Goal: Task Accomplishment & Management: Manage account settings

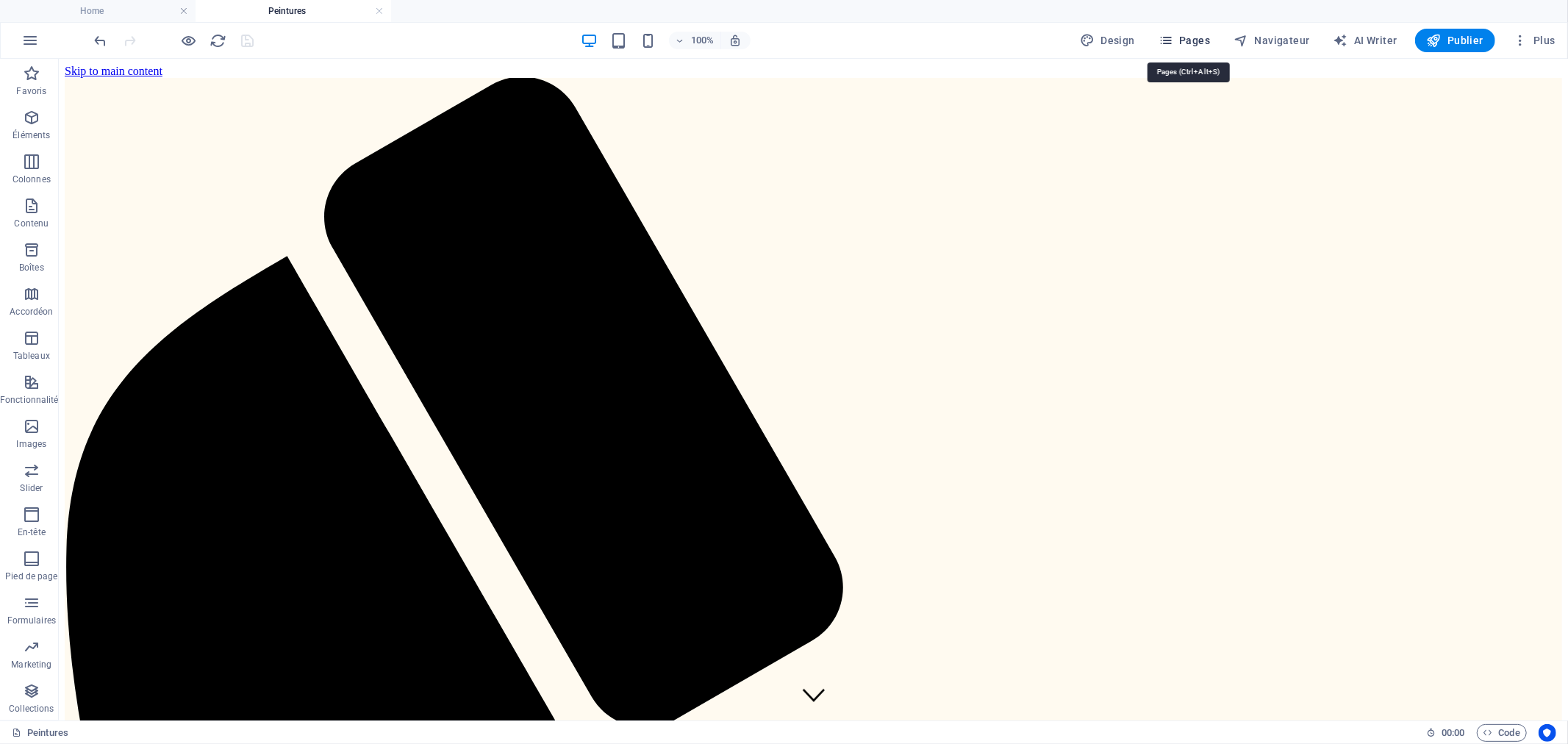
click at [1182, 31] on button "Pages" at bounding box center [1184, 40] width 63 height 23
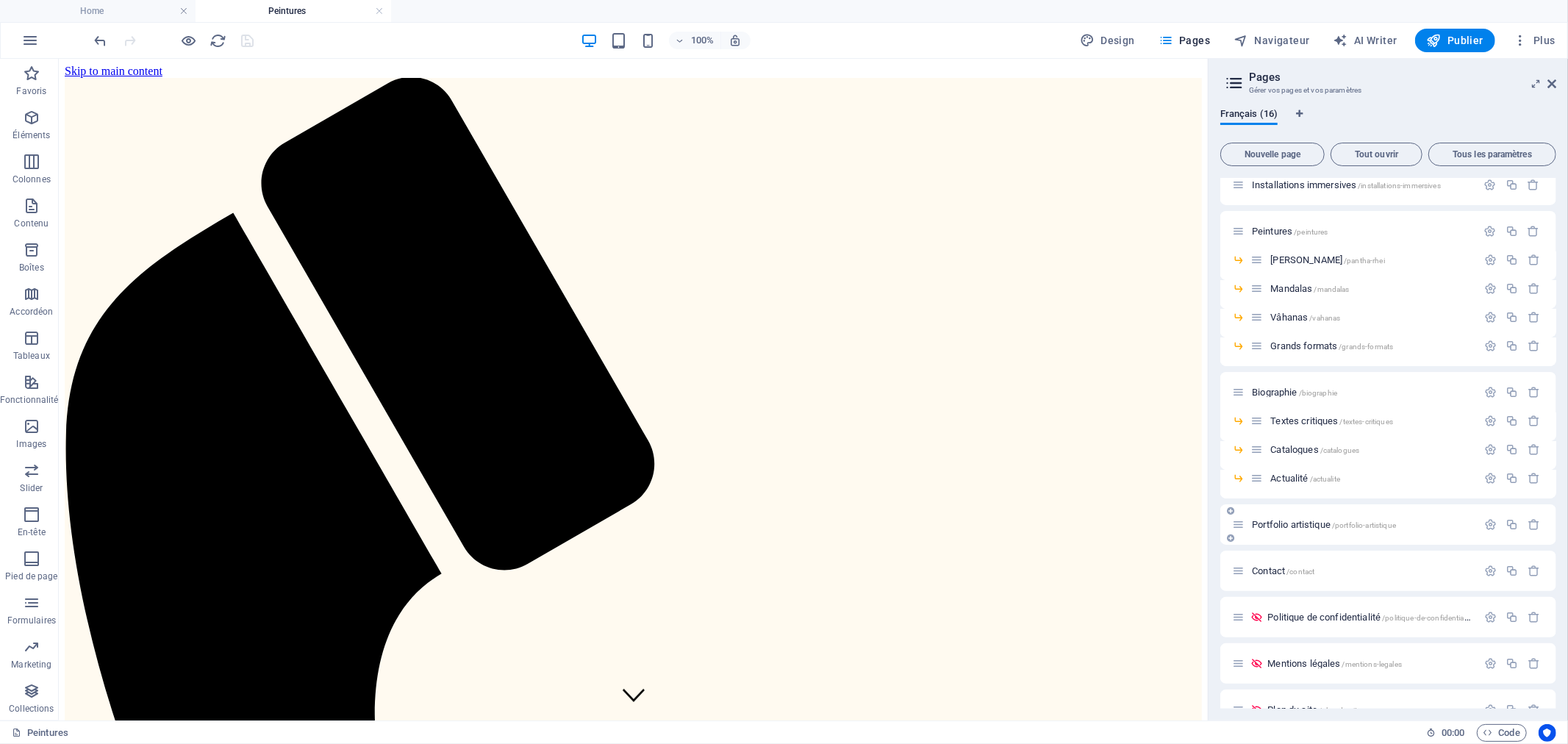
scroll to position [82, 0]
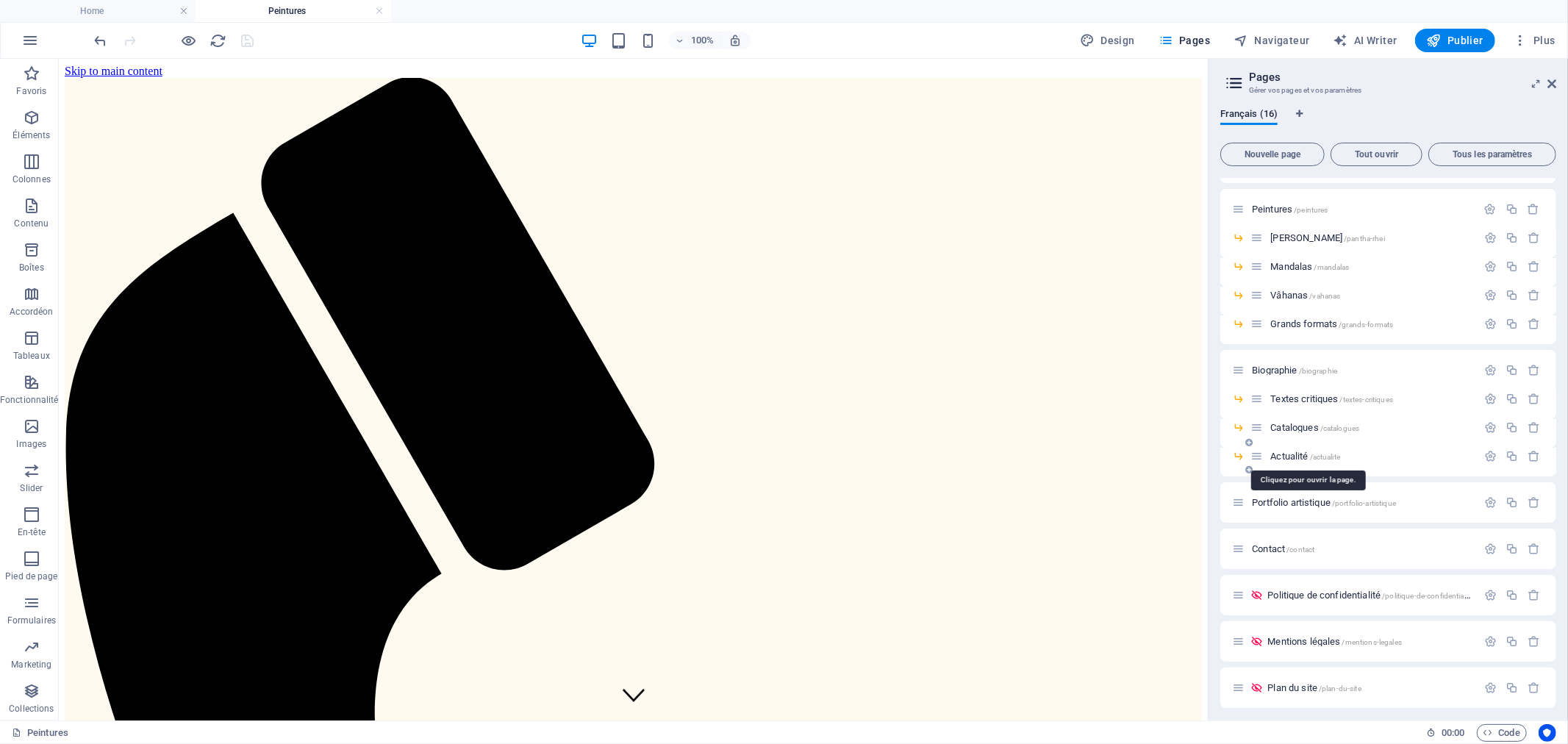
click at [1285, 450] on span "Actualité /actualite" at bounding box center [1305, 456] width 70 height 11
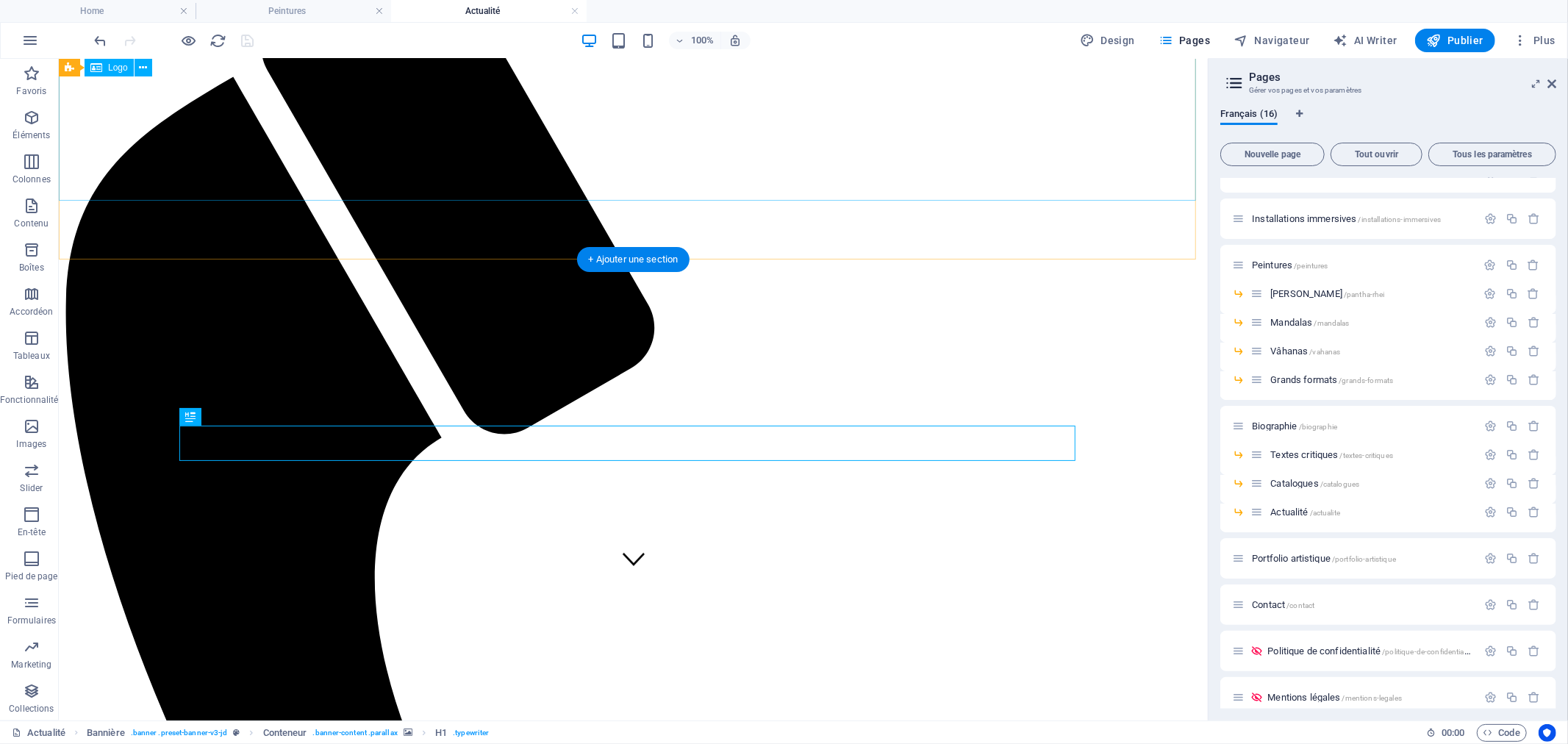
scroll to position [0, 0]
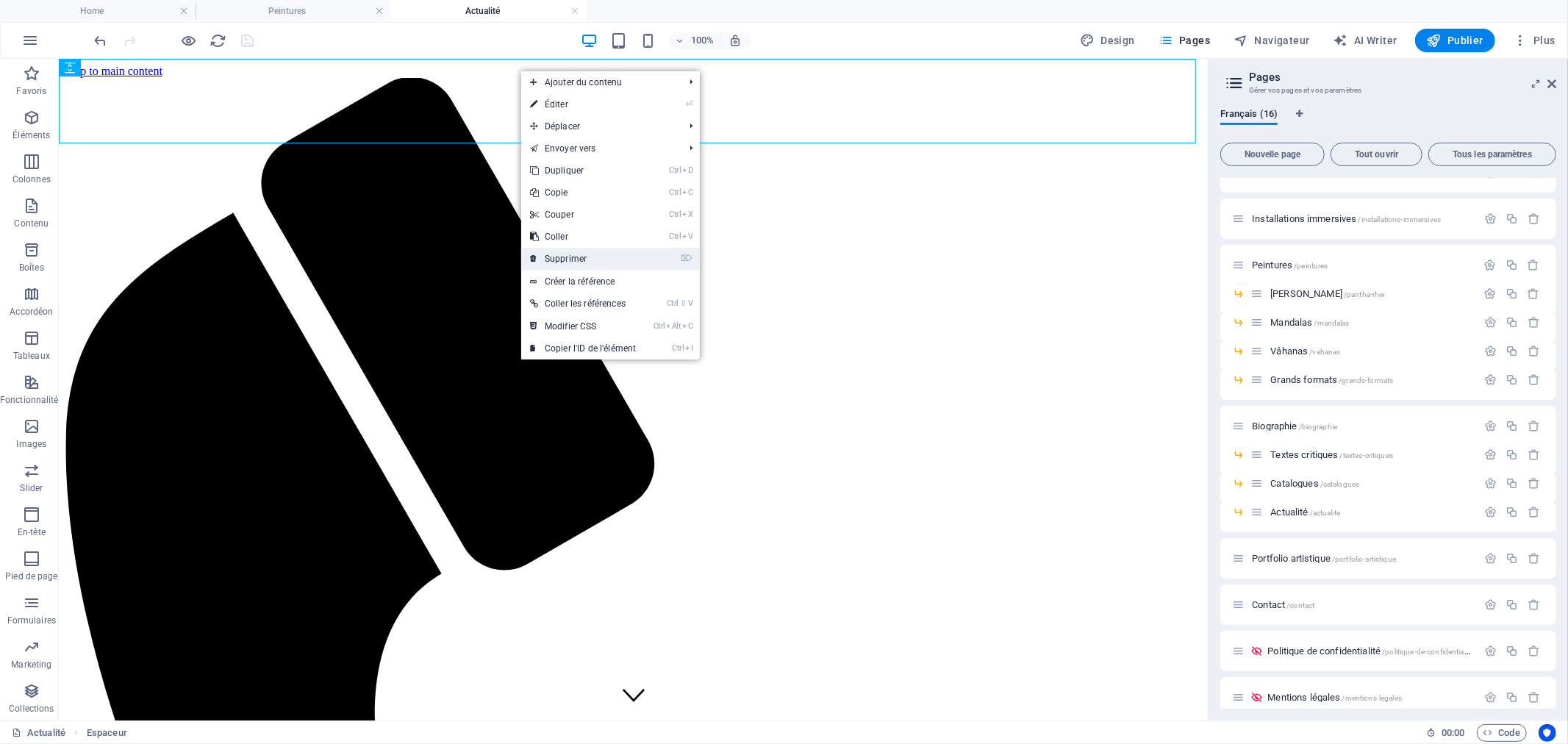
drag, startPoint x: 596, startPoint y: 268, endPoint x: 538, endPoint y: 208, distance: 83.5
click at [596, 268] on link "⌦ Supprimer" at bounding box center [583, 258] width 123 height 22
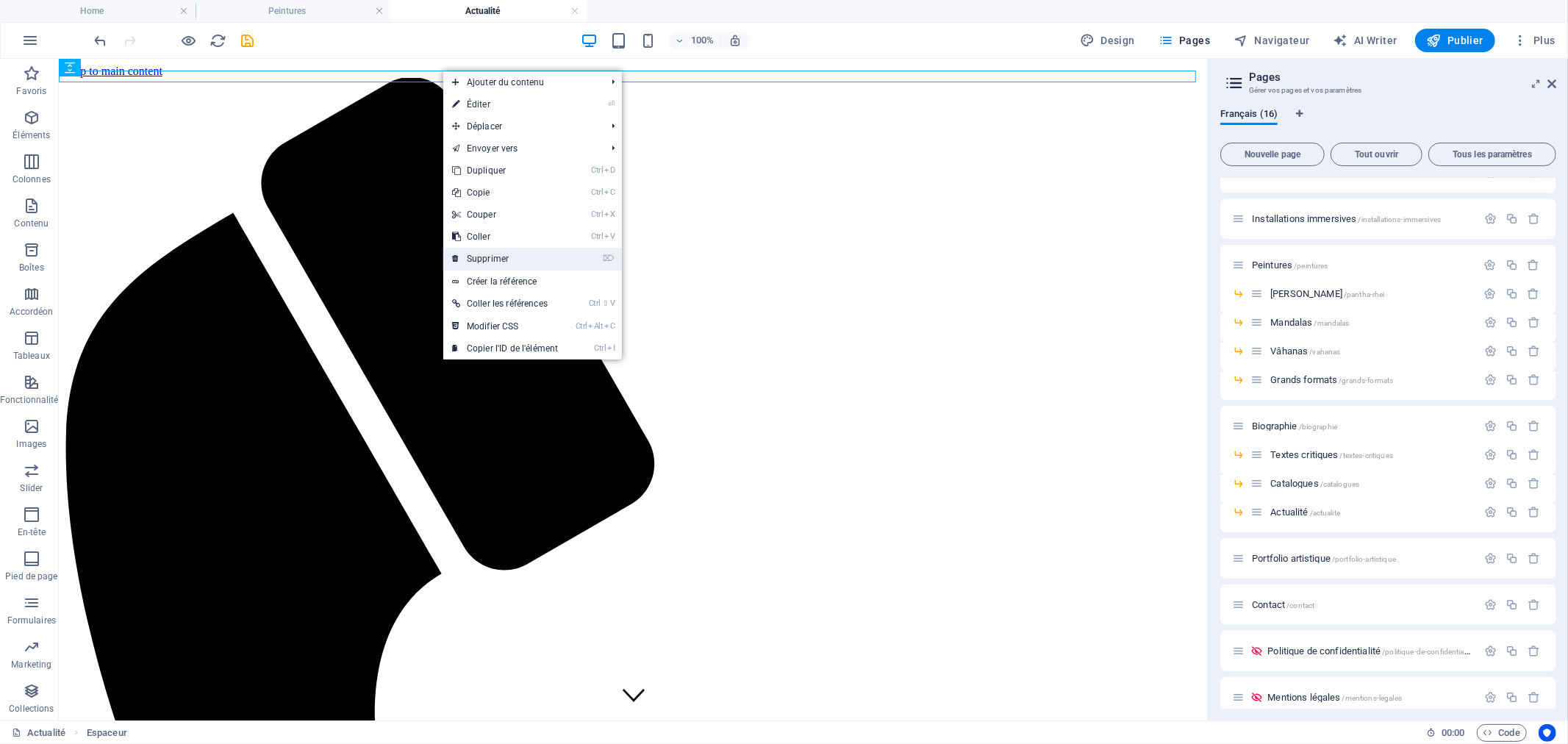
click at [508, 254] on link "⌦ Supprimer" at bounding box center [505, 258] width 123 height 22
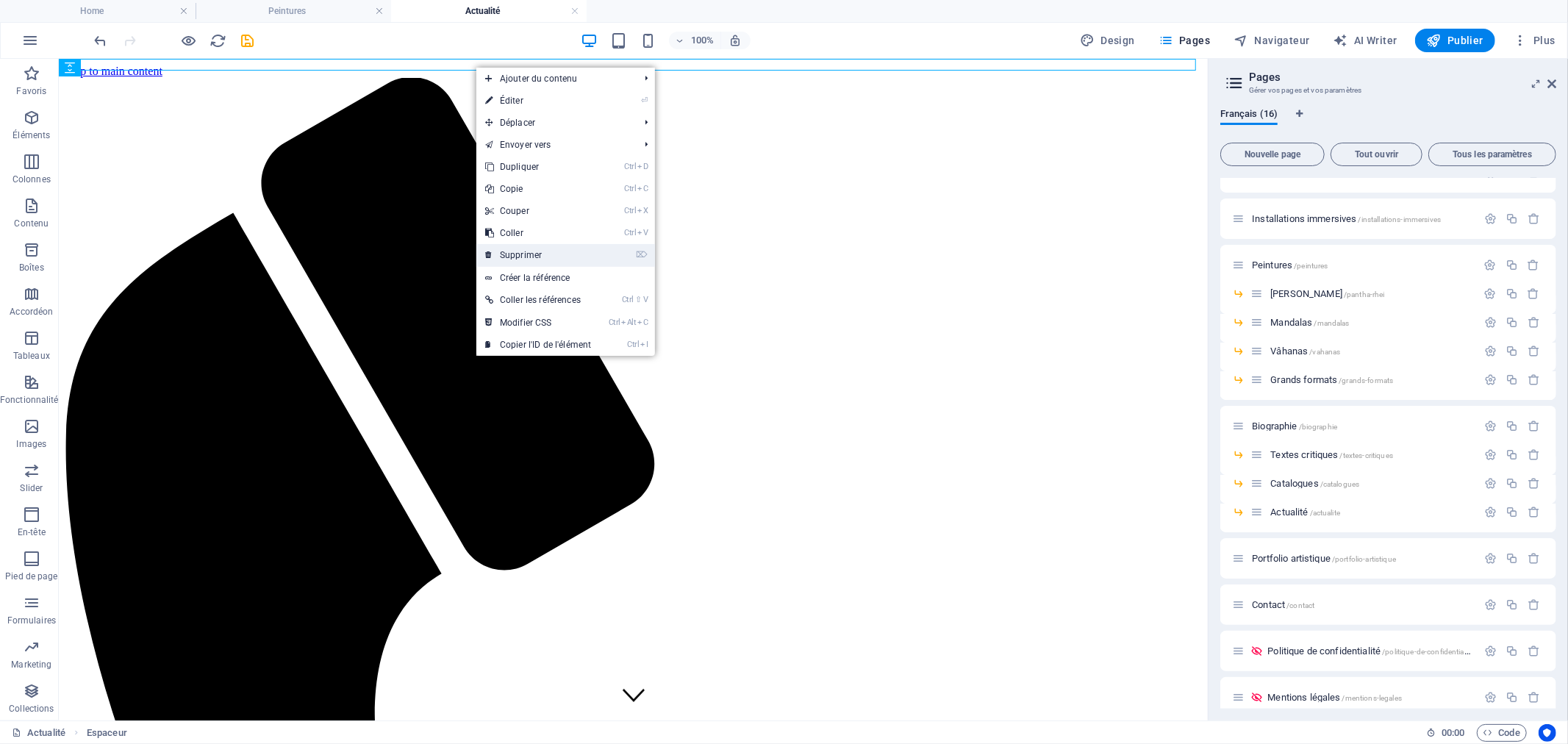
click at [535, 256] on link "⌦ Supprimer" at bounding box center [538, 255] width 123 height 22
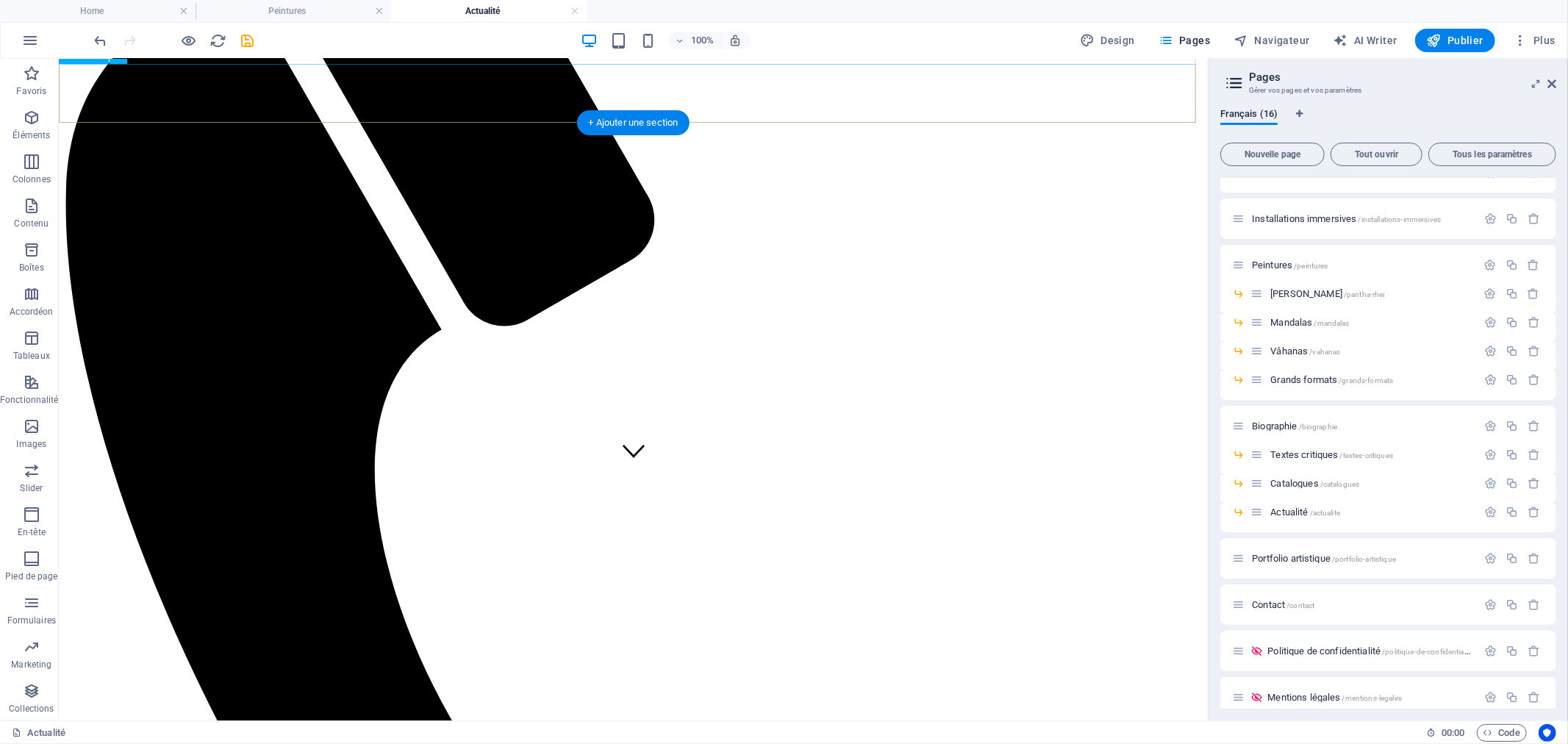
scroll to position [82, 0]
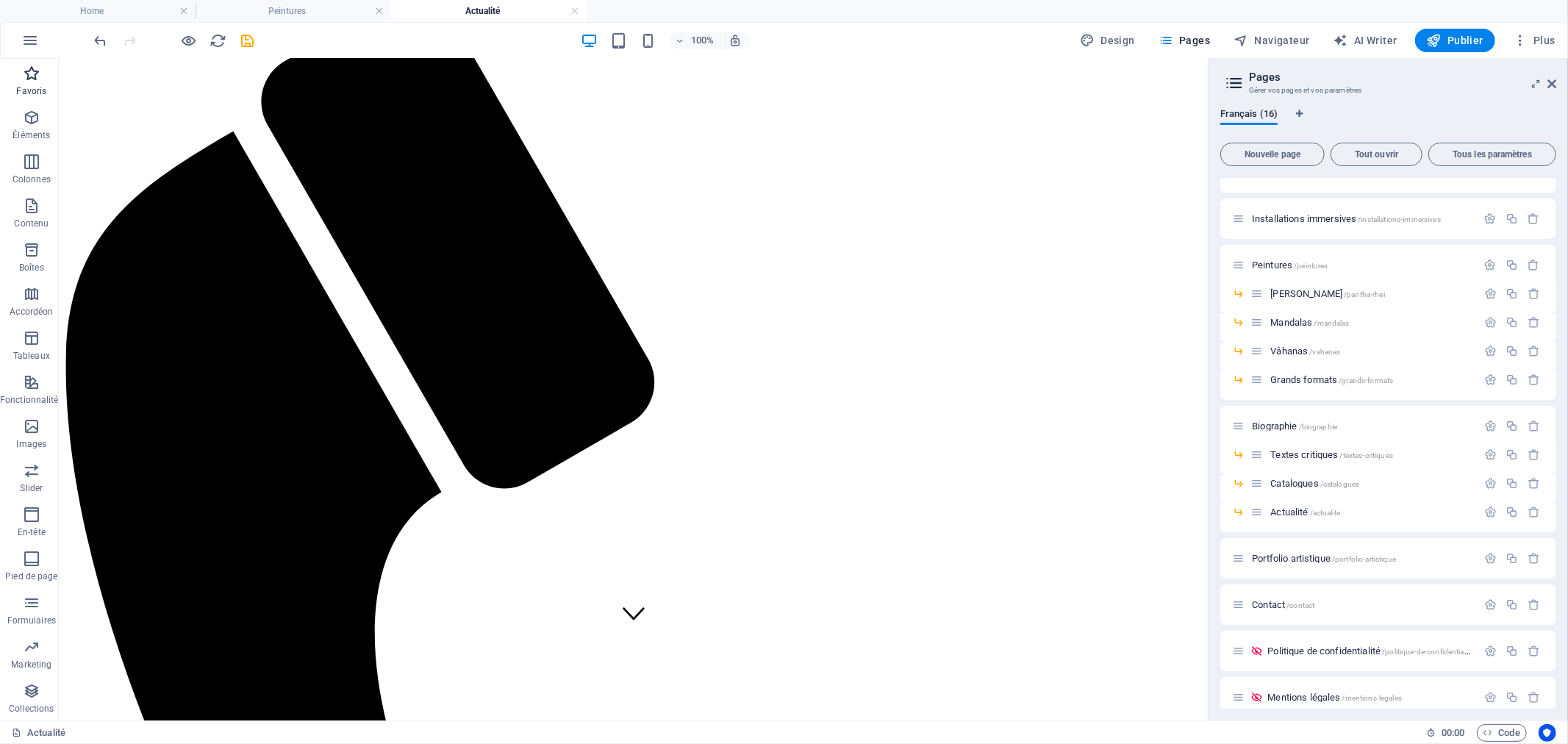
click at [35, 77] on icon "button" at bounding box center [31, 73] width 17 height 17
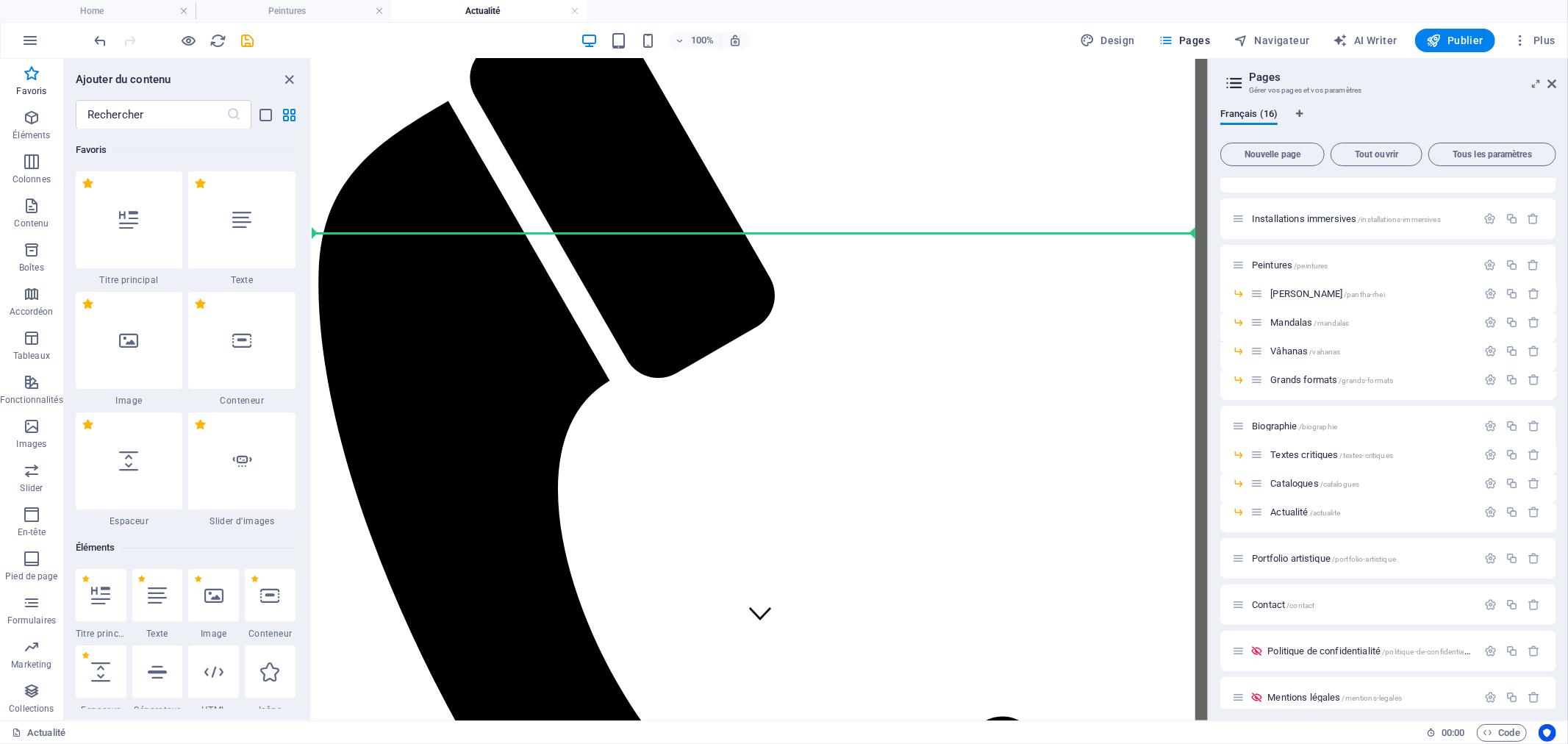
select select "px"
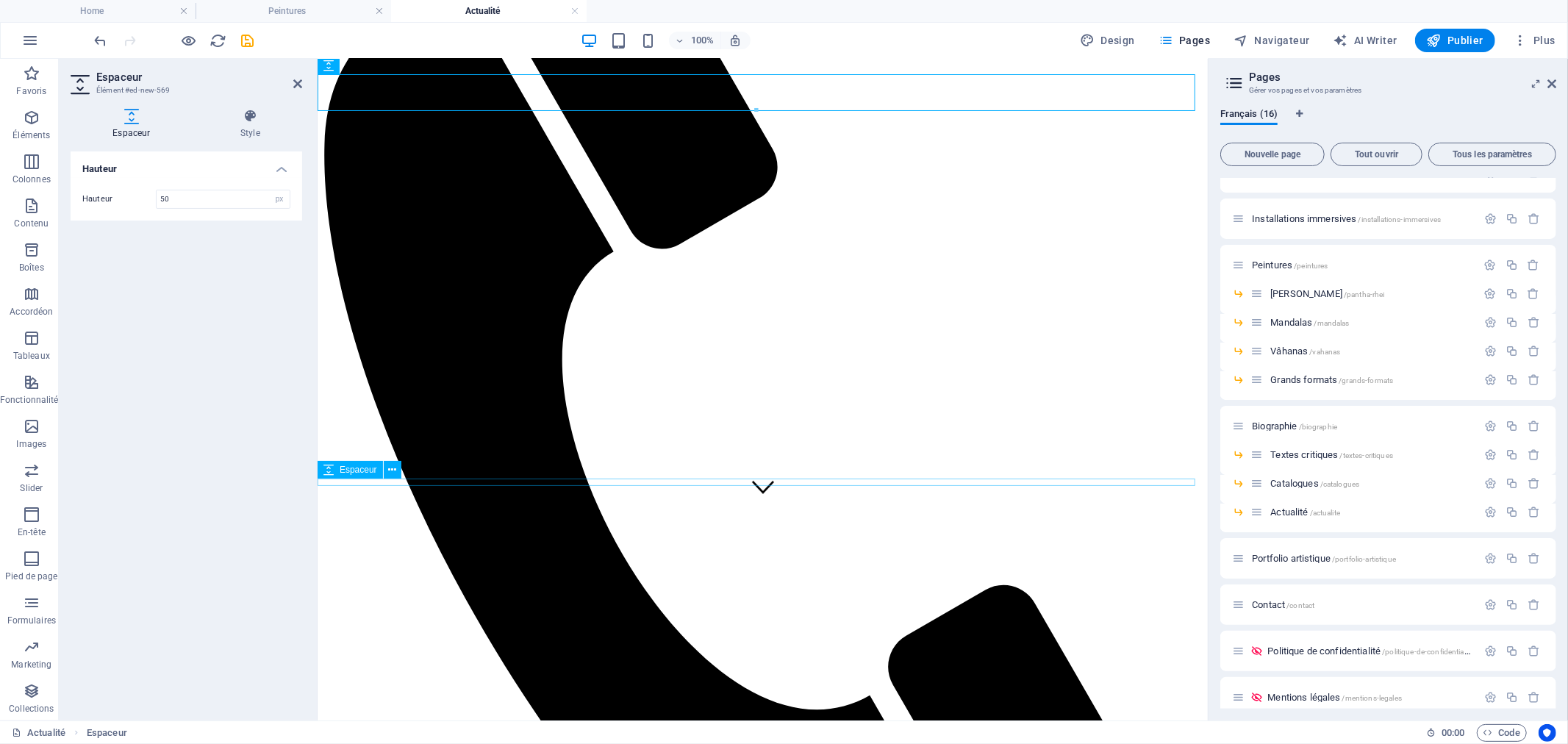
scroll to position [71, 0]
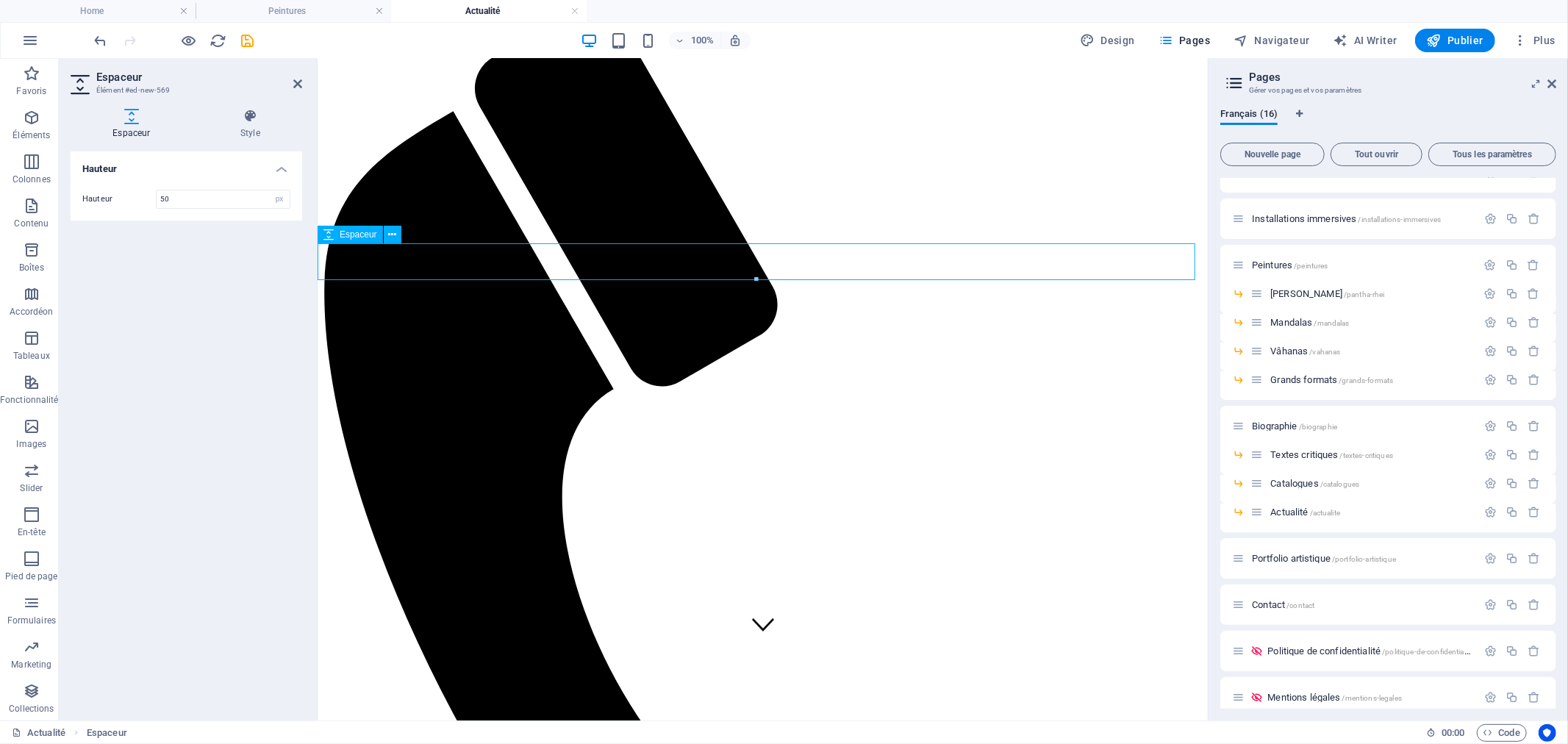
type input "15"
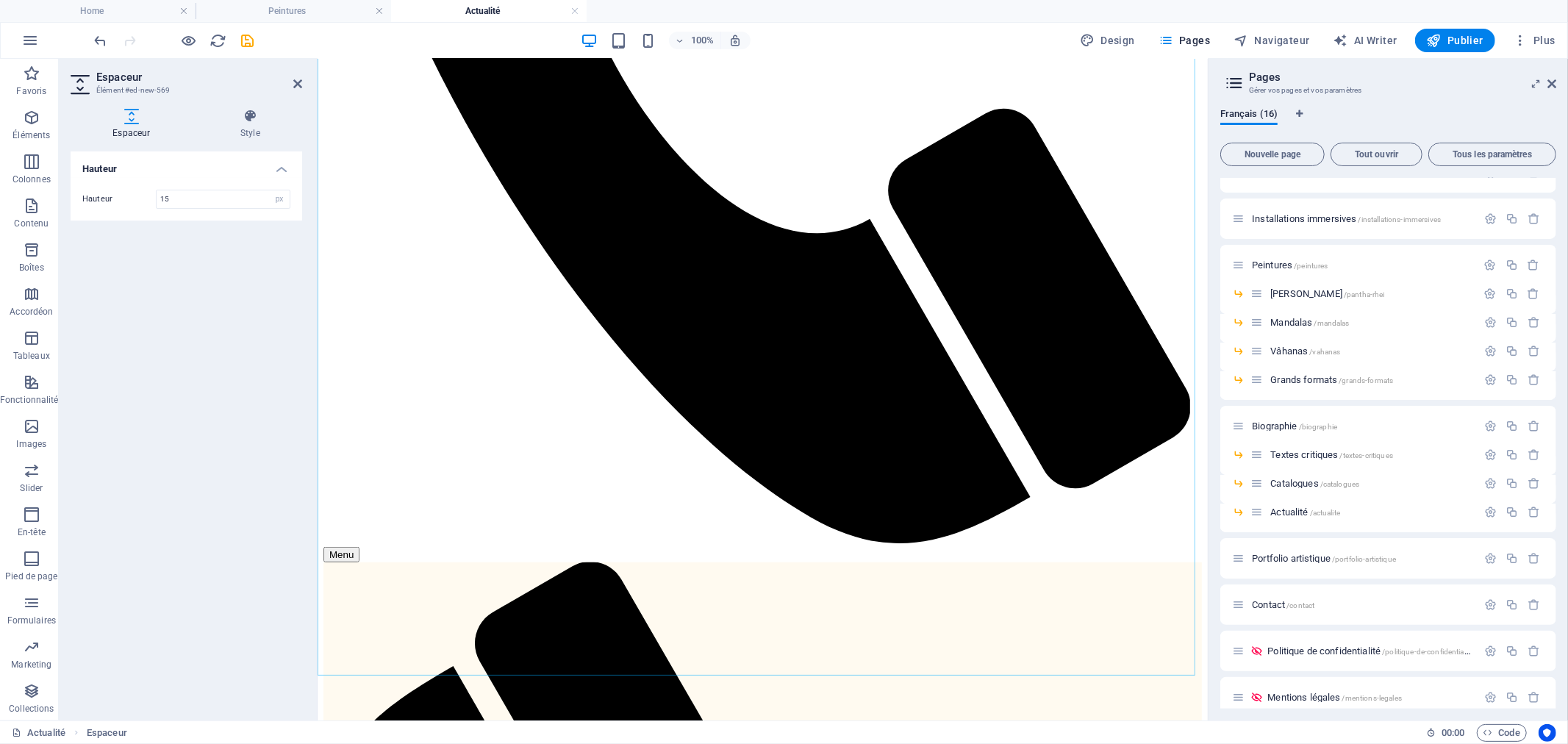
scroll to position [824, 0]
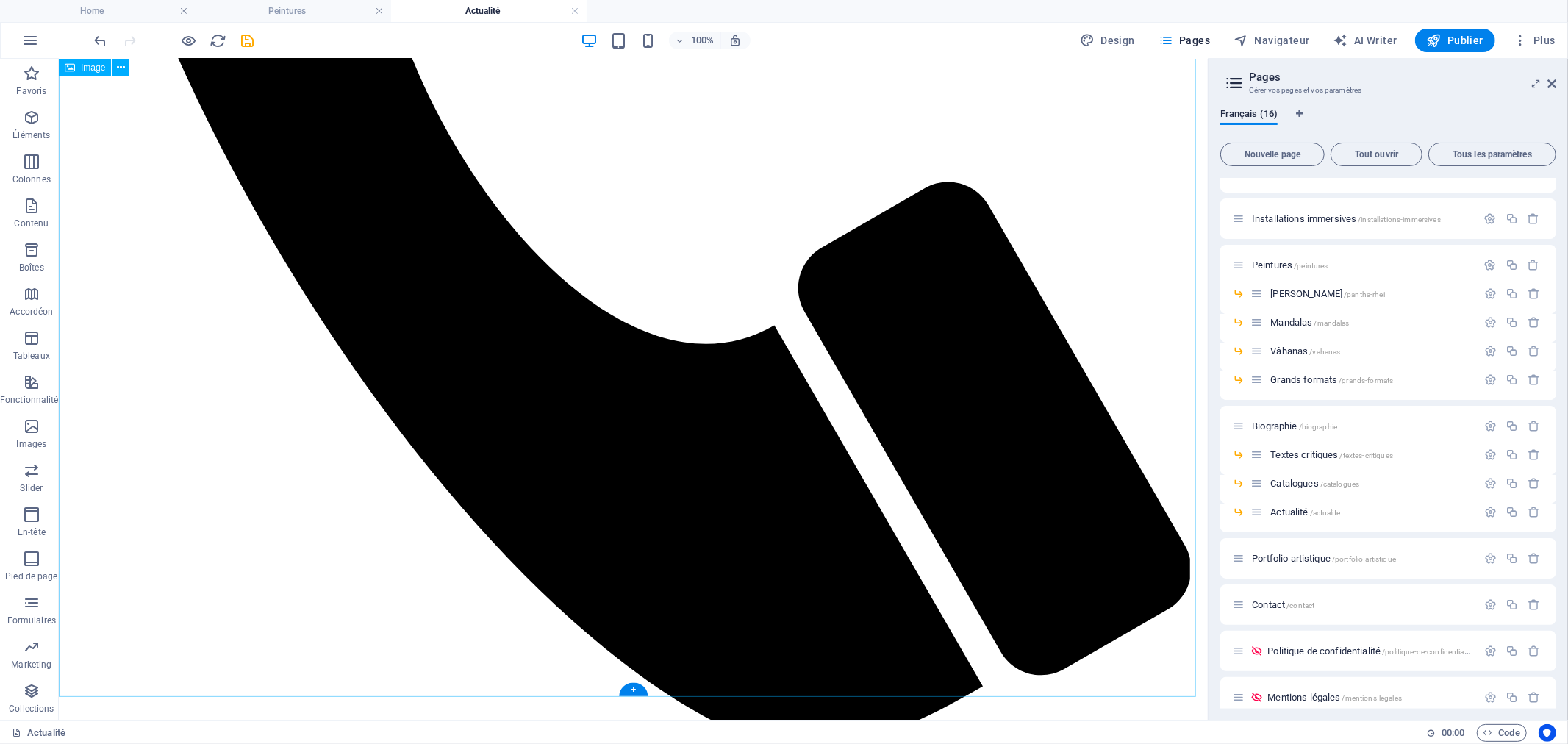
scroll to position [1004, 0]
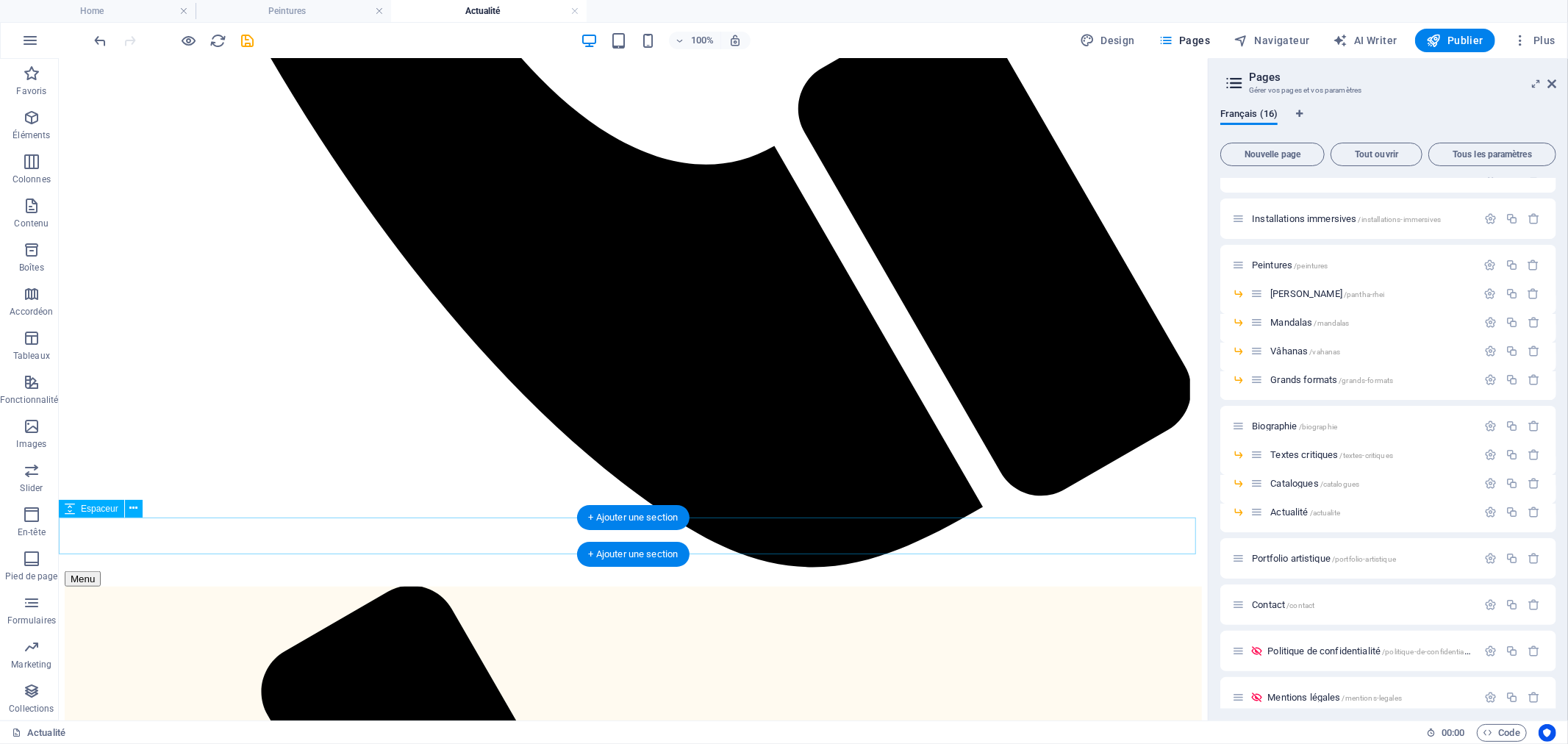
select select "px"
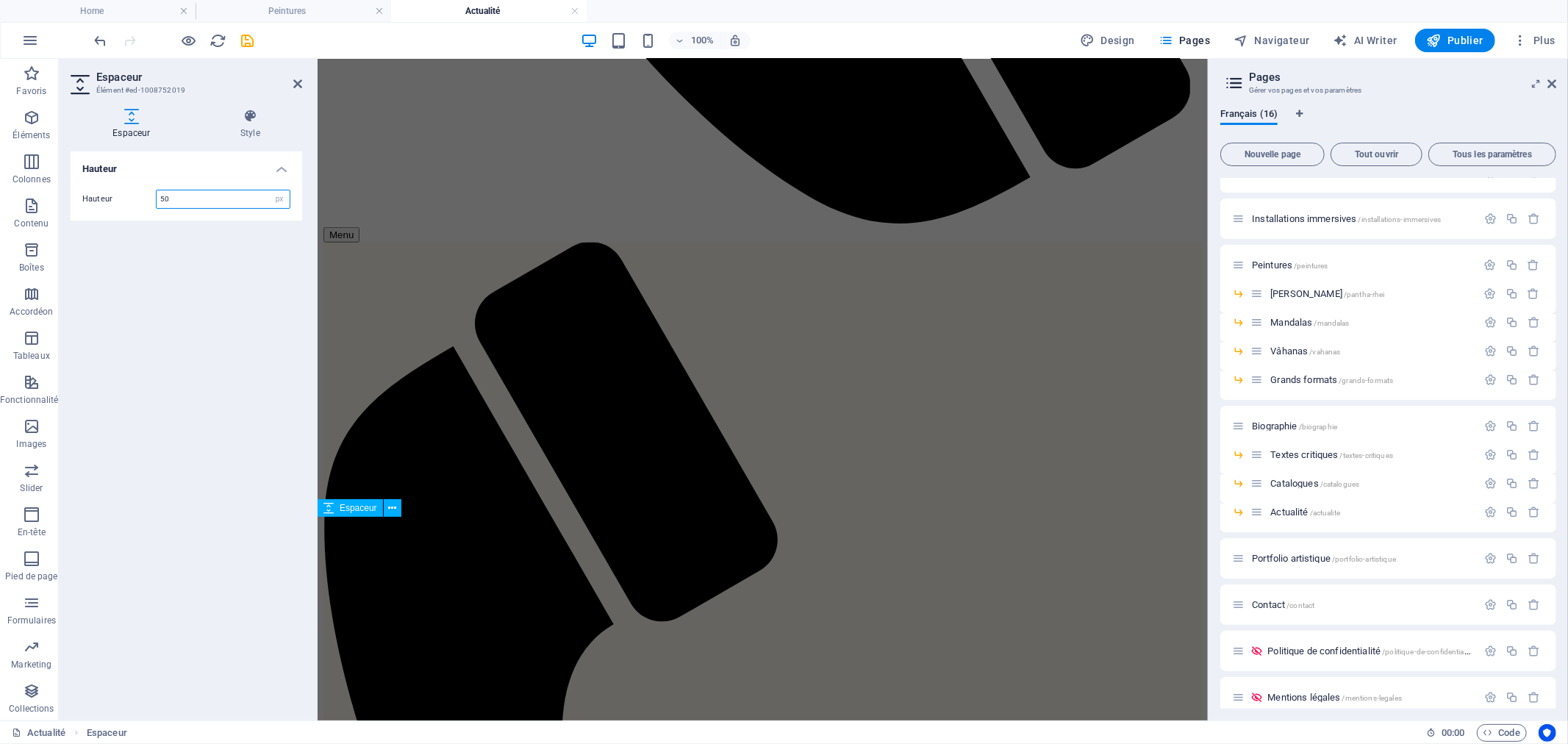
scroll to position [788, 0]
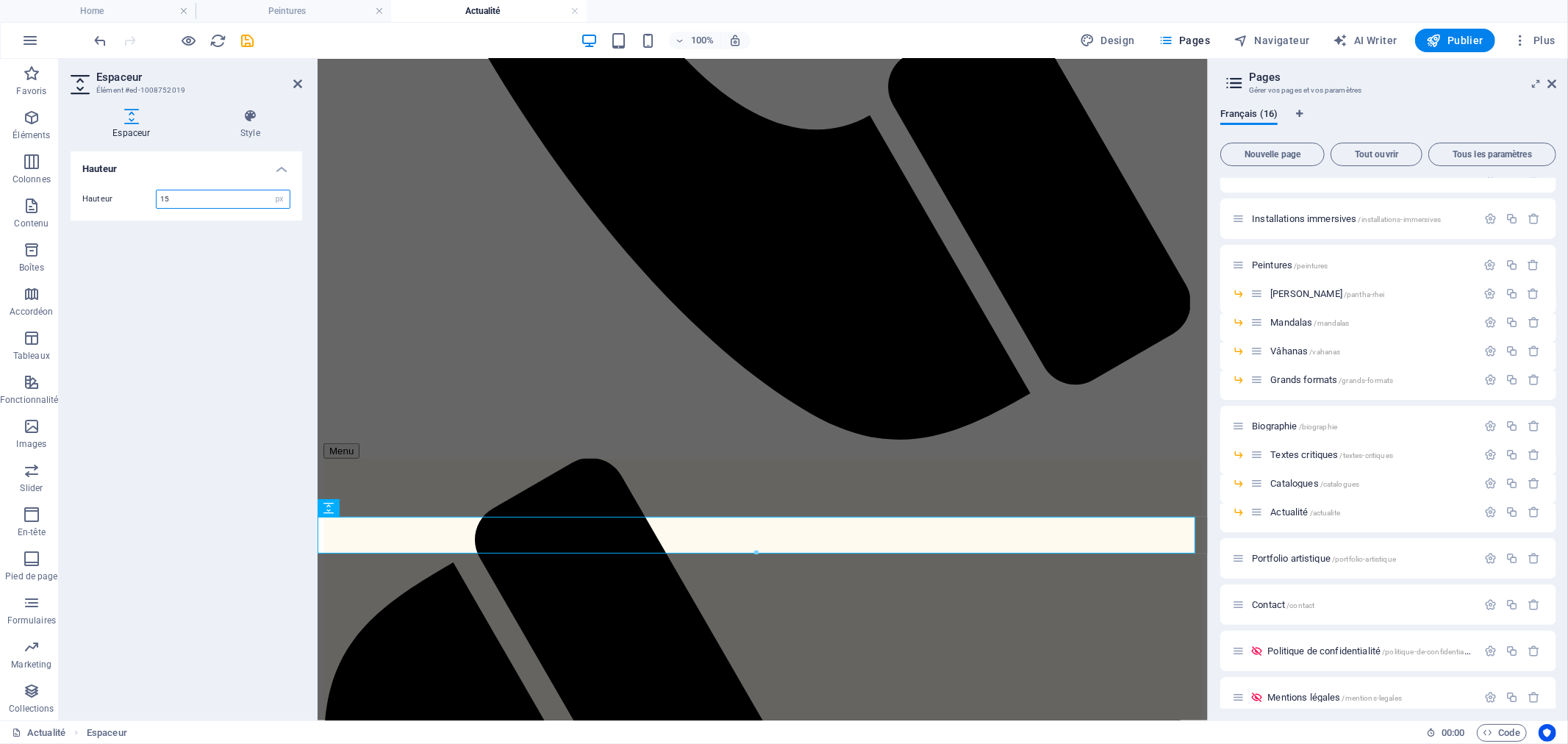
type input "15"
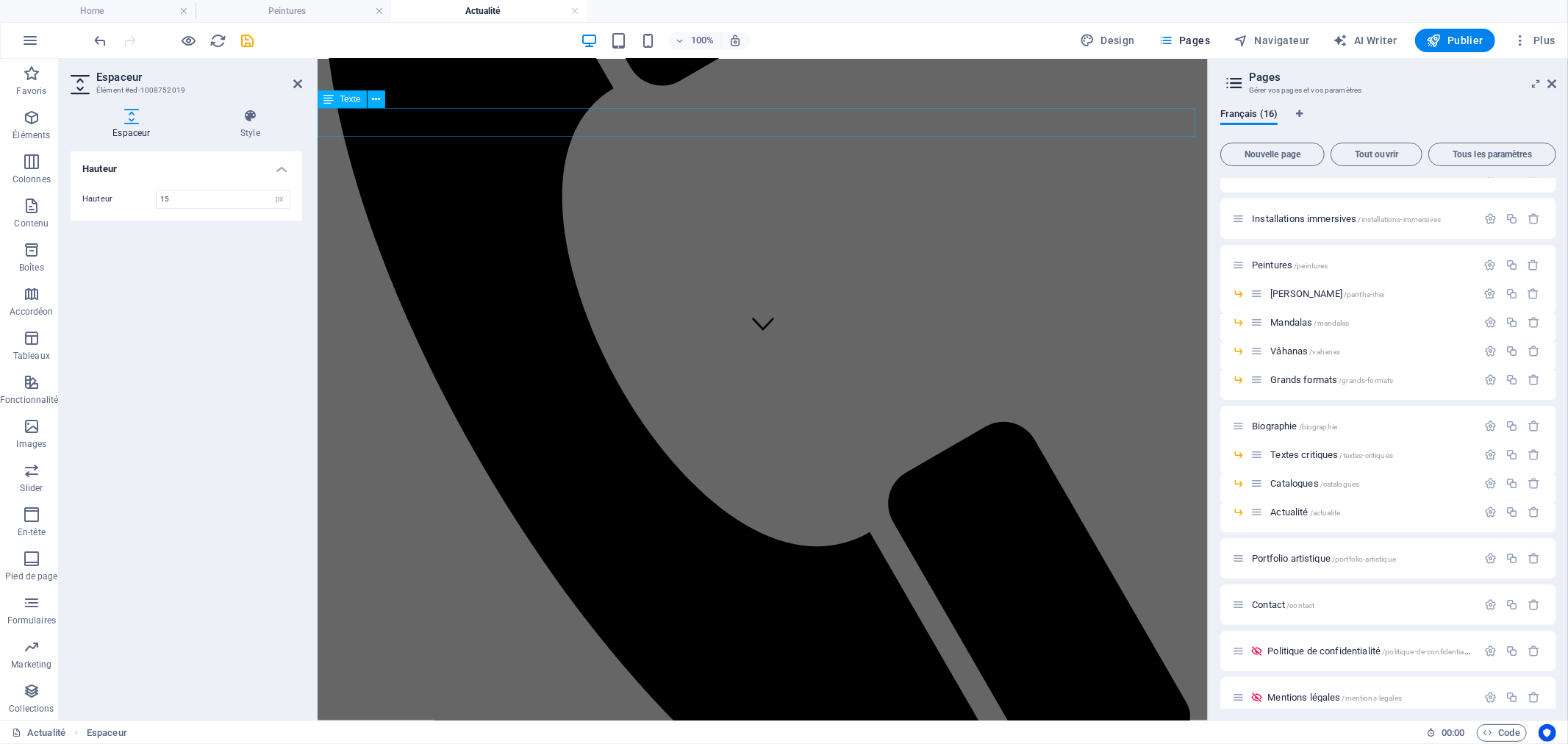
scroll to position [402, 0]
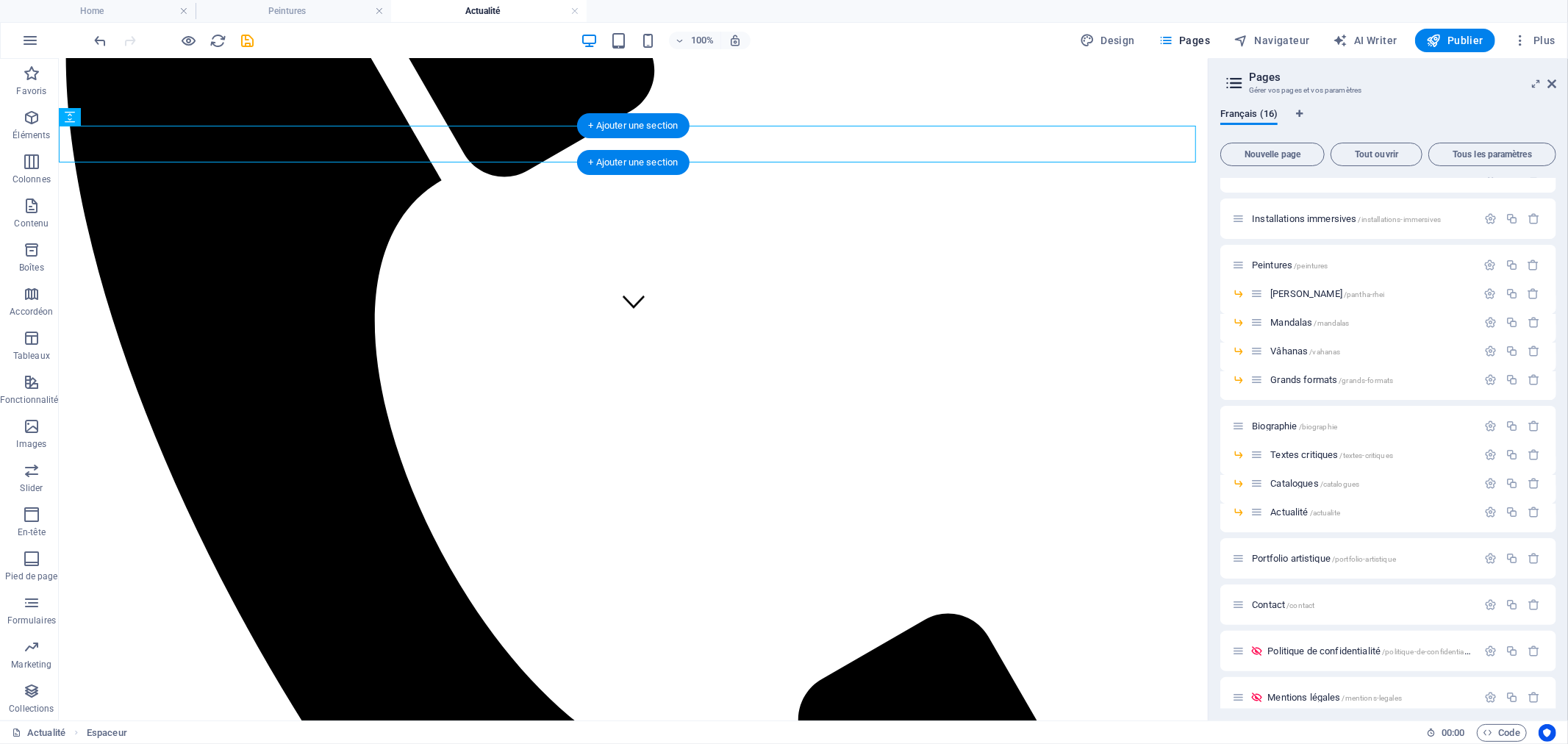
select select "px"
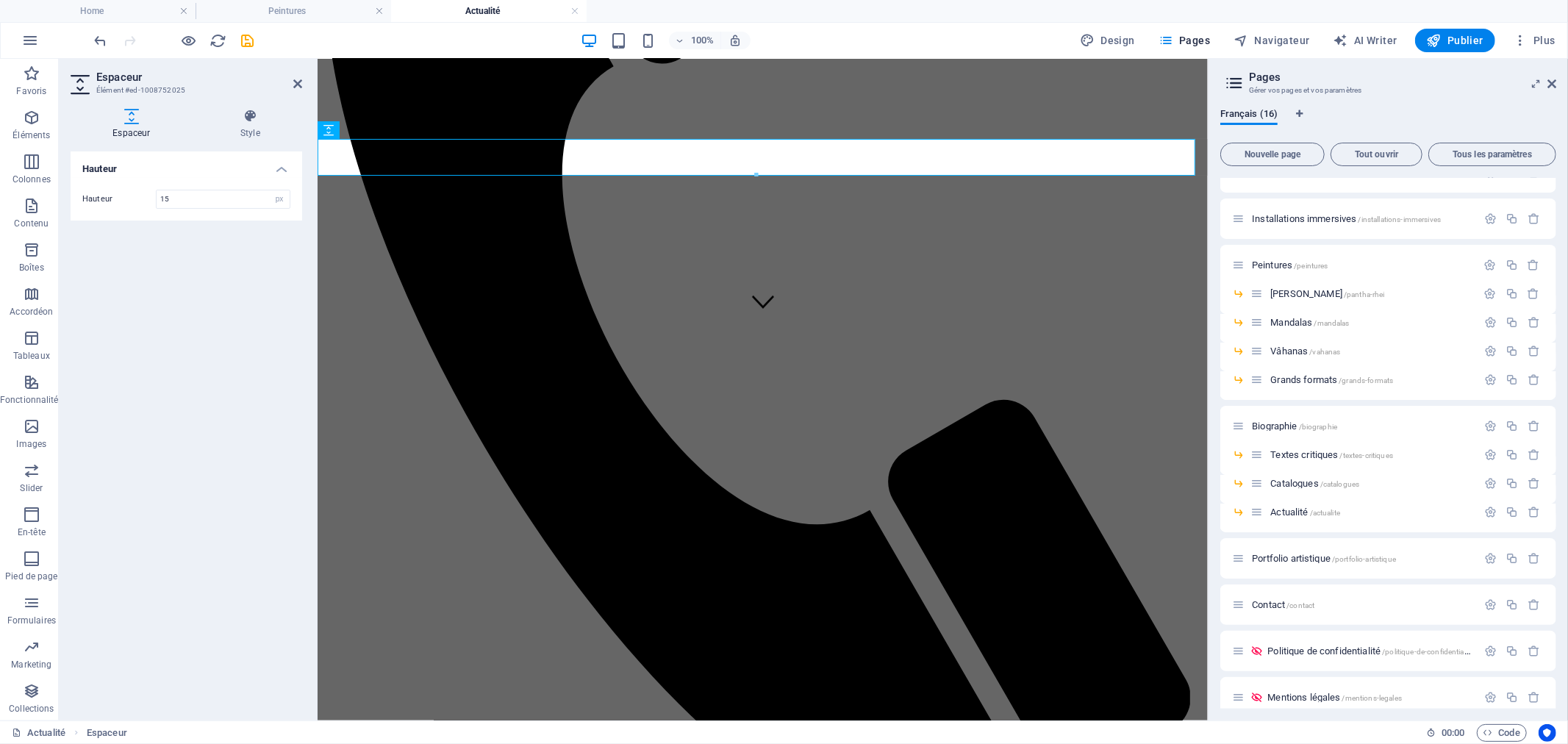
type input "15"
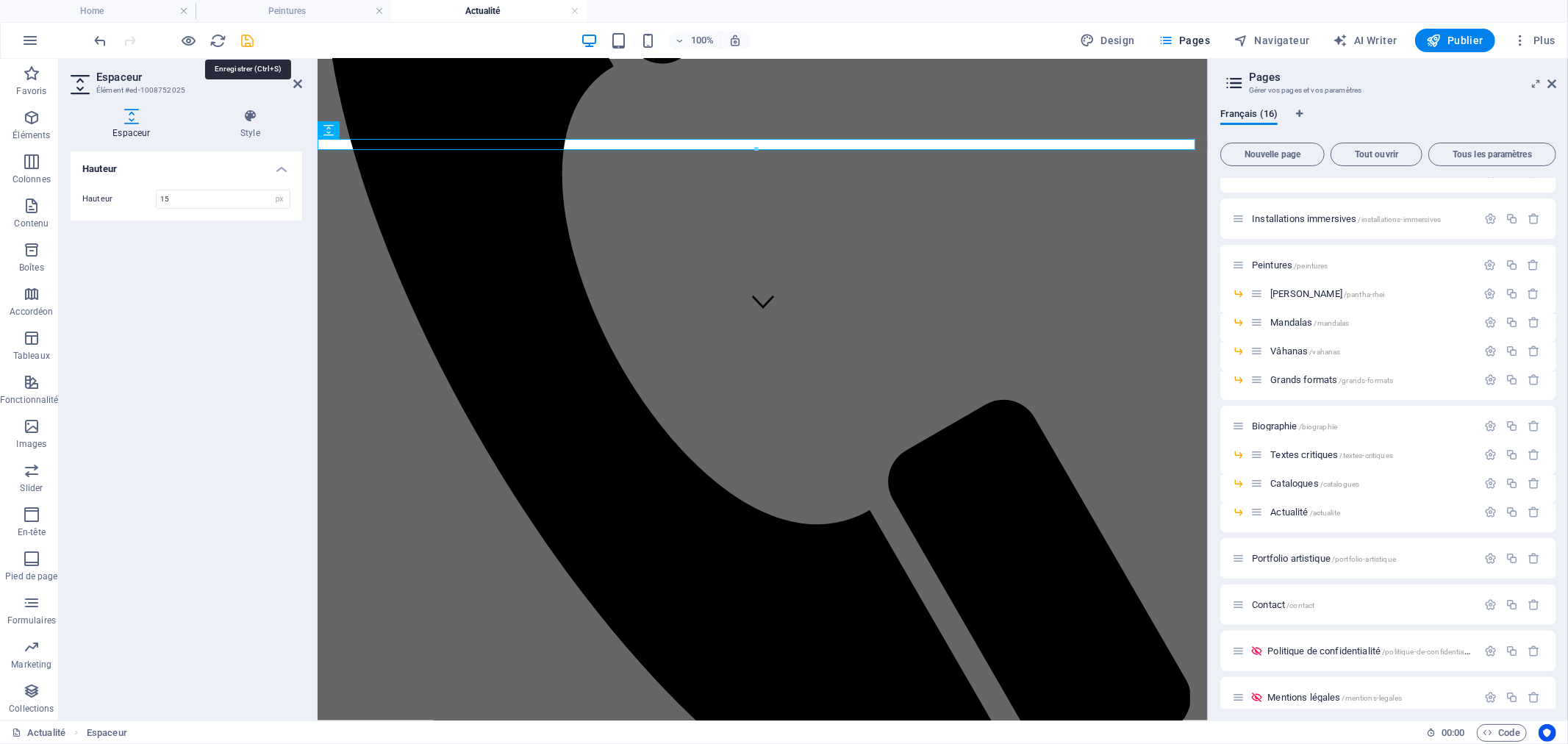
click at [251, 40] on icon "save" at bounding box center [248, 41] width 17 height 17
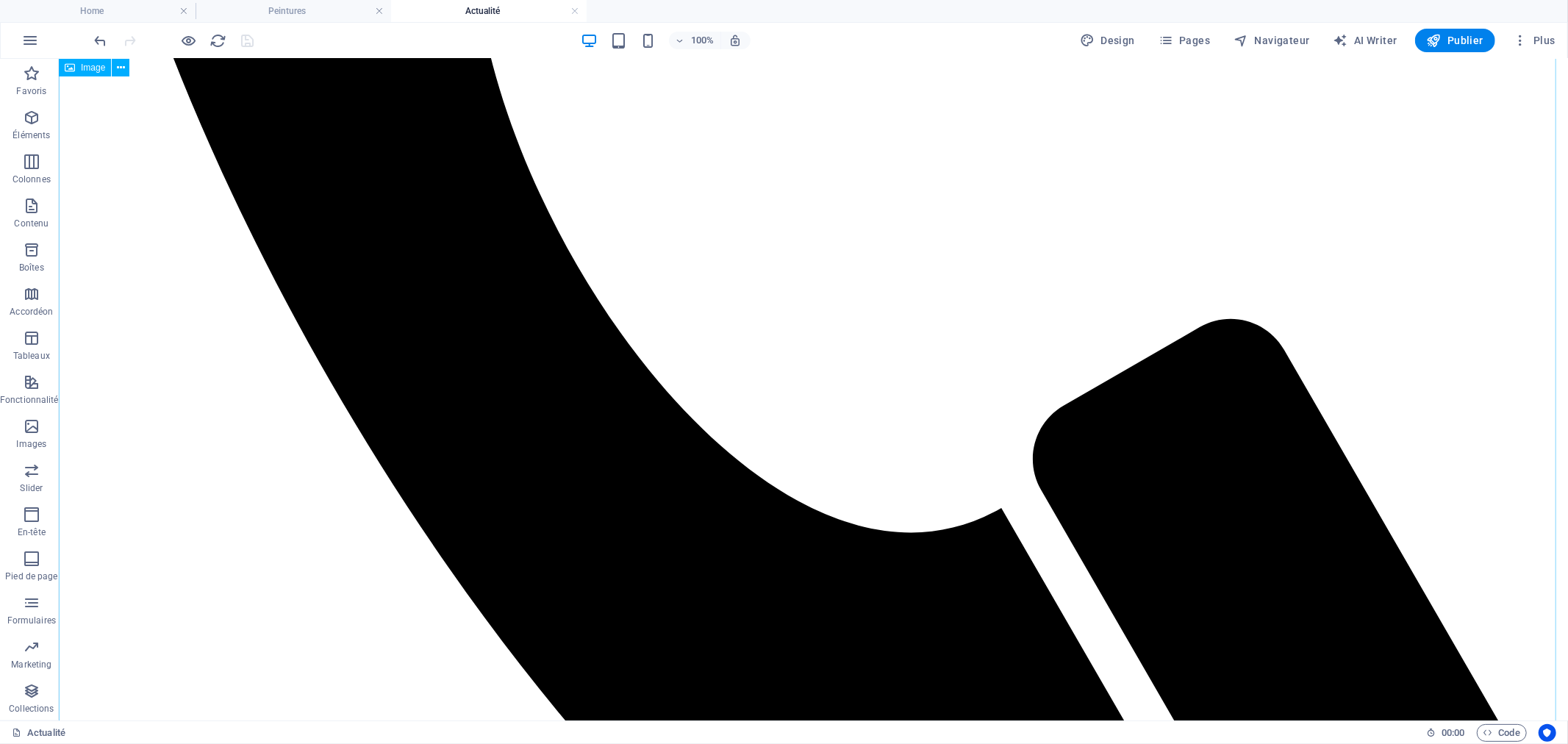
scroll to position [991, 0]
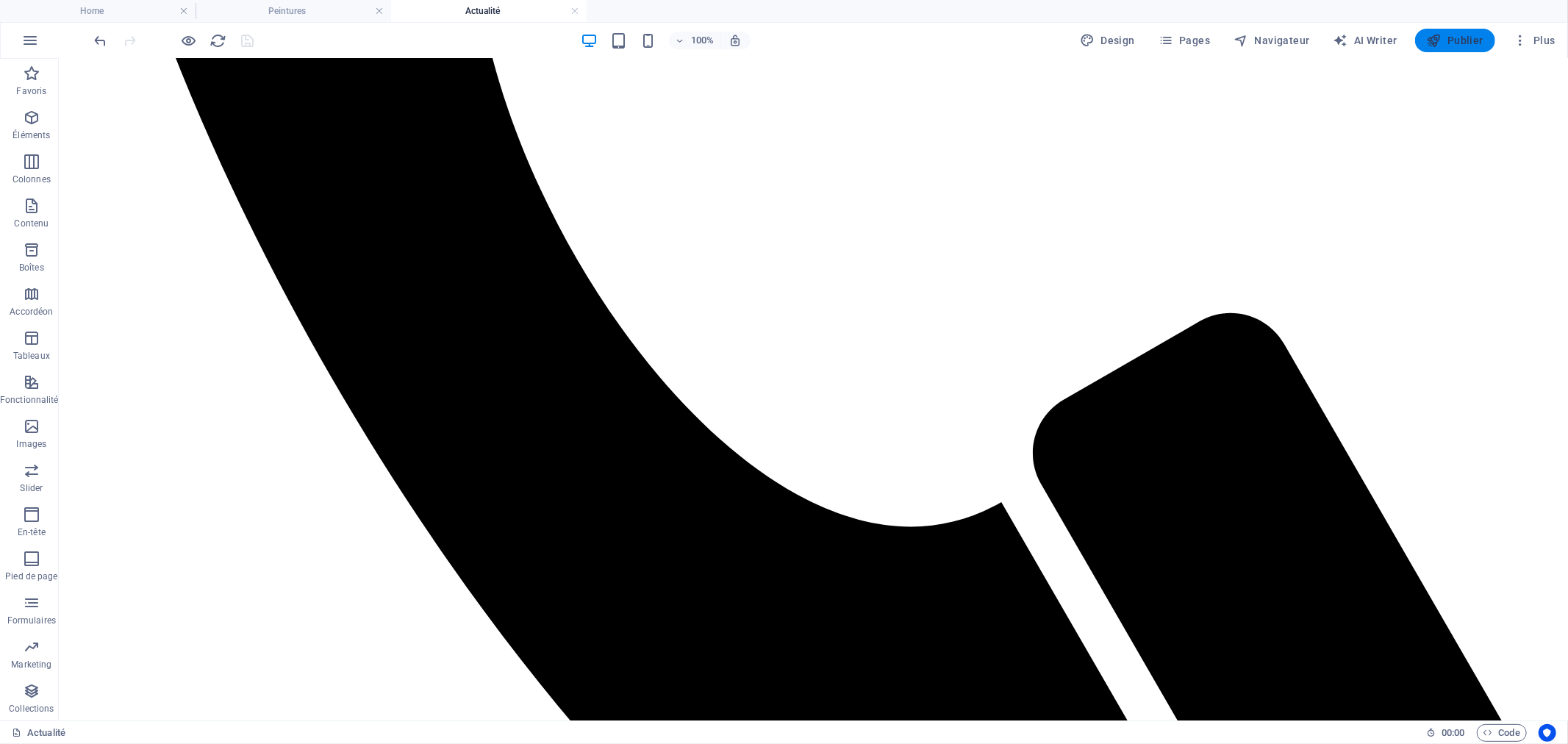
click at [1458, 41] on span "Publier" at bounding box center [1455, 41] width 56 height 15
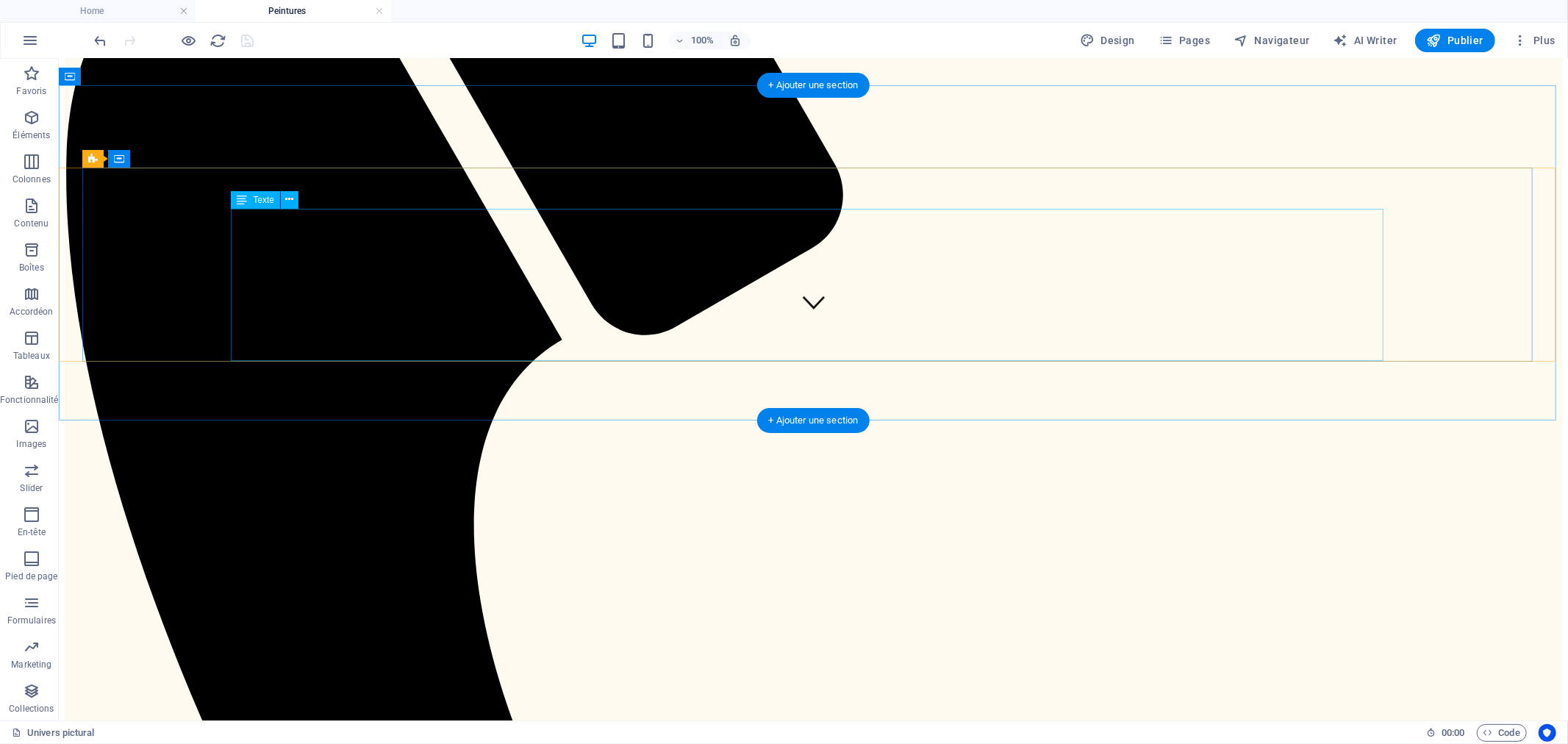
scroll to position [538, 0]
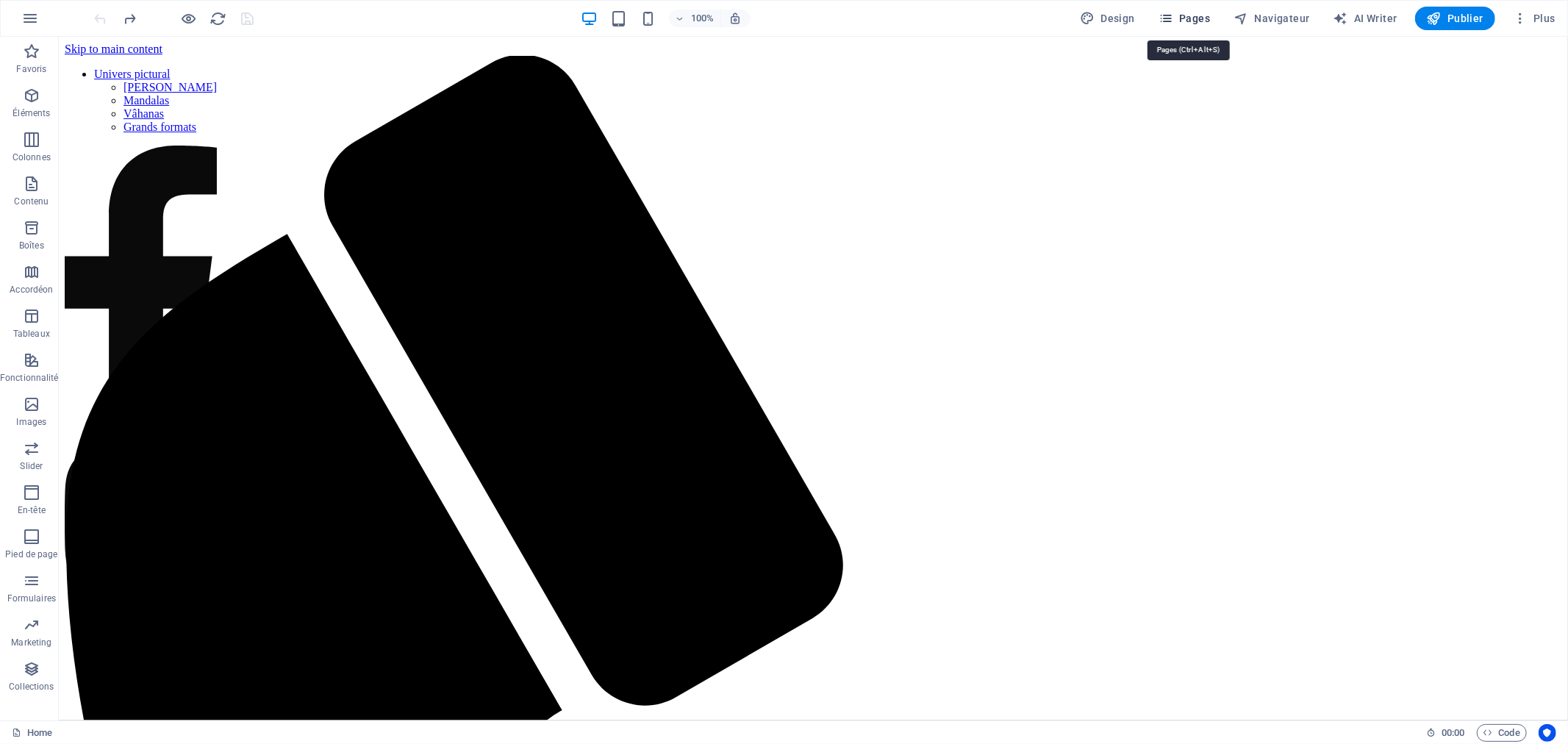
click at [1188, 20] on span "Pages" at bounding box center [1184, 19] width 52 height 15
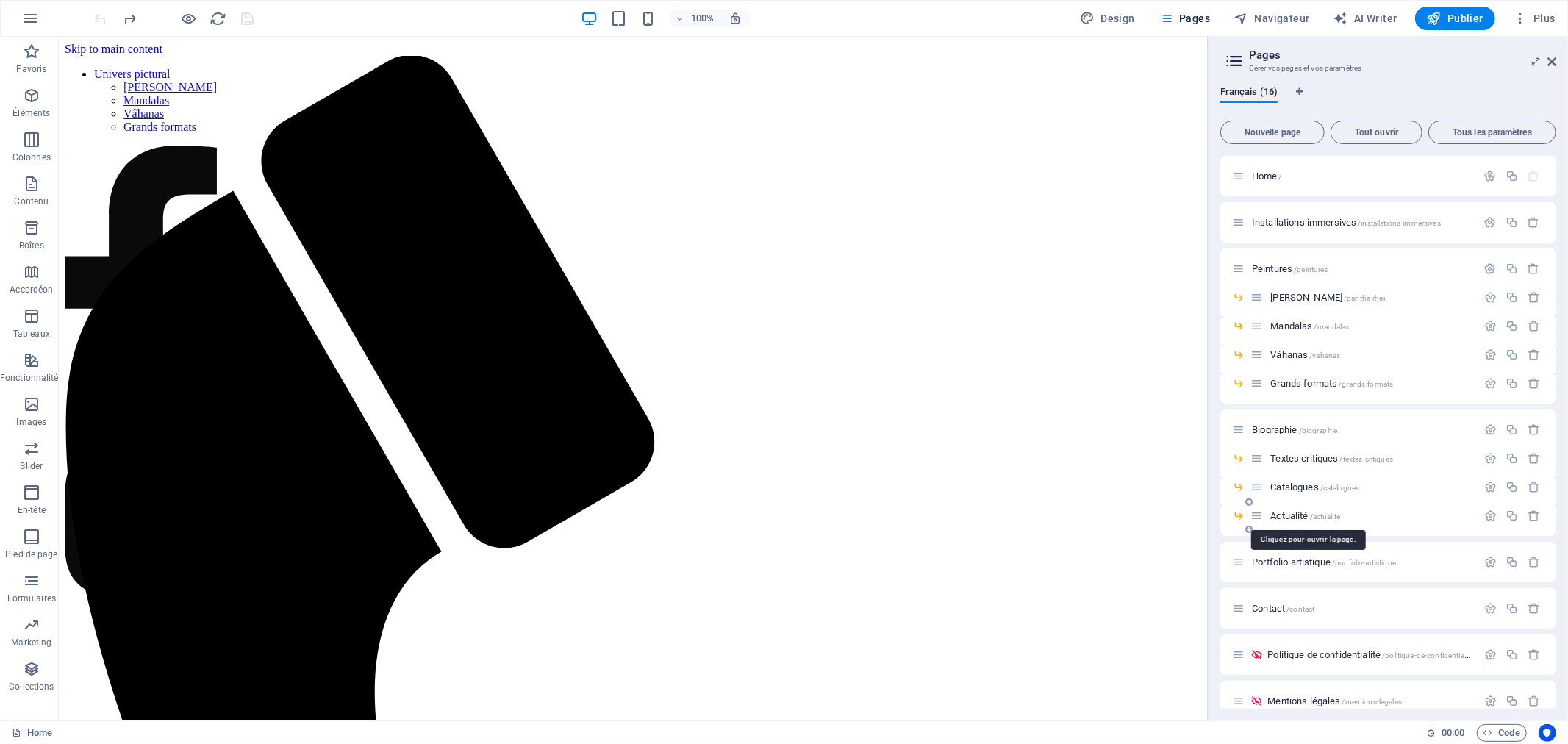
click at [1288, 515] on span "Actualité /actualite" at bounding box center [1305, 515] width 70 height 11
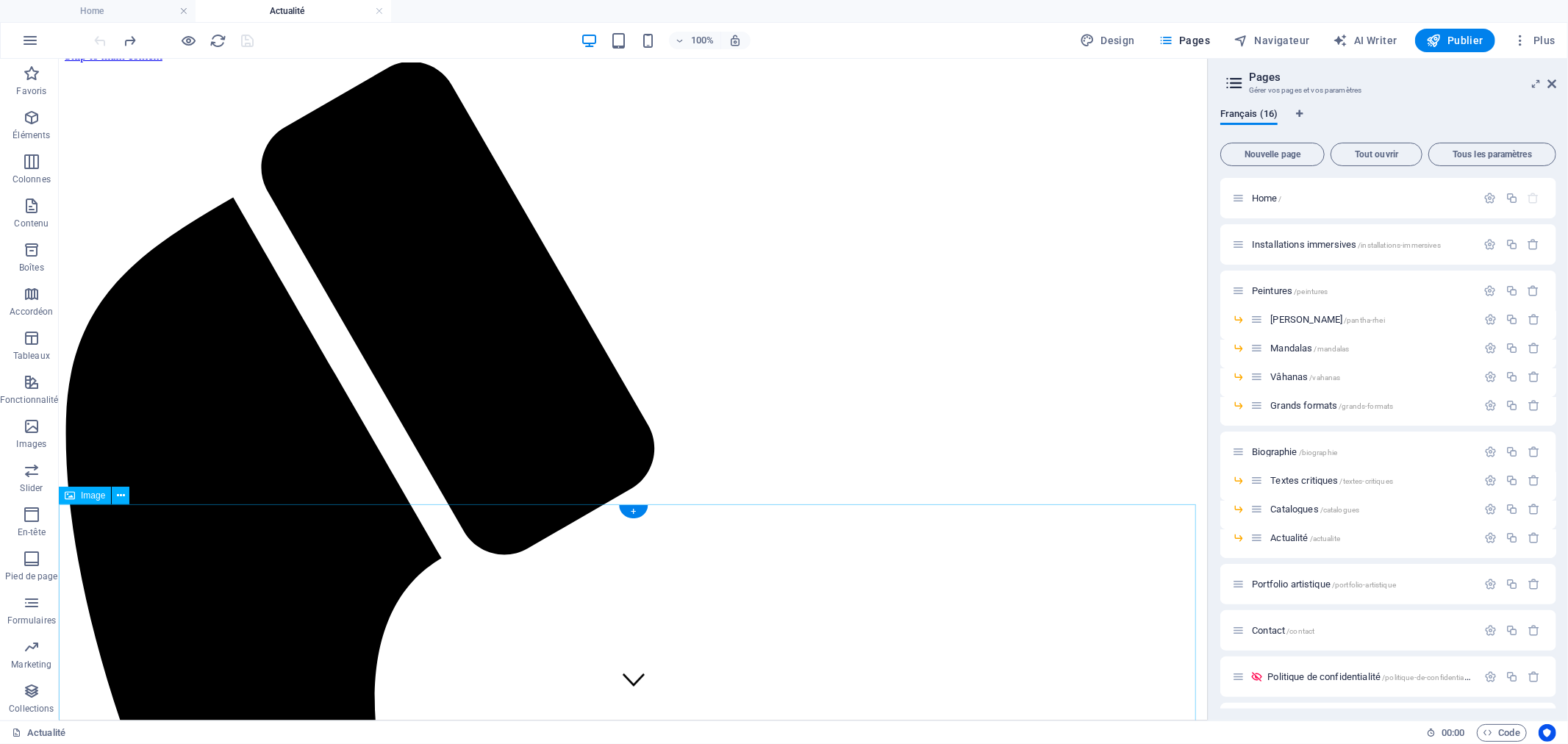
scroll to position [131, 0]
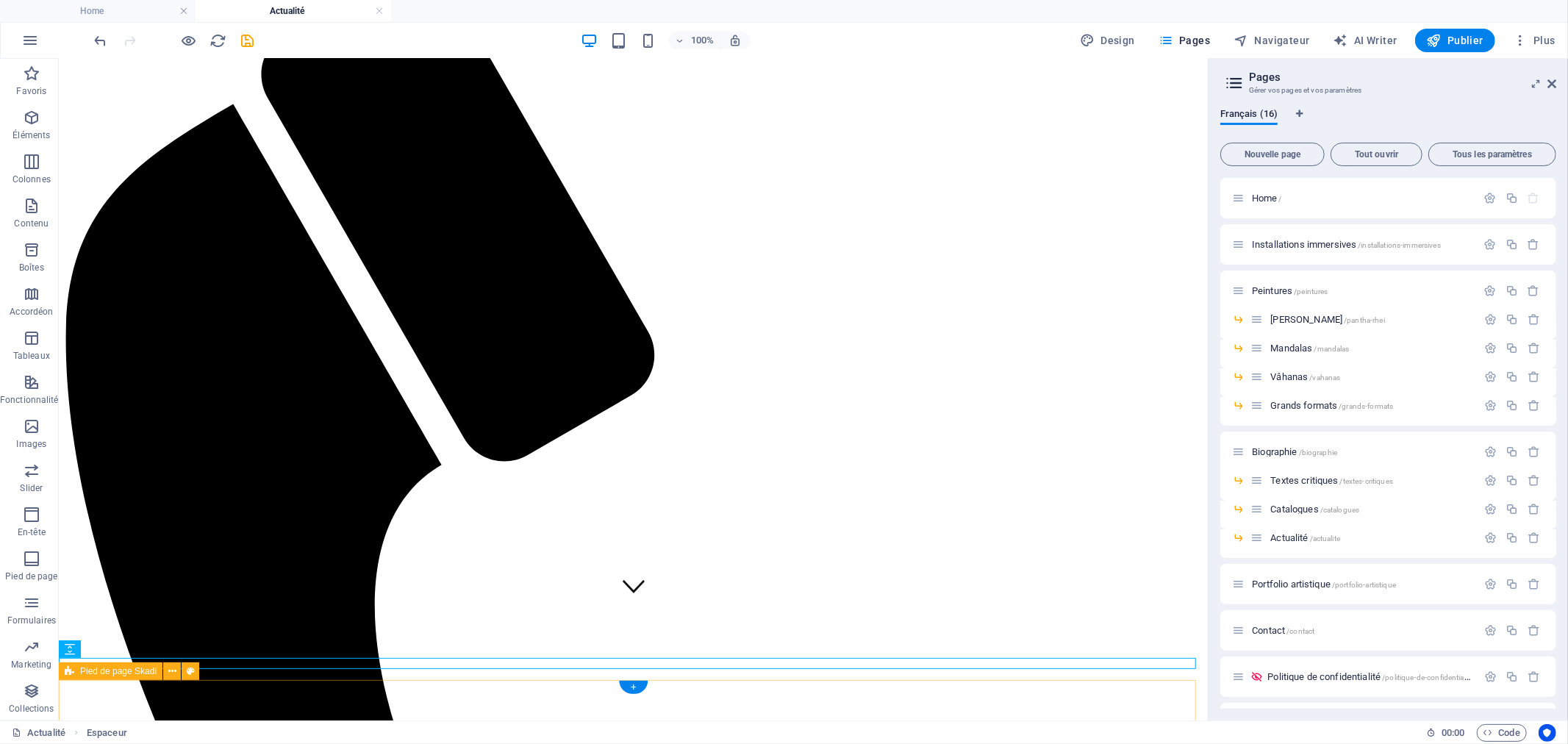
scroll to position [197, 0]
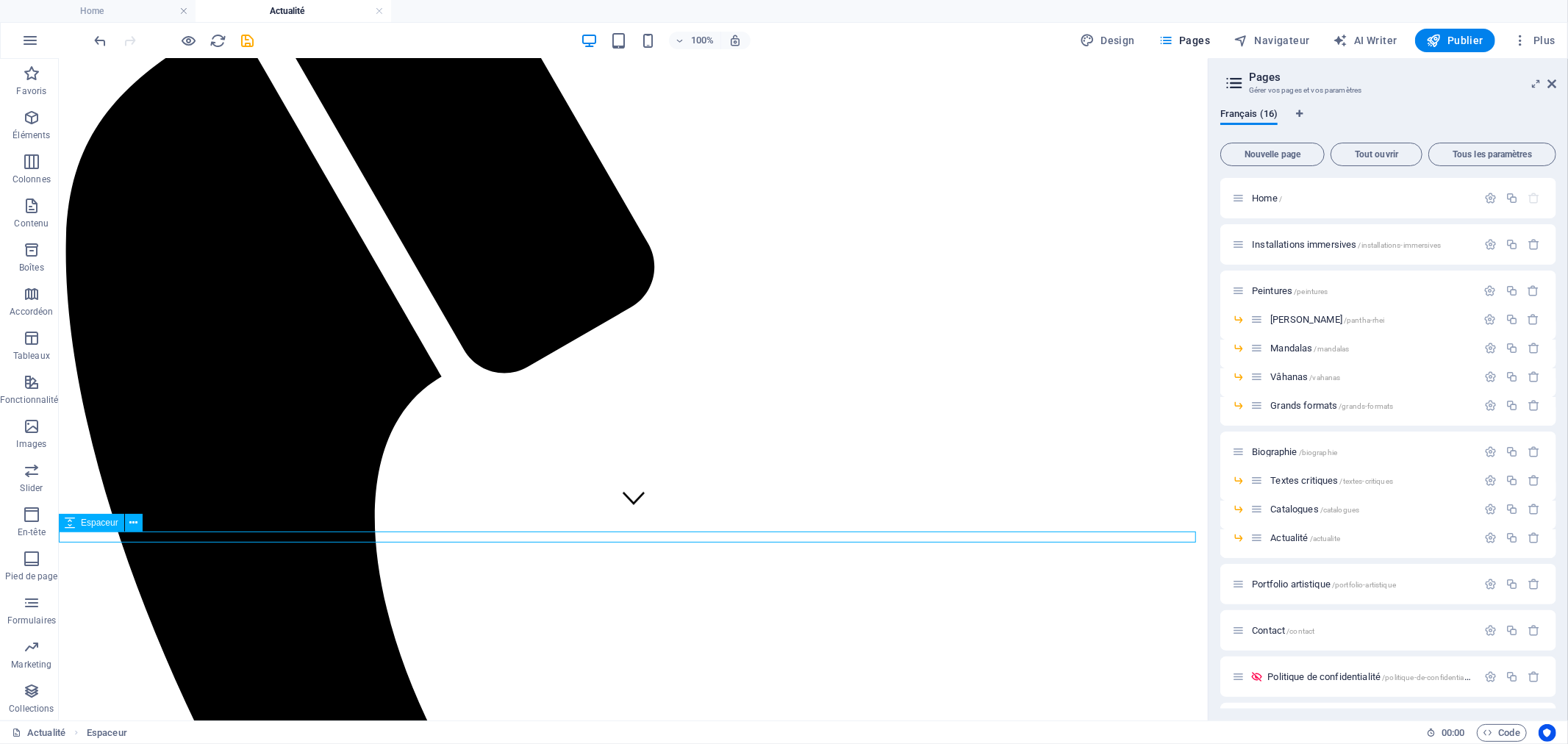
click at [247, 42] on icon "save" at bounding box center [248, 41] width 17 height 17
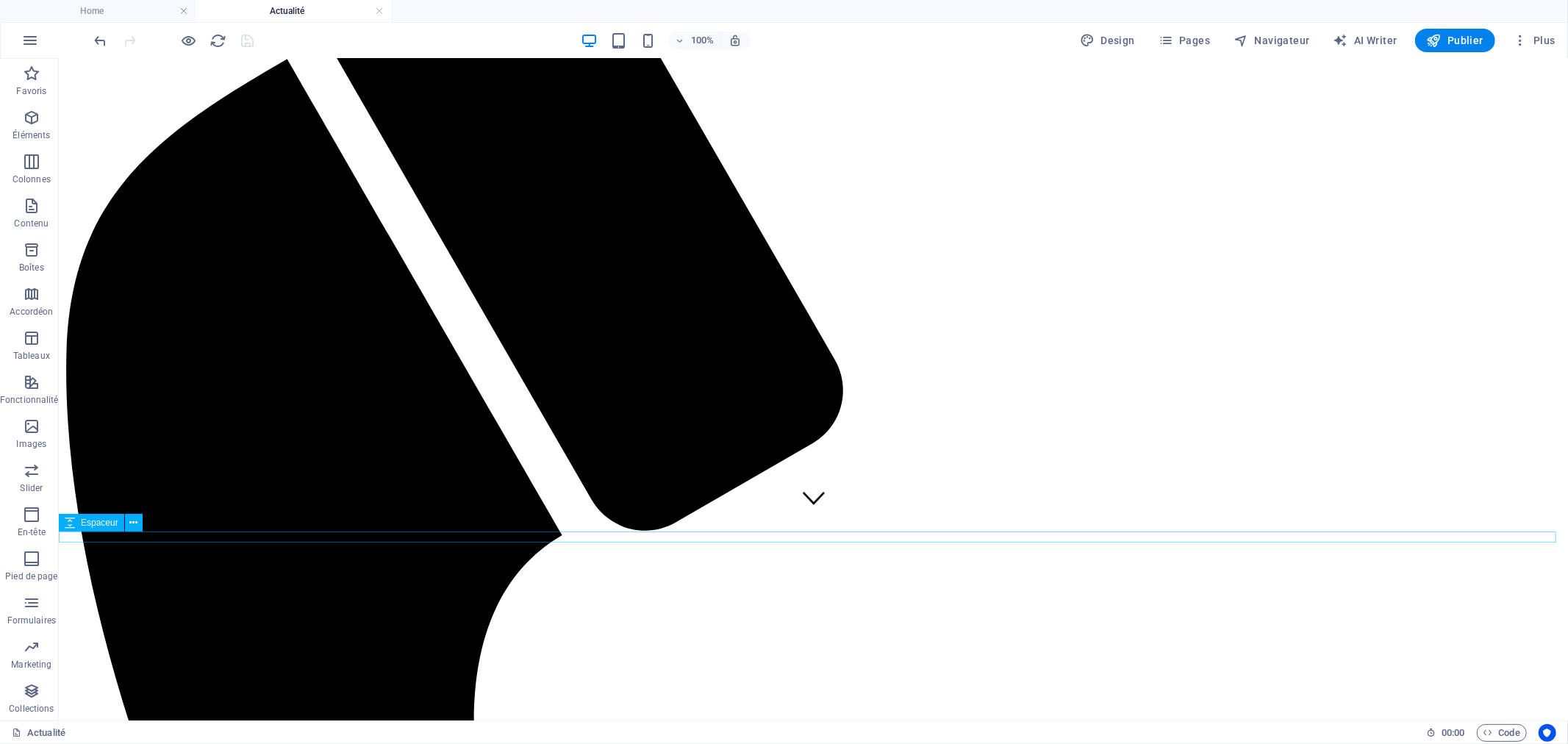
click at [35, 126] on icon "button" at bounding box center [31, 117] width 17 height 17
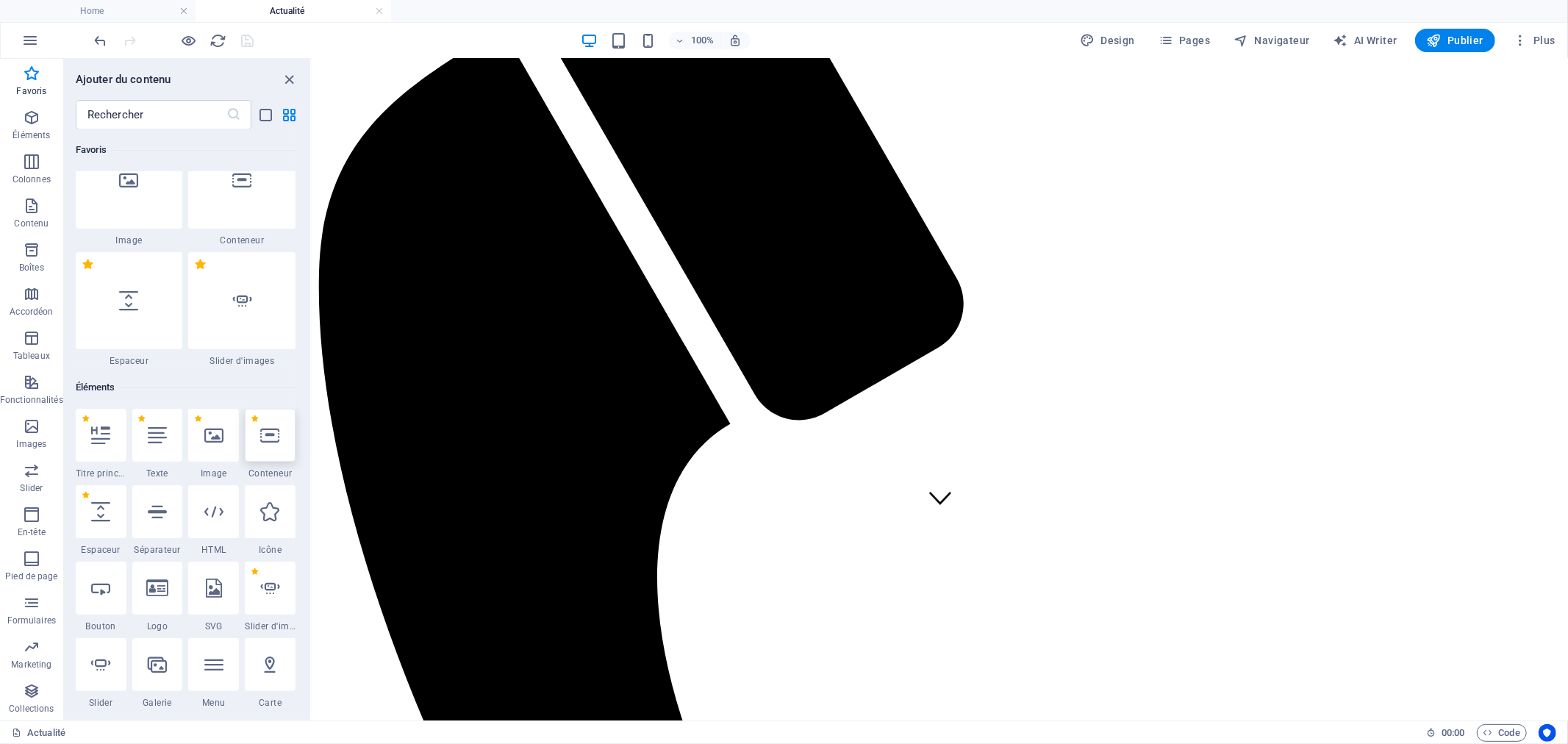
scroll to position [327, 0]
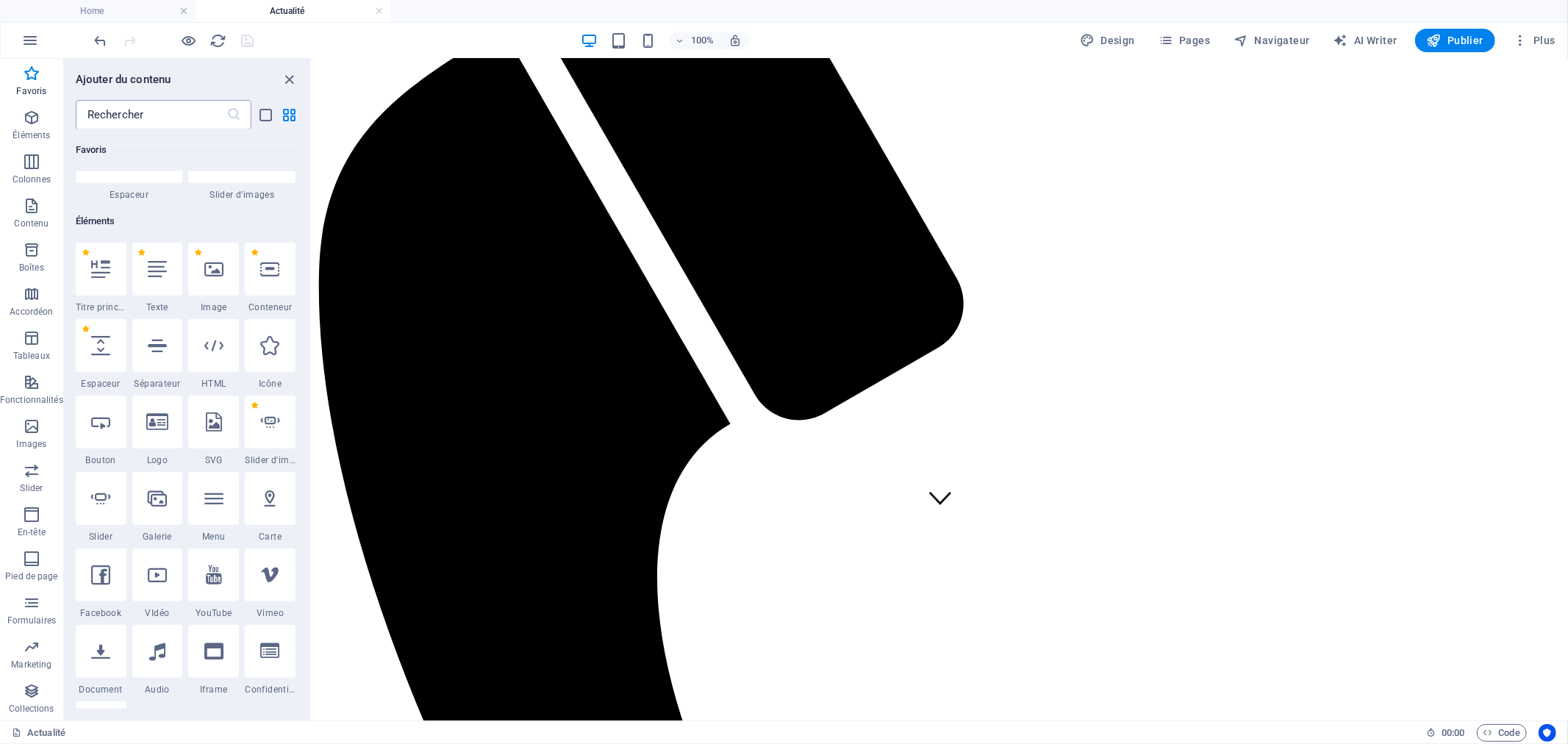
click at [156, 113] on input "text" at bounding box center [151, 114] width 151 height 29
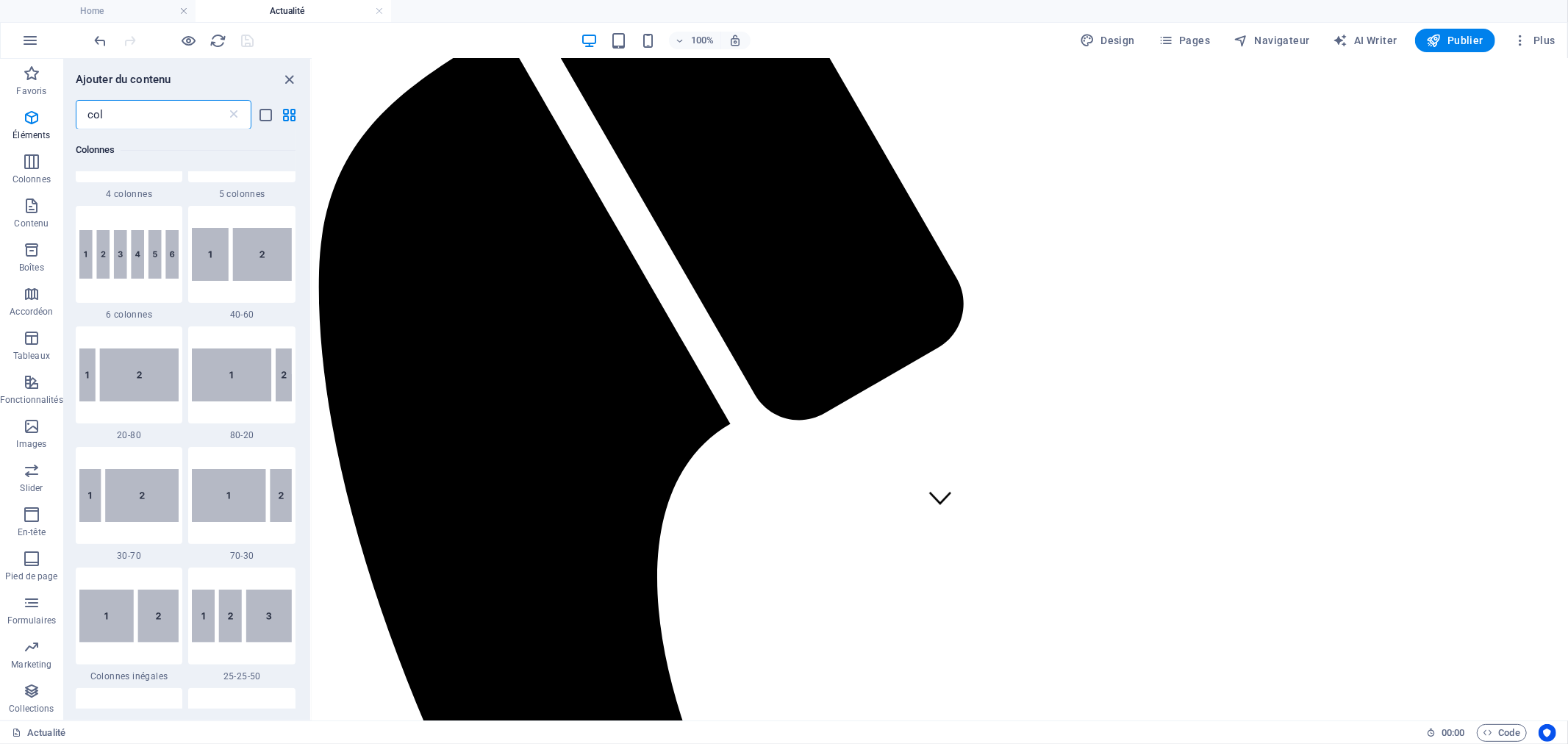
scroll to position [0, 0]
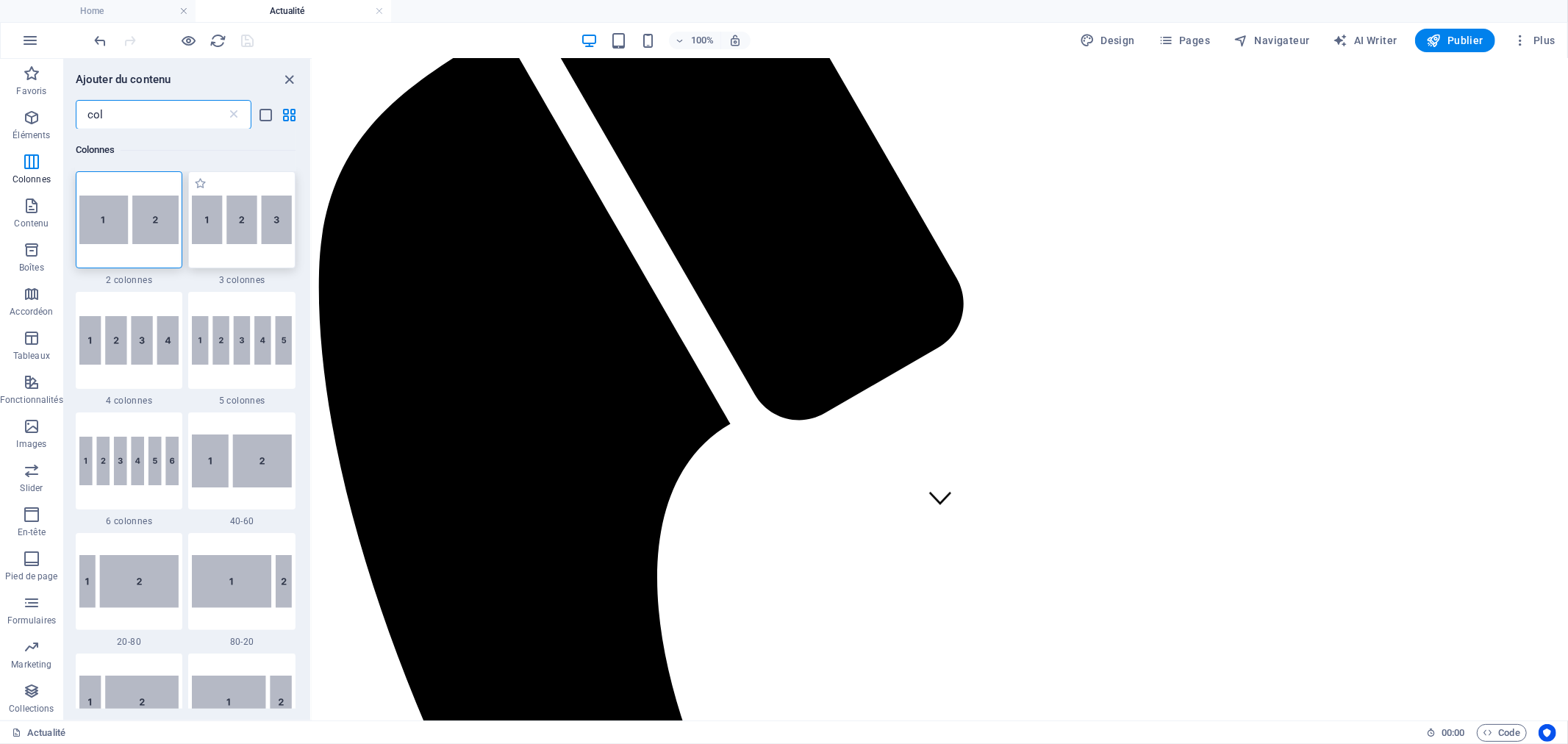
type input "col"
click at [252, 230] on img at bounding box center [241, 220] width 100 height 50
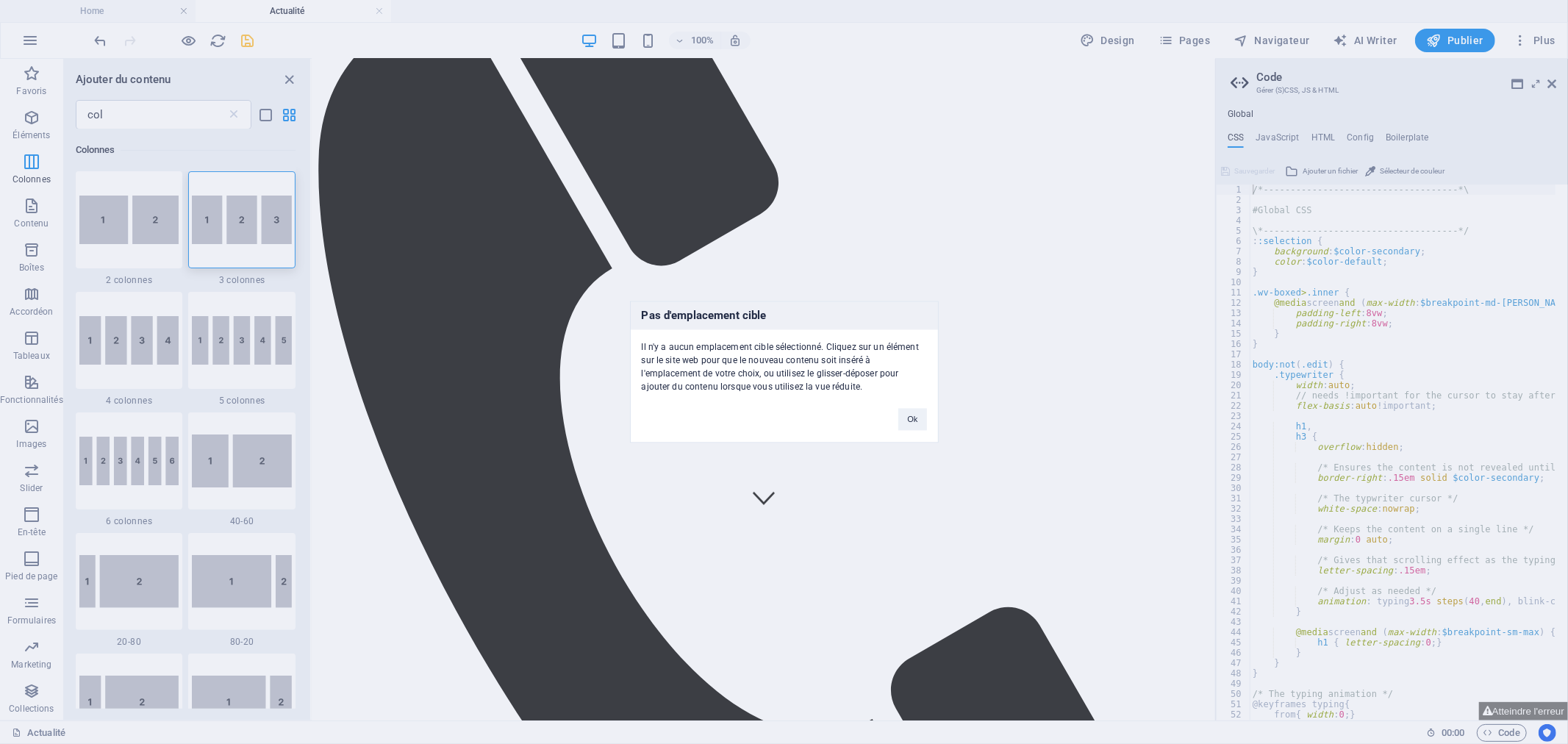
drag, startPoint x: 243, startPoint y: 221, endPoint x: 262, endPoint y: 489, distance: 268.7
click at [574, 549] on div "Pas d'emplacement cible Il n'y a aucun emplacement cible sélectionné. Cliquez s…" at bounding box center [784, 372] width 1568 height 744
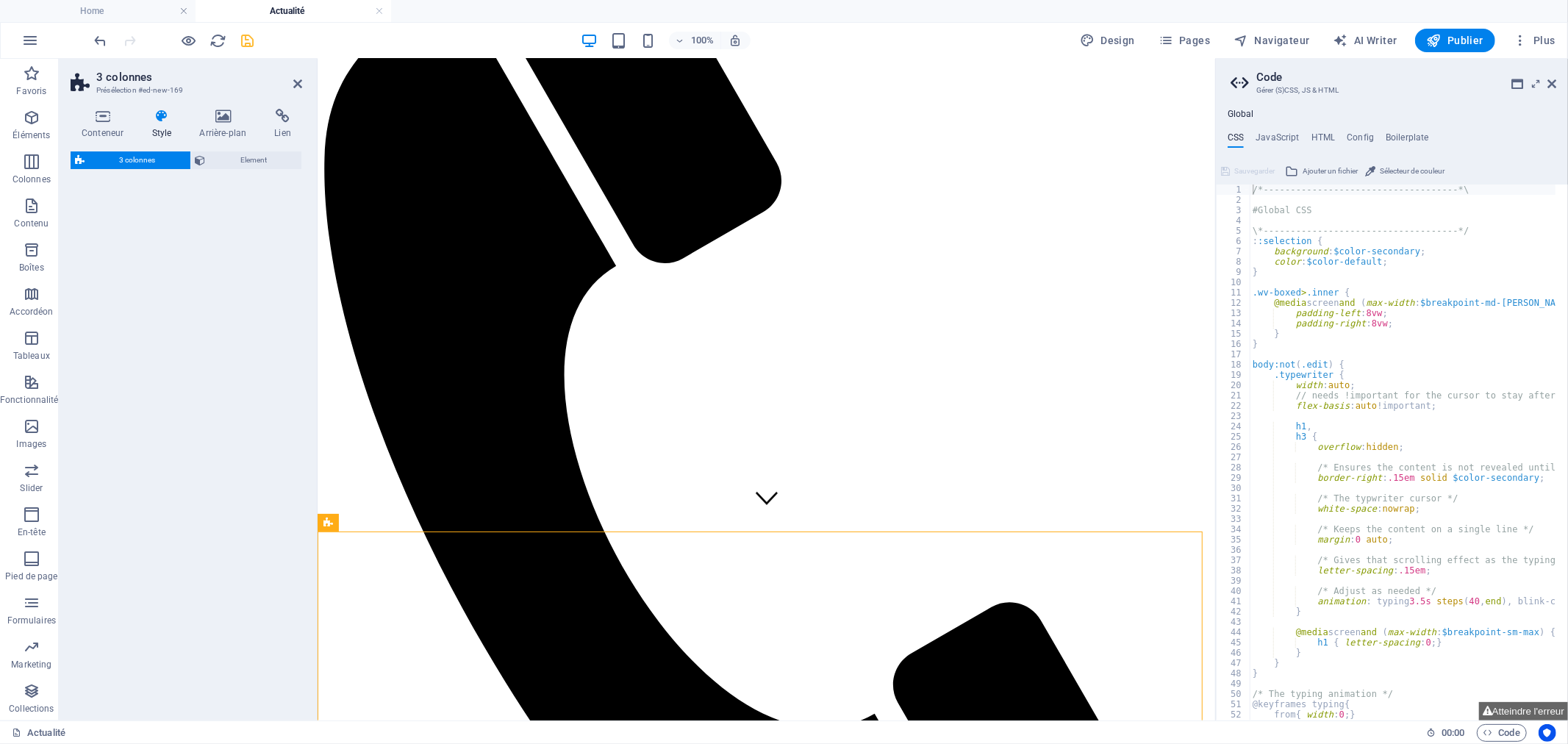
select select "rem"
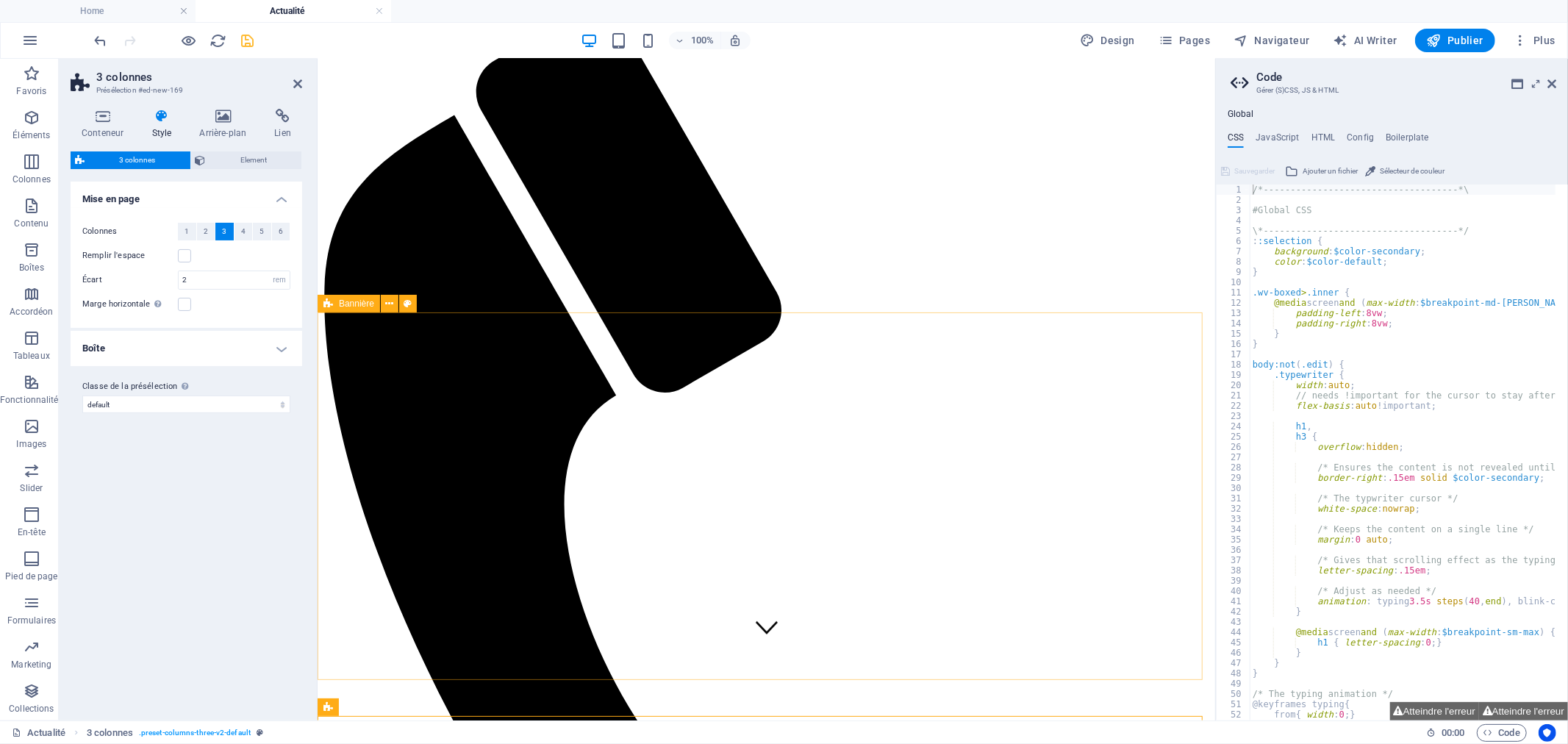
scroll to position [94, 0]
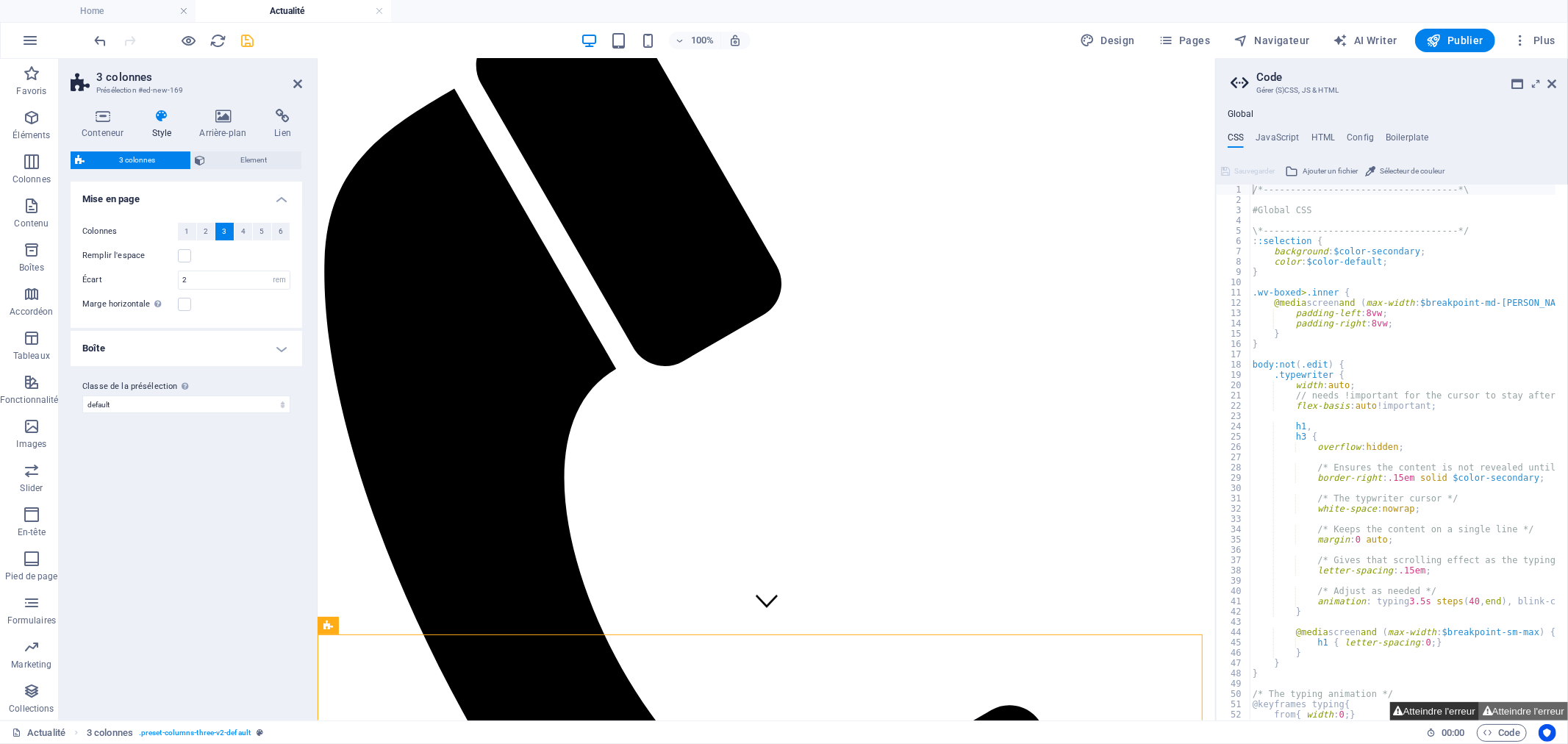
click at [1434, 710] on button "Atteindre l'erreur" at bounding box center [1434, 711] width 89 height 18
type textarea "$menu-trigger-flip: default,"
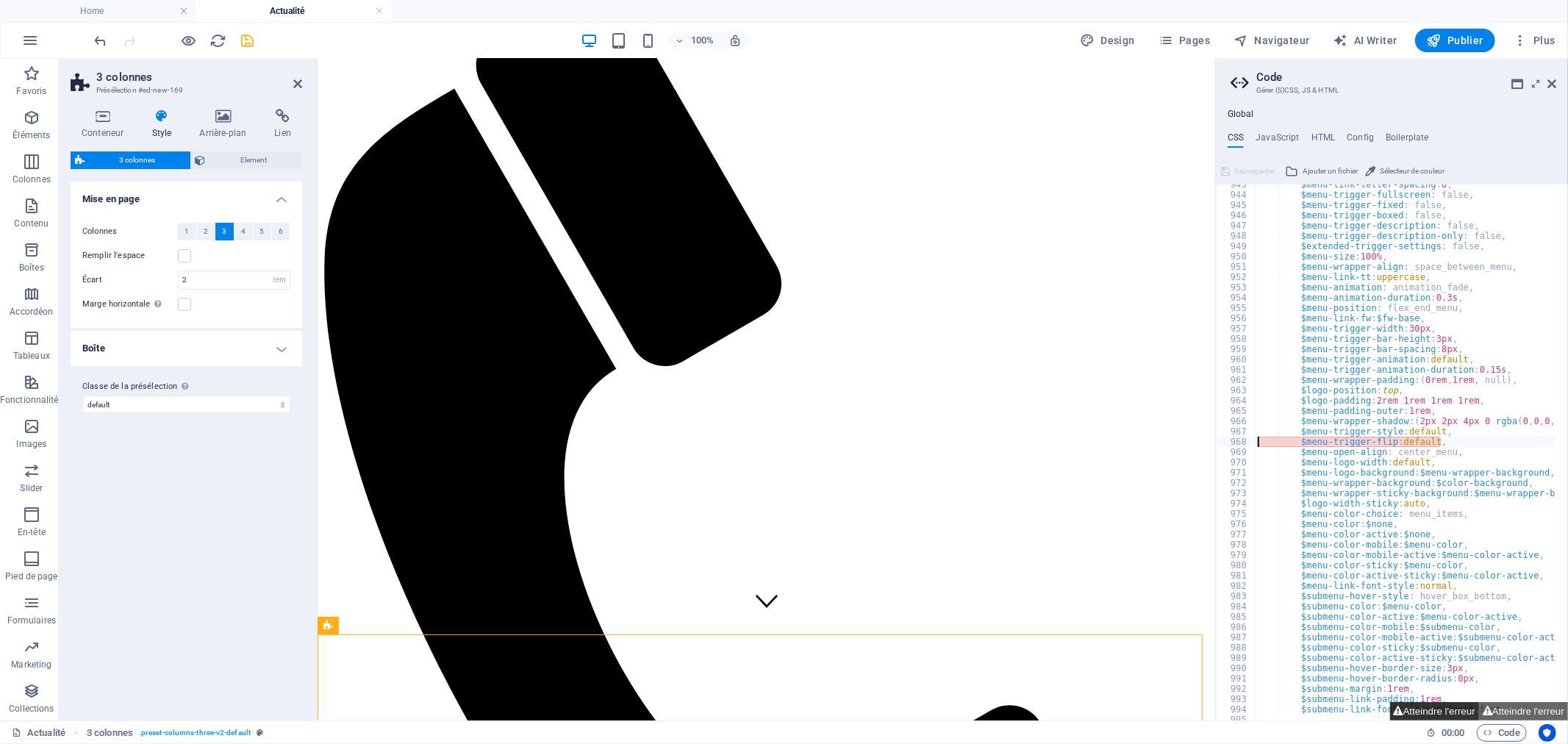
scroll to position [2588, 0]
click at [1549, 85] on icon at bounding box center [1552, 84] width 9 height 12
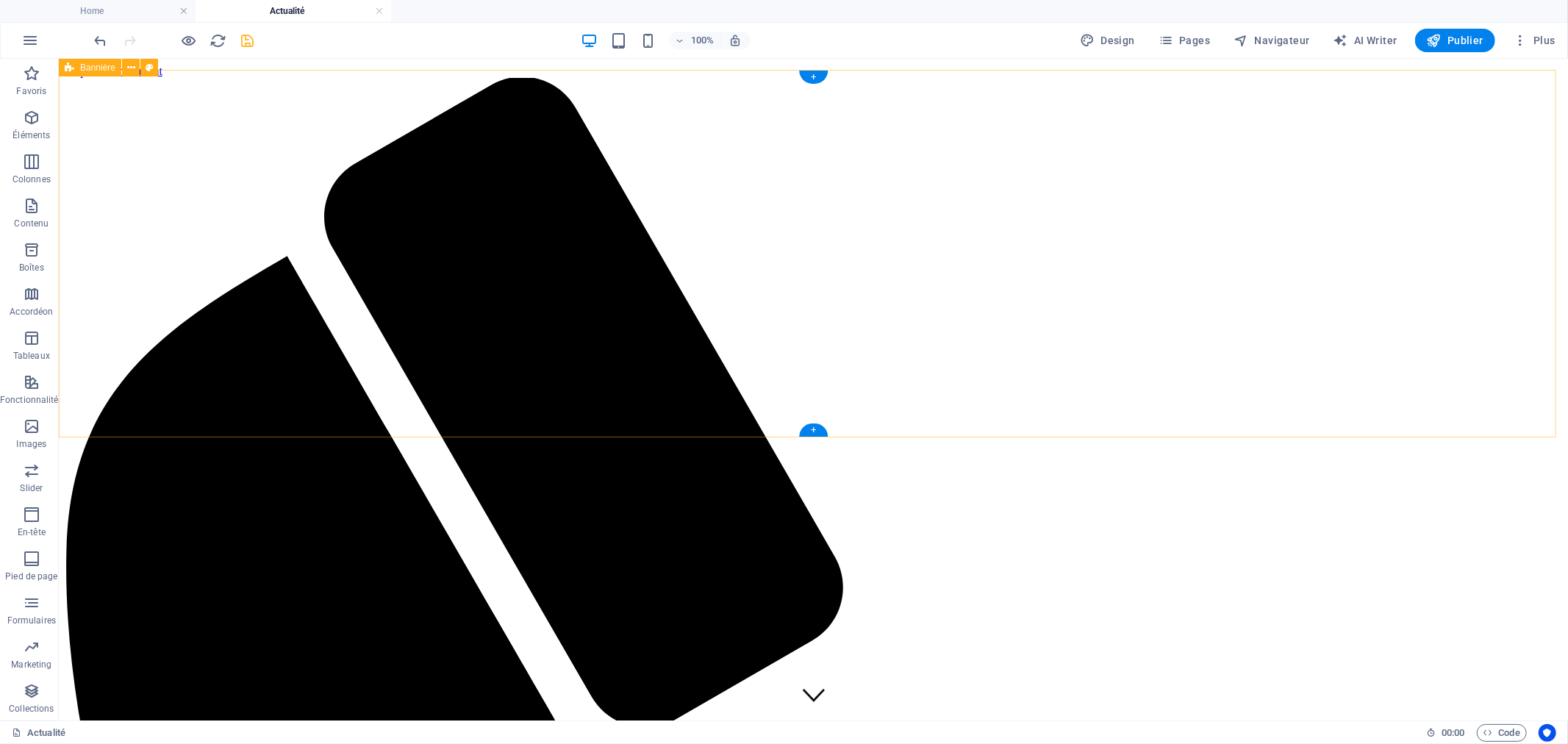
click at [26, 519] on icon "button" at bounding box center [31, 514] width 17 height 17
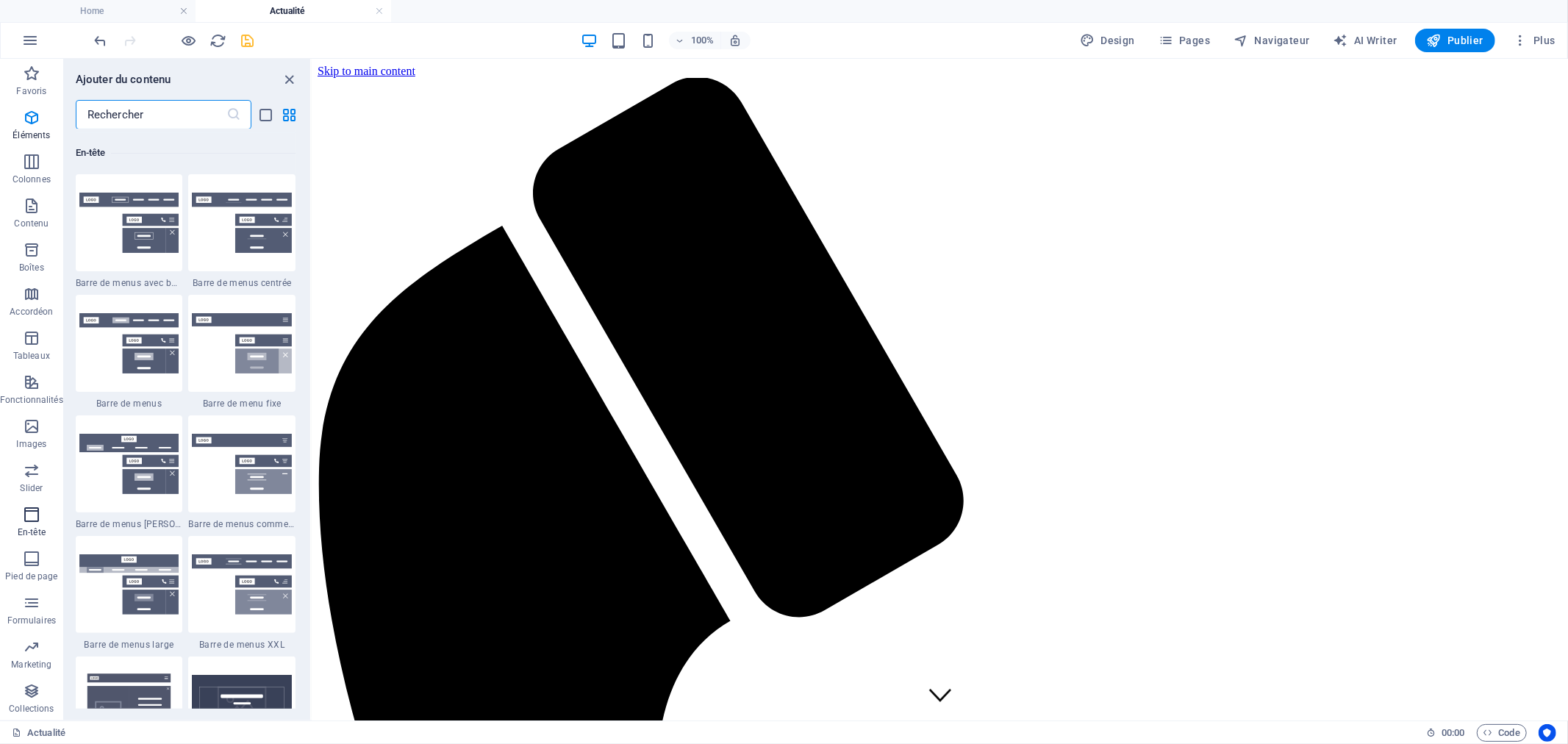
scroll to position [9089, 0]
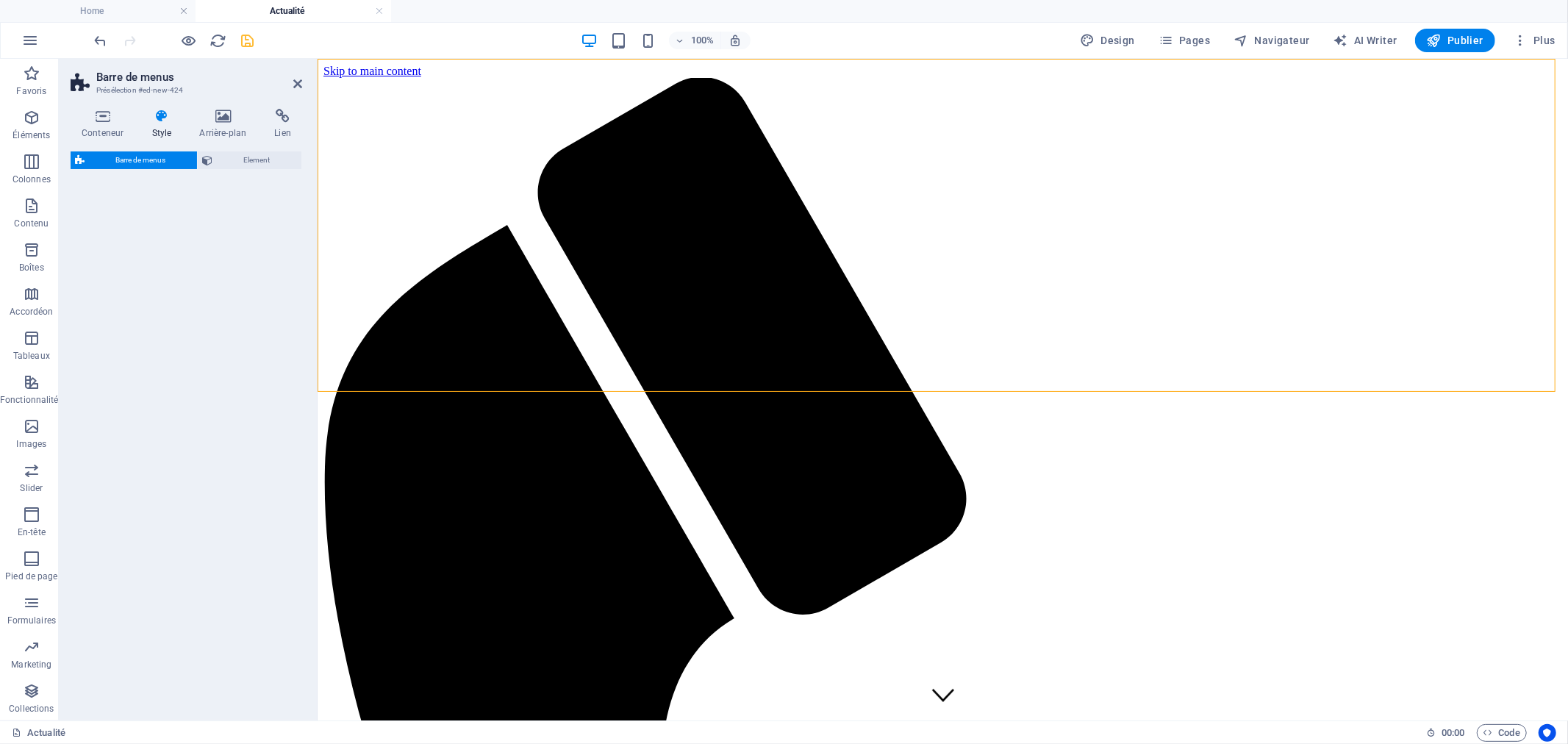
select select "rem"
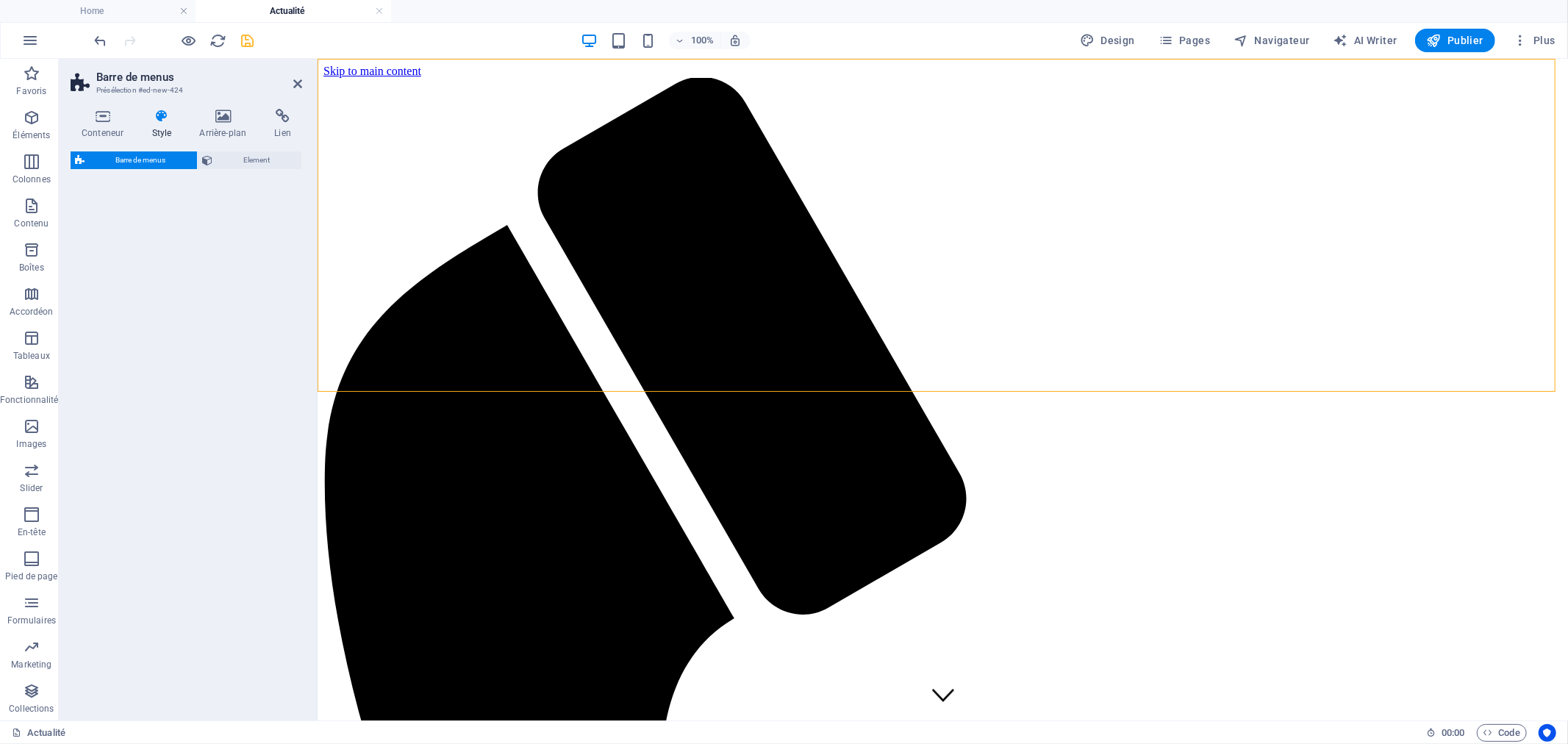
select select "rem"
select select "preset-menu-v2-loki"
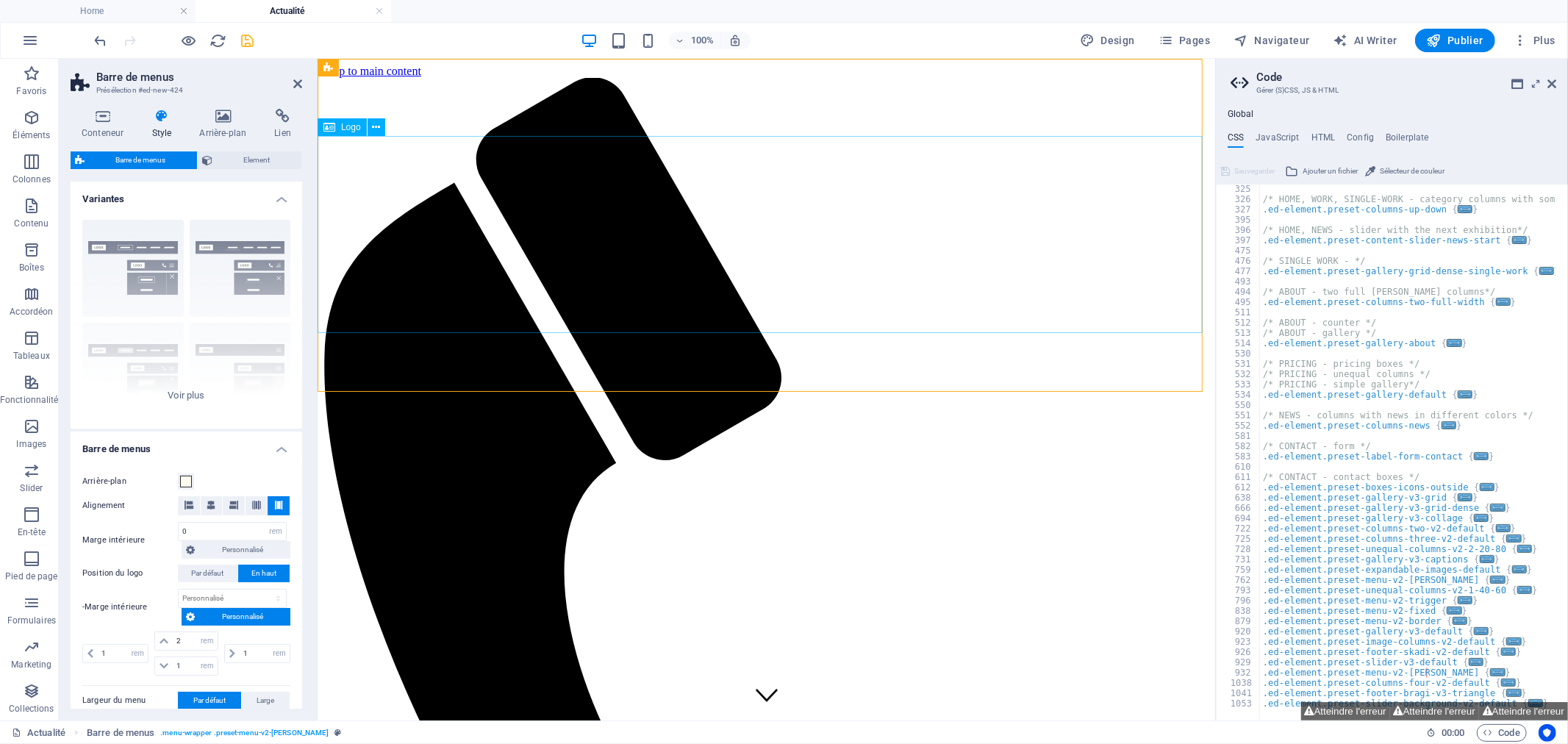
scroll to position [1986, 0]
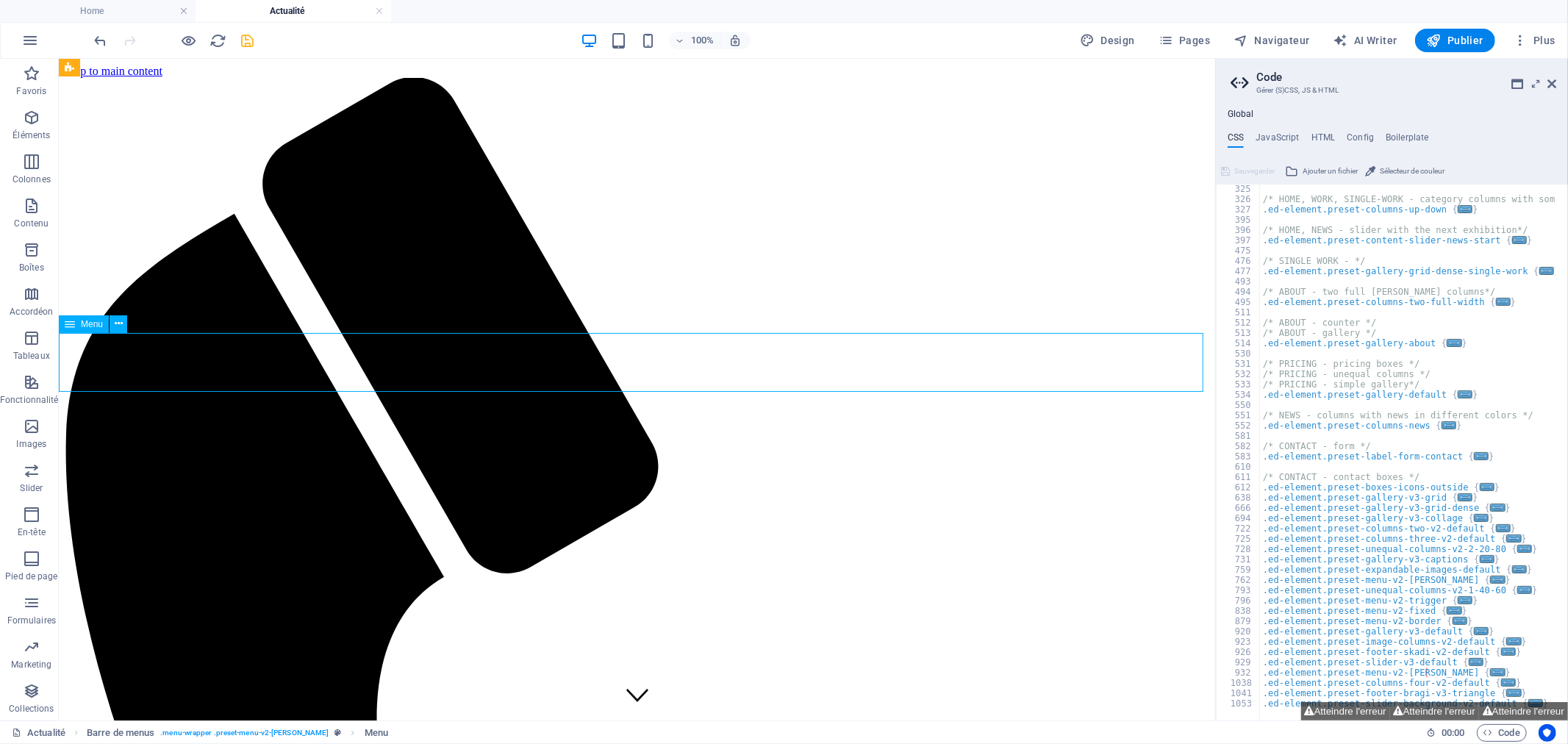
drag, startPoint x: 351, startPoint y: 378, endPoint x: 611, endPoint y: 378, distance: 260.0
select select
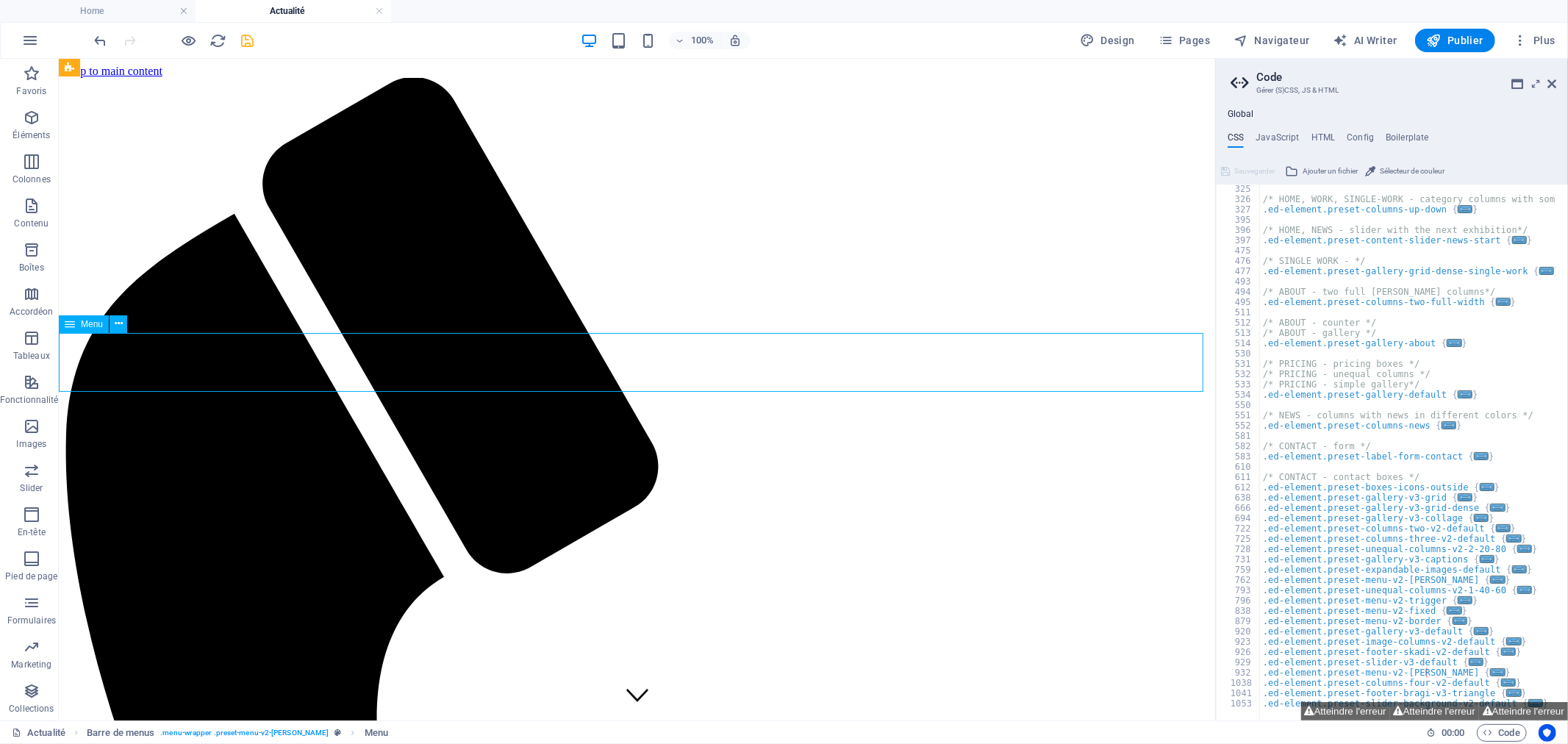
select select
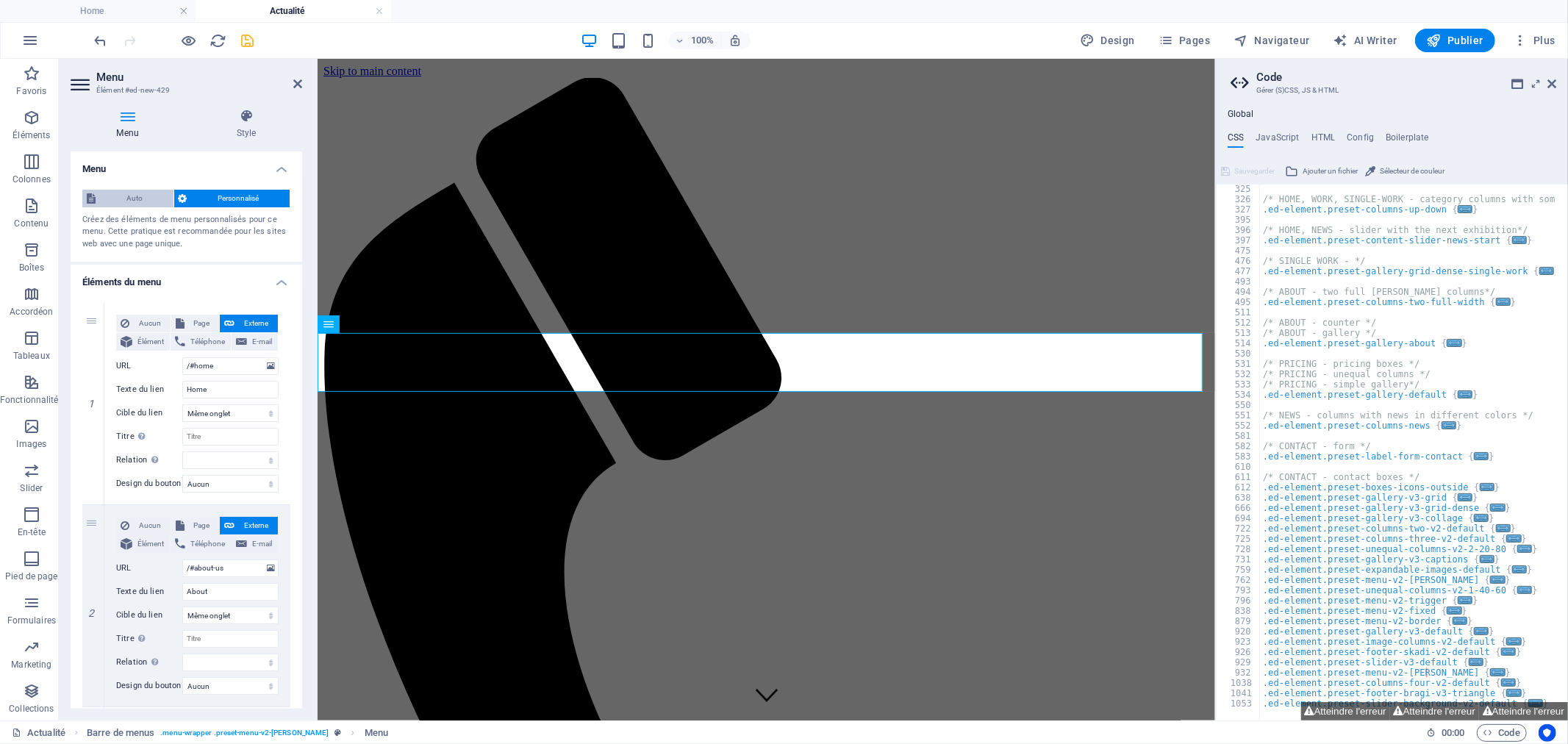
click at [125, 194] on span "Auto" at bounding box center [134, 198] width 69 height 17
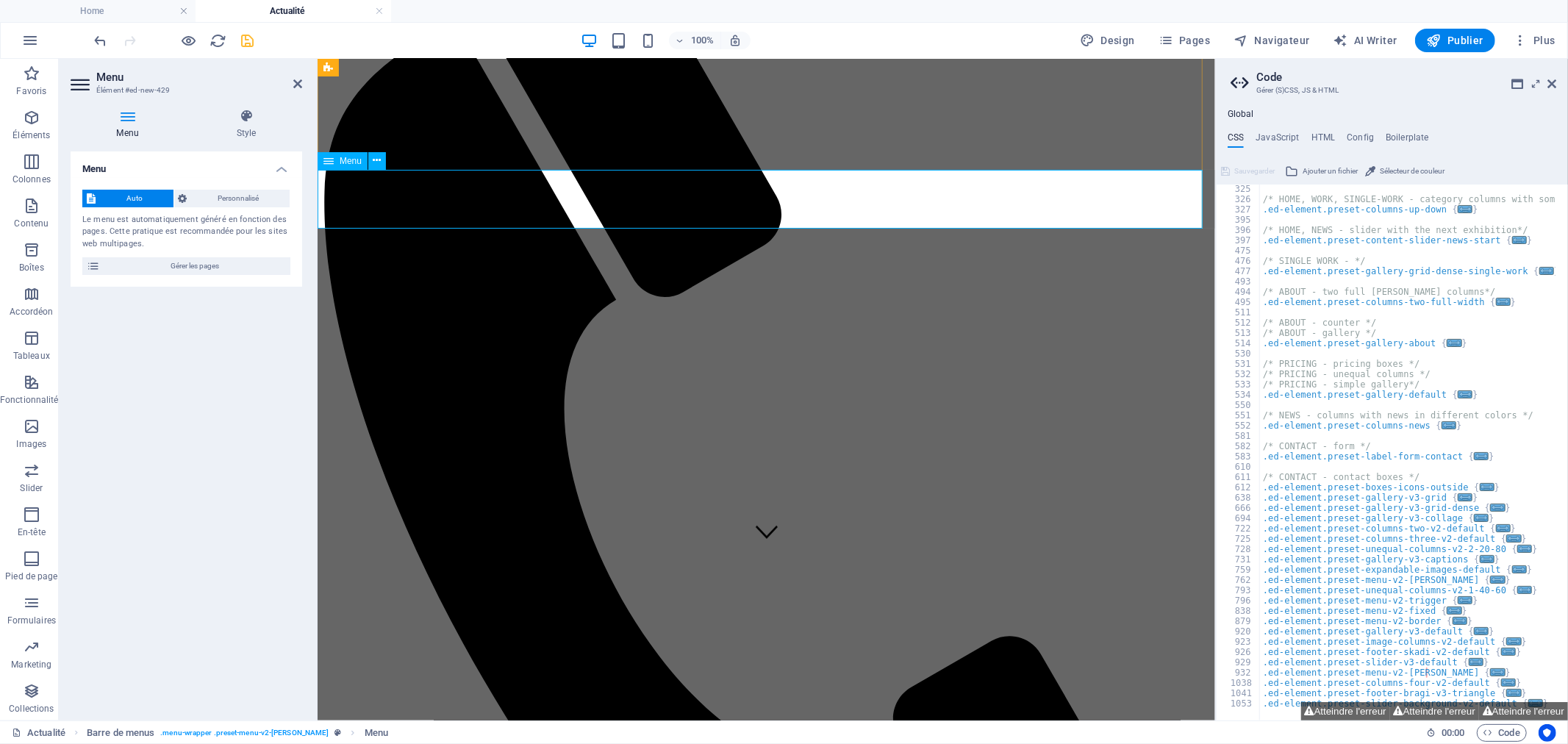
scroll to position [0, 0]
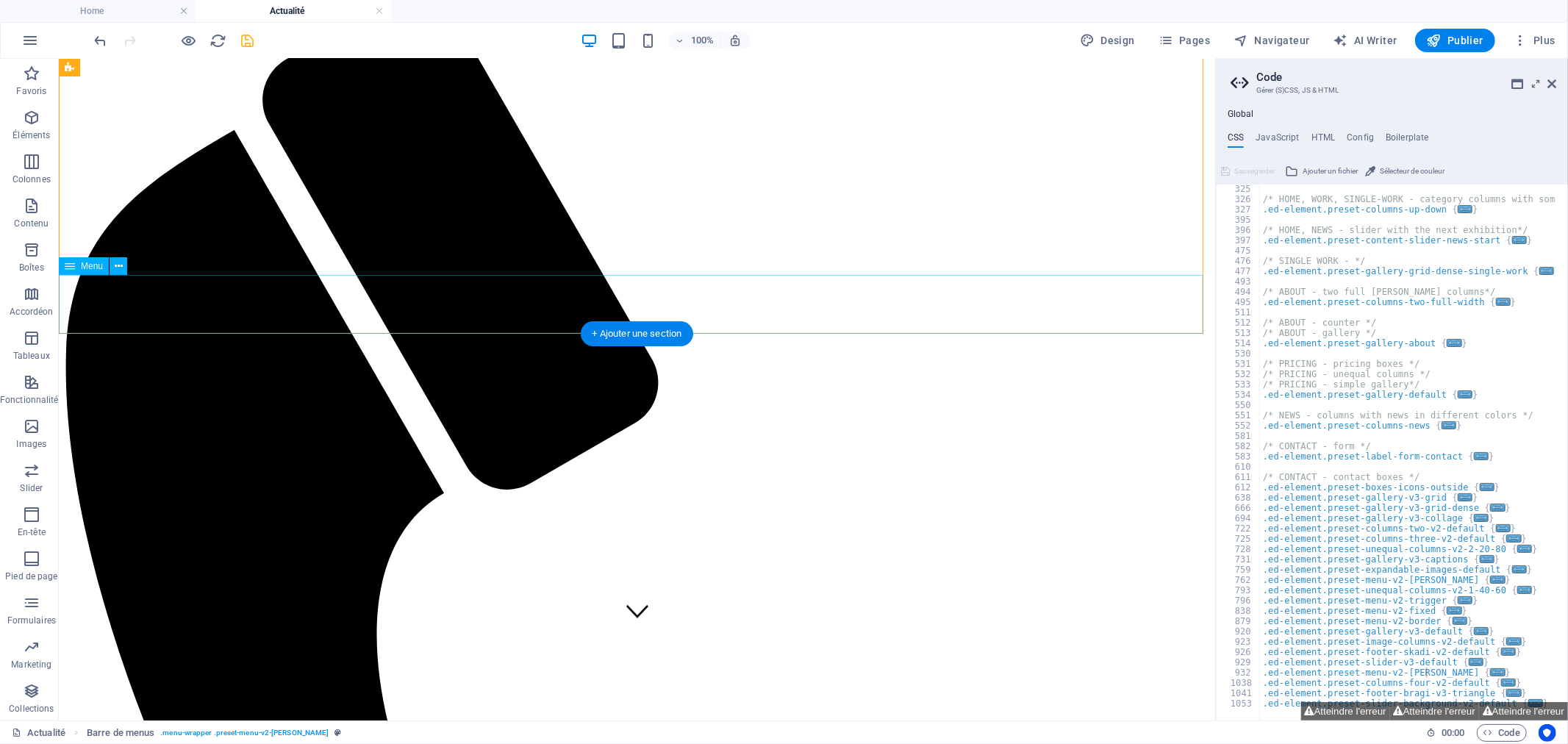
scroll to position [245, 0]
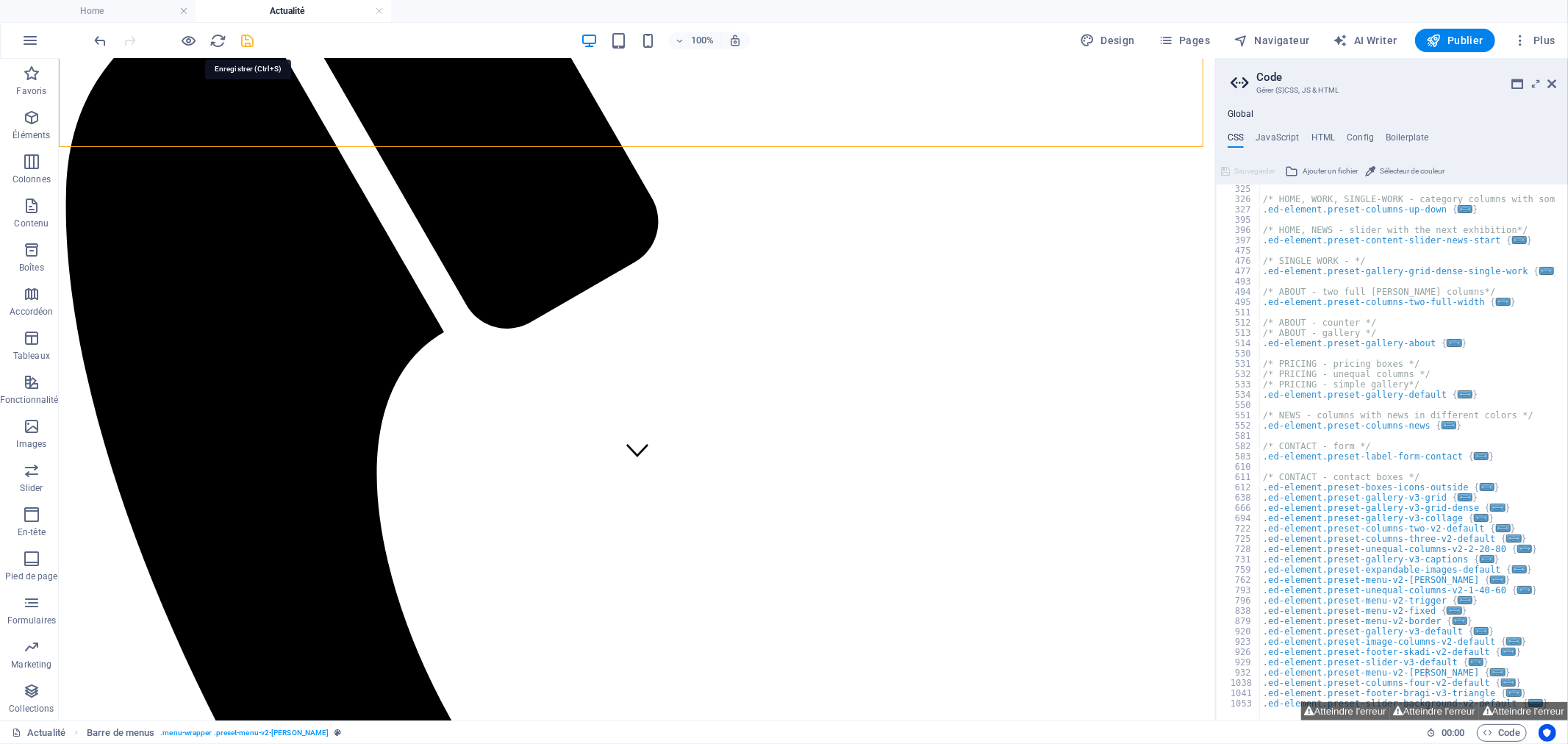
click at [240, 38] on icon "save" at bounding box center [248, 41] width 17 height 17
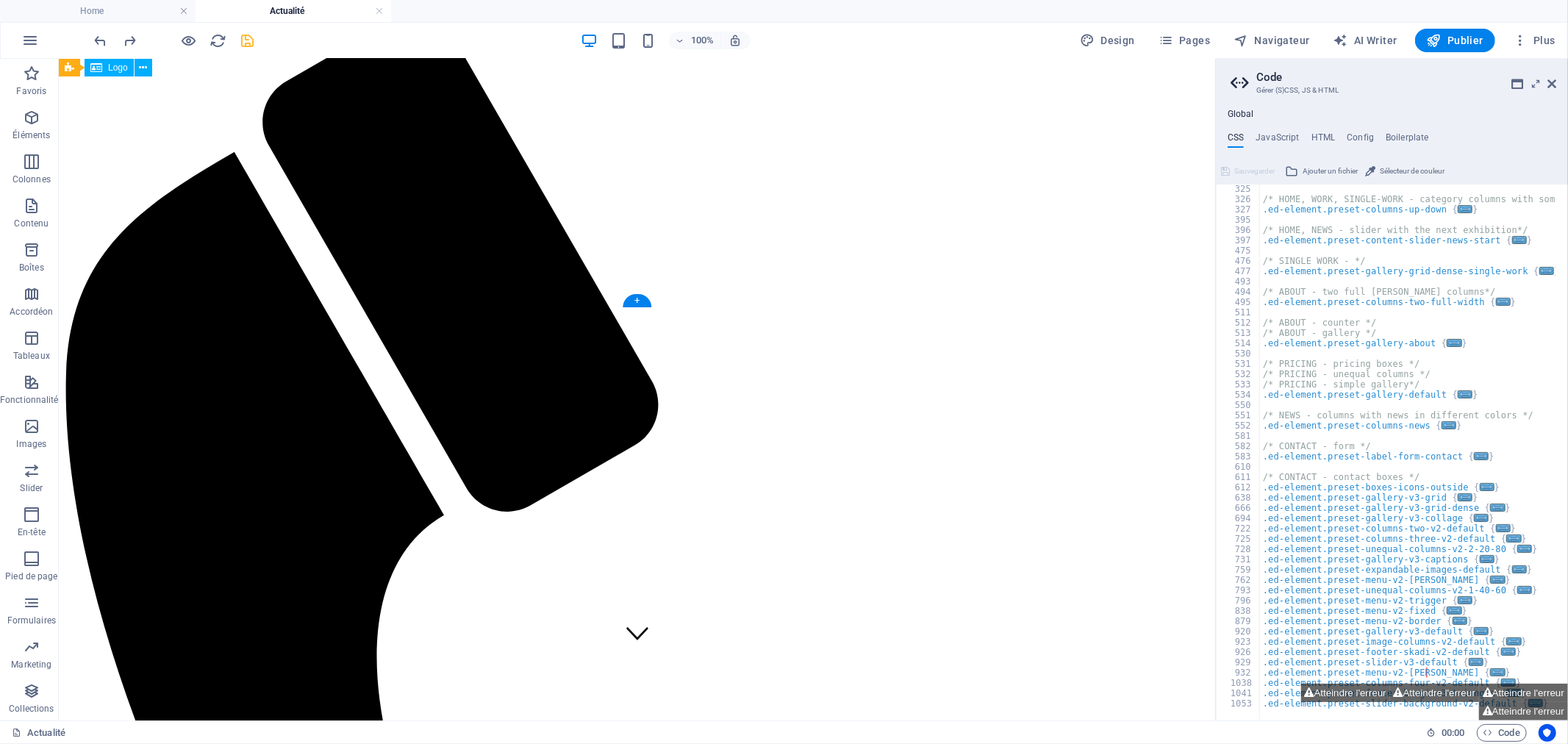
scroll to position [0, 0]
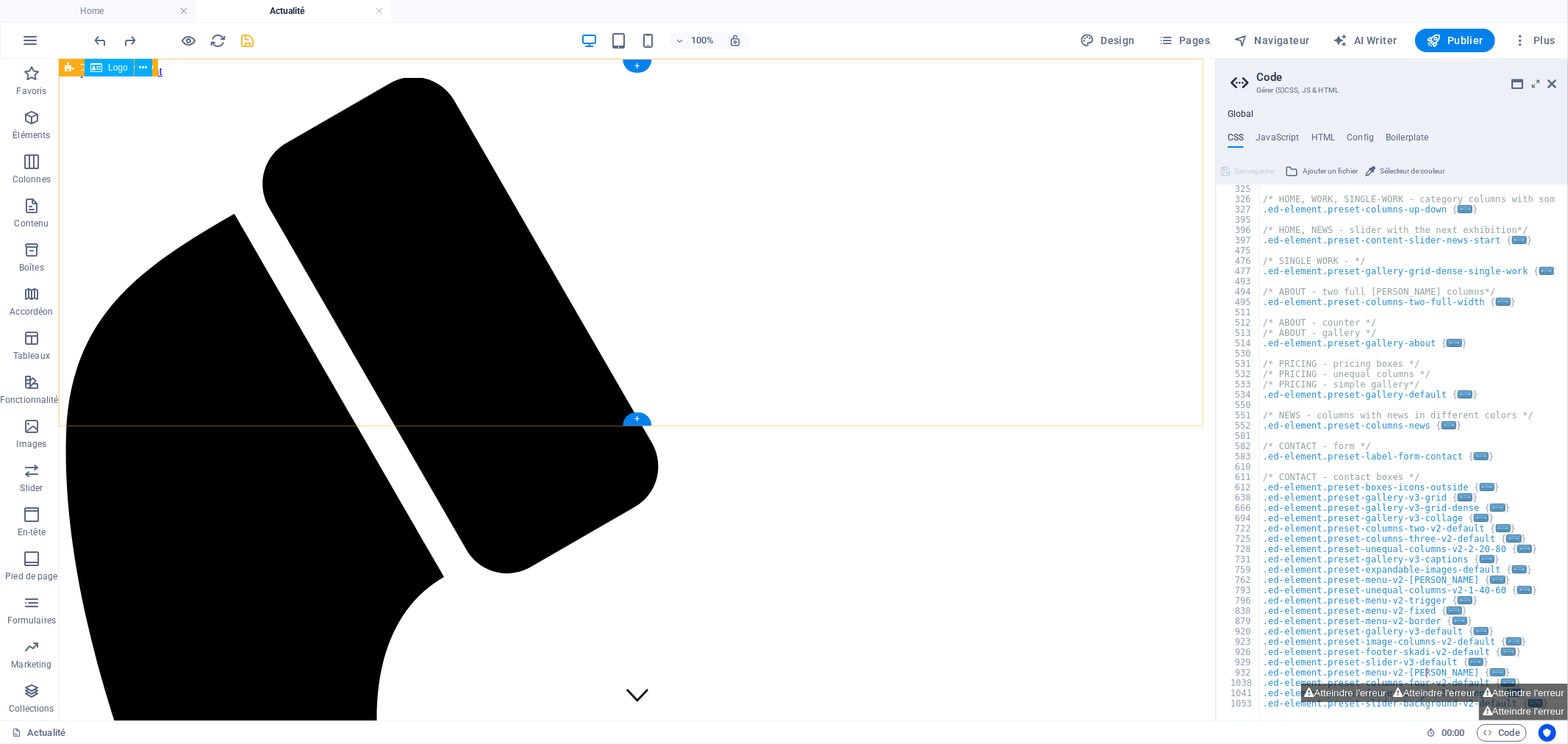
click at [32, 122] on icon "button" at bounding box center [31, 117] width 17 height 17
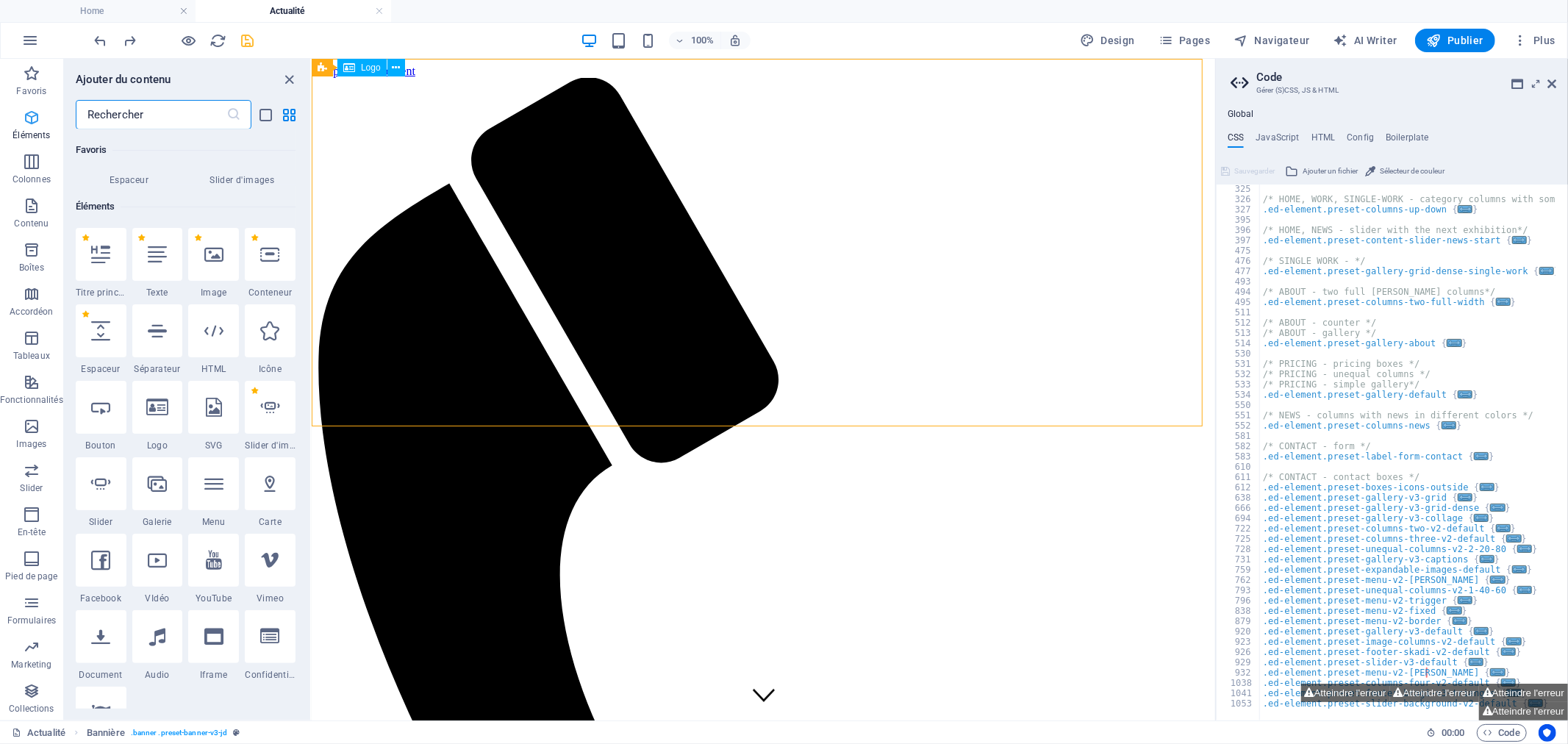
scroll to position [398, 0]
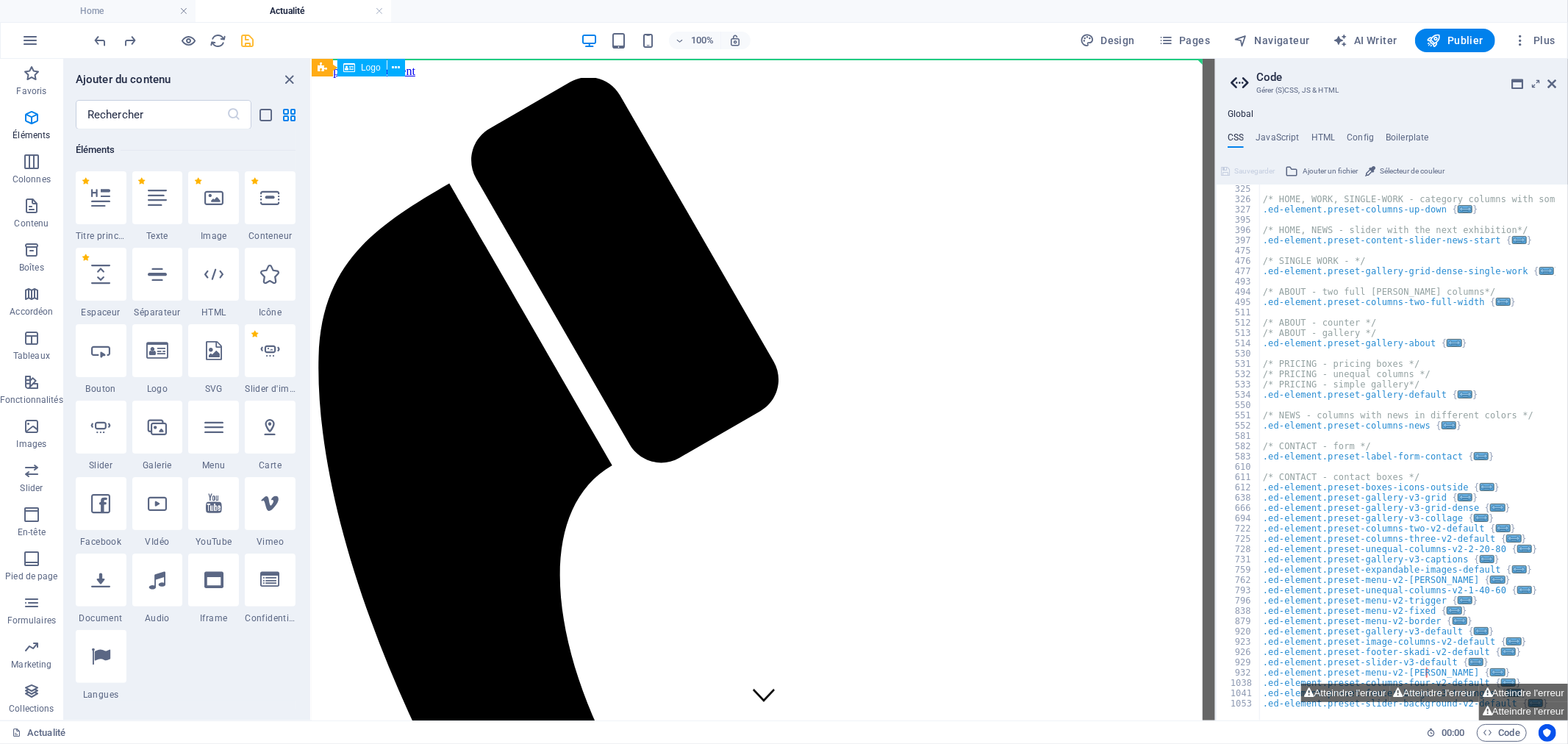
select select "px"
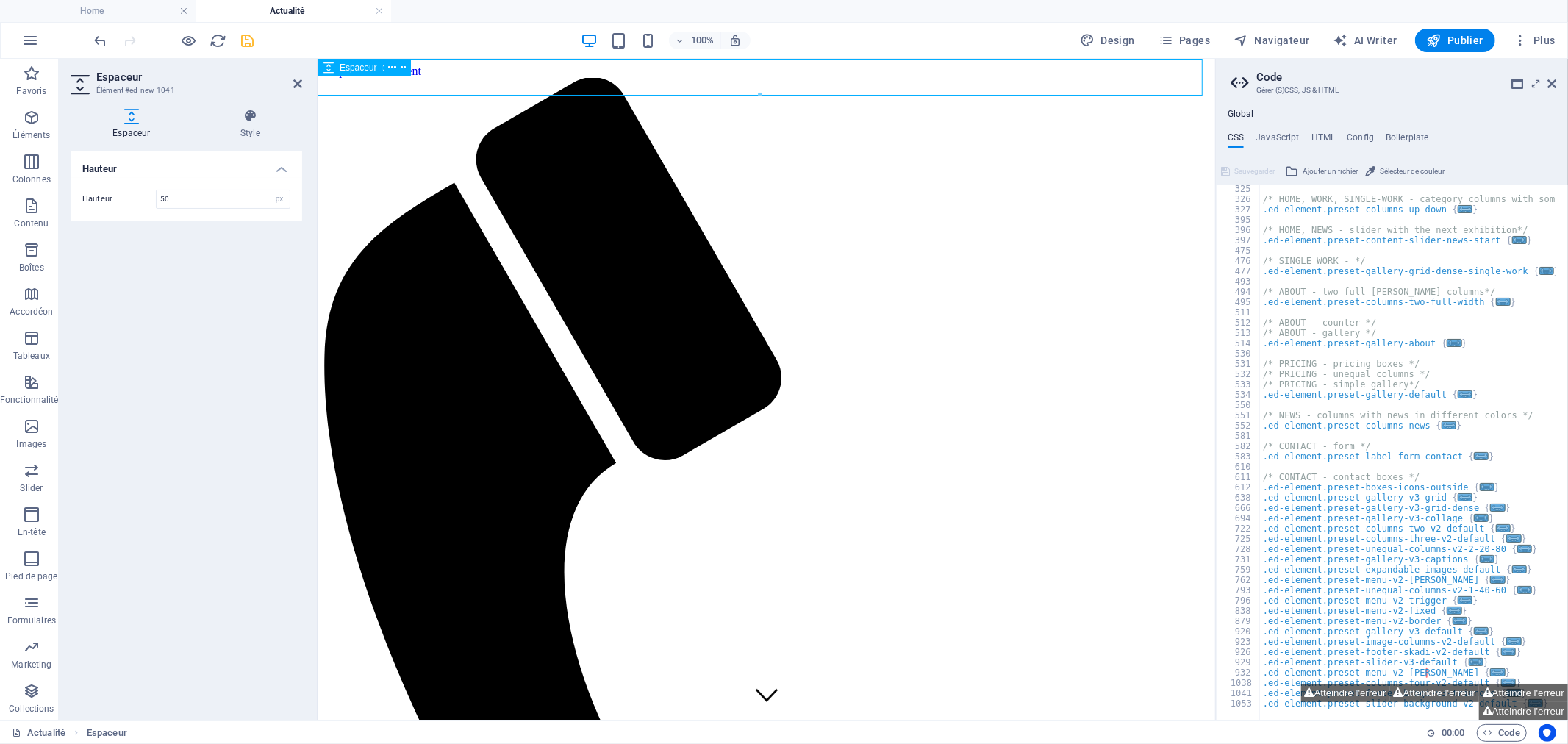
click at [19, 523] on span "En-tête" at bounding box center [32, 523] width 63 height 35
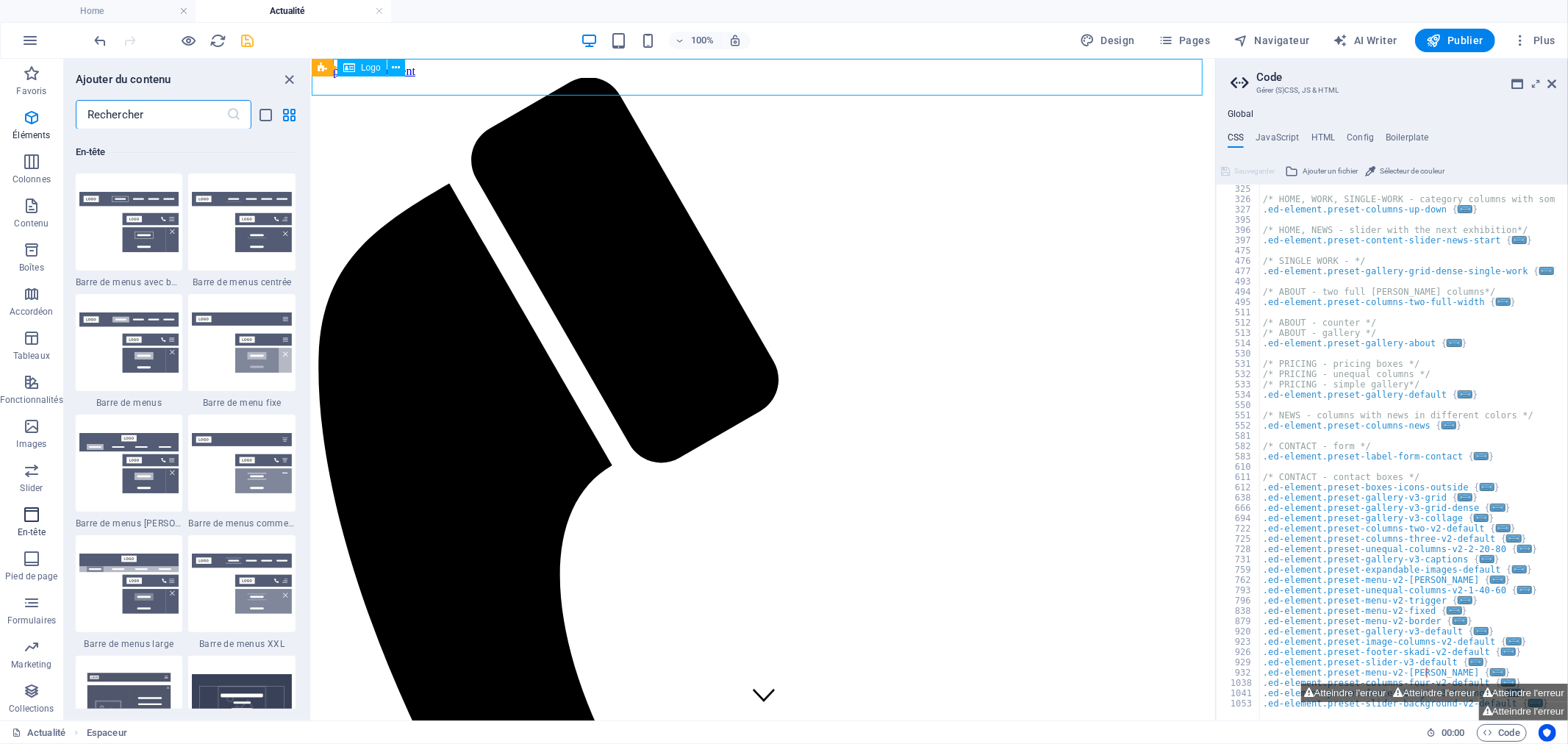
scroll to position [9089, 0]
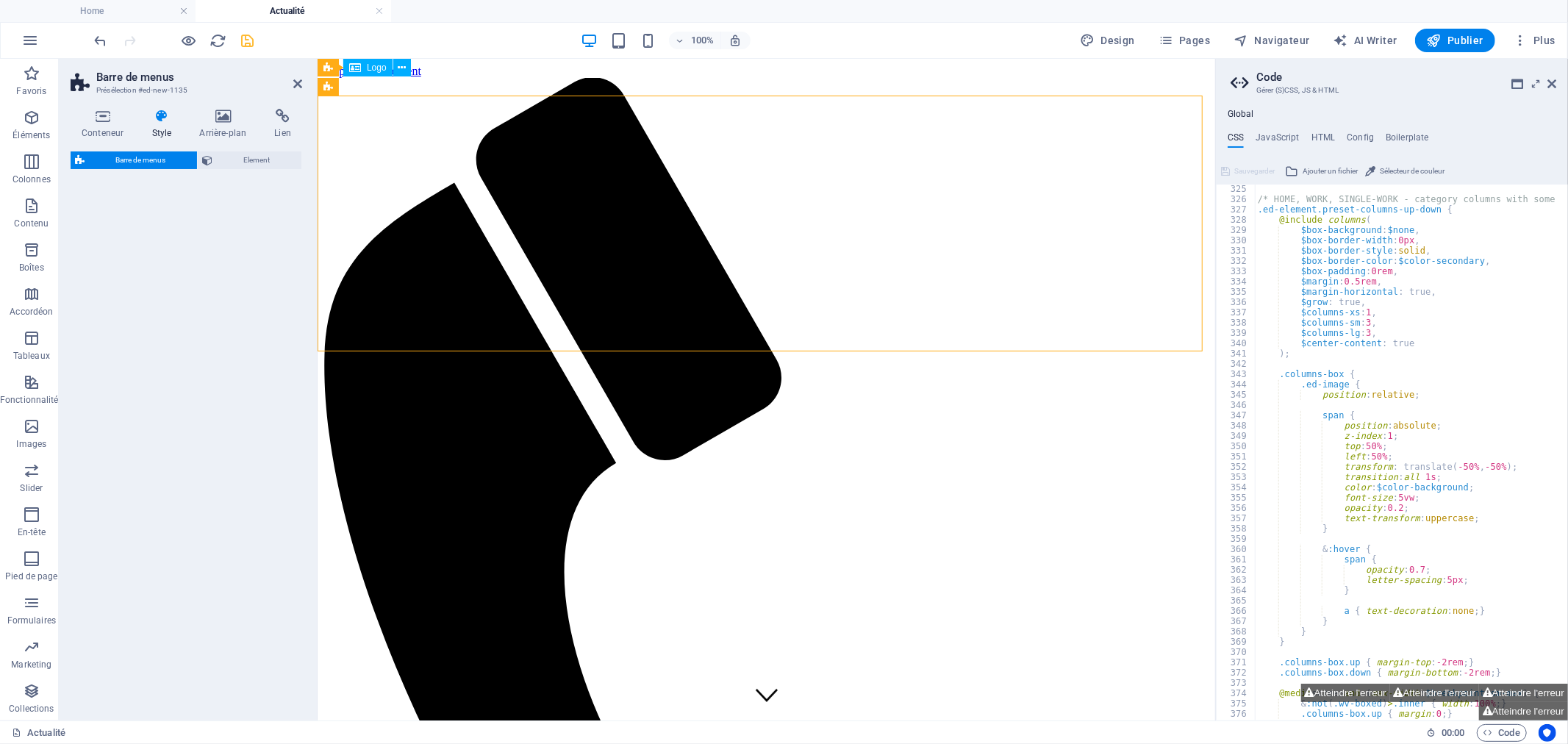
select select "rem"
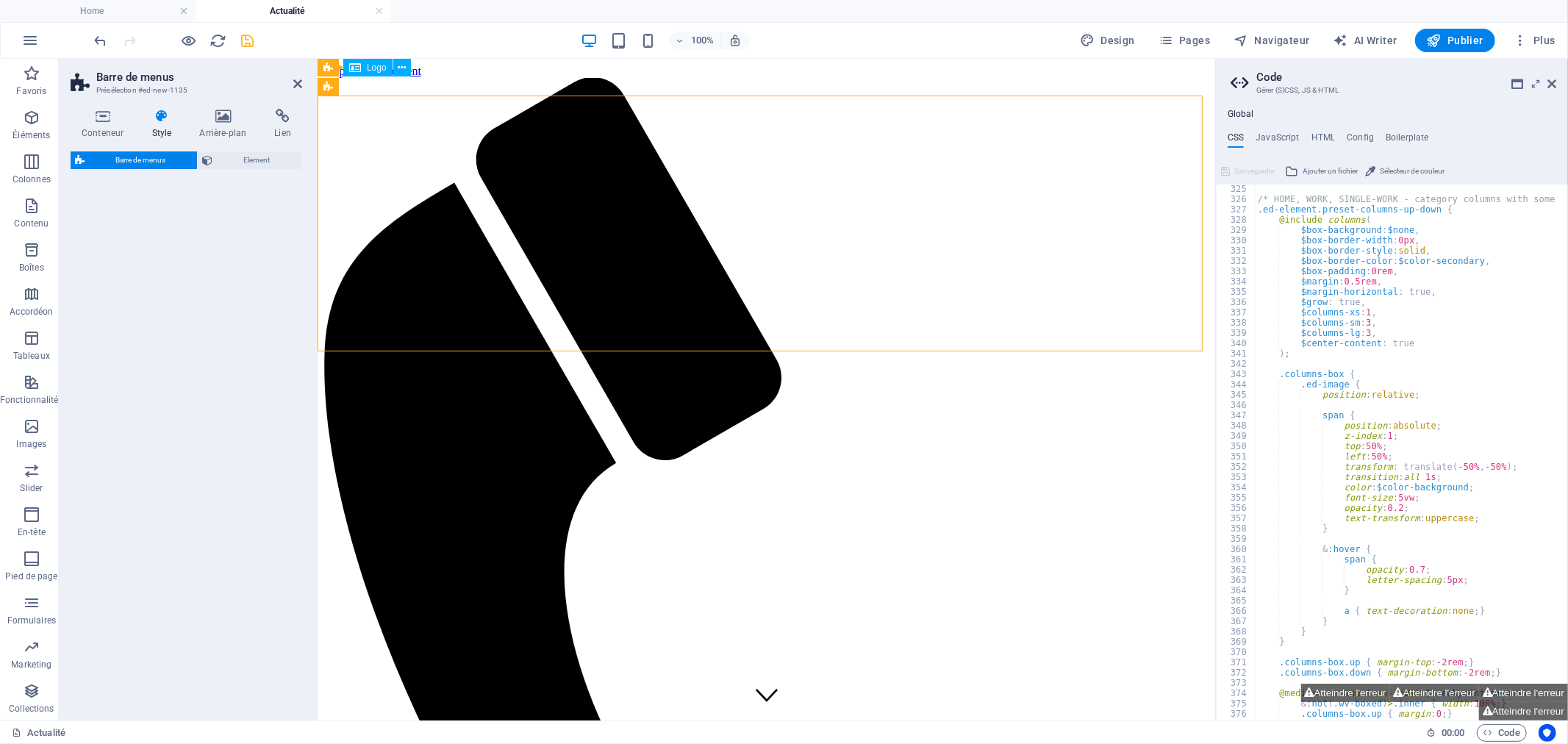
select select "rem"
select select "preset-menu-v2-loki"
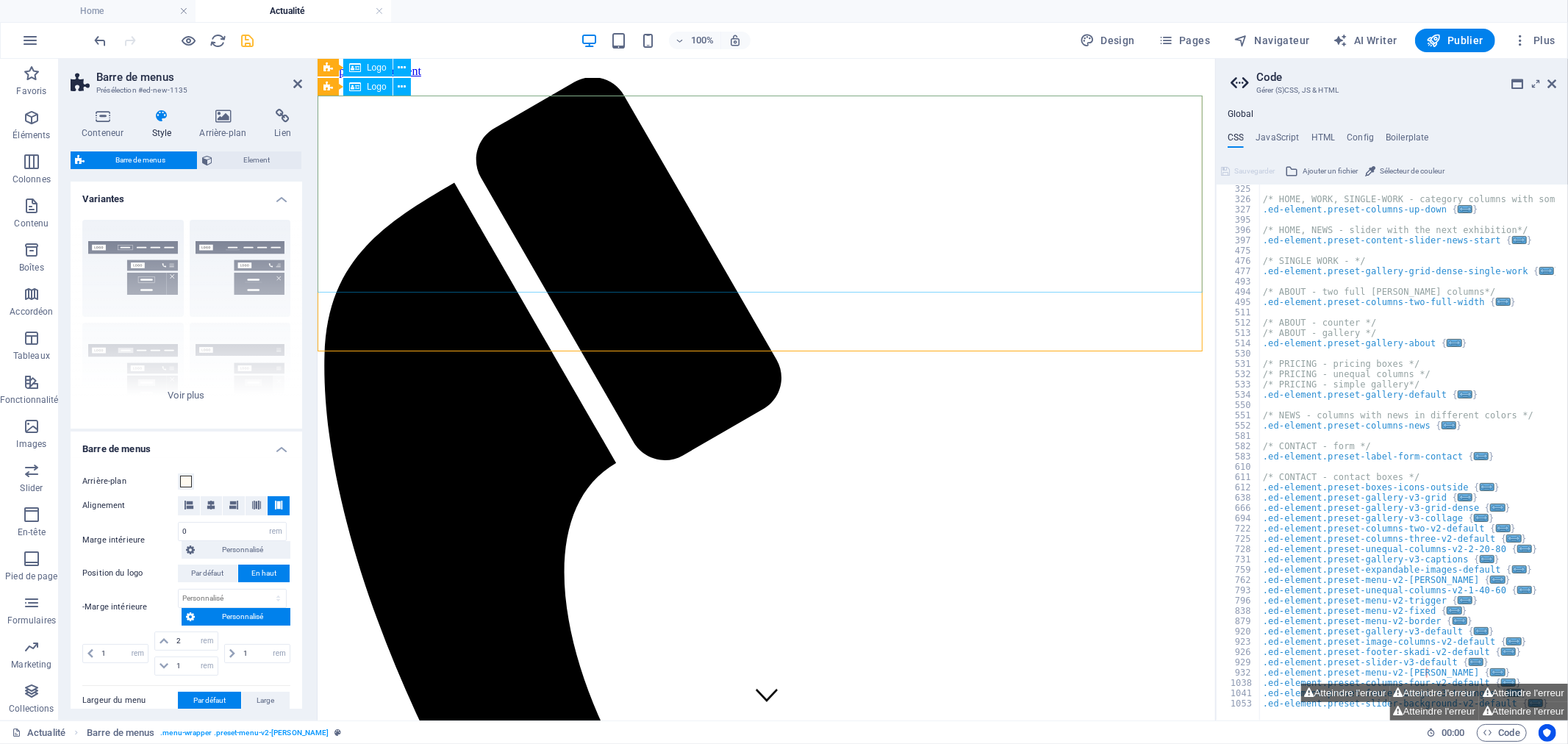
scroll to position [0, 0]
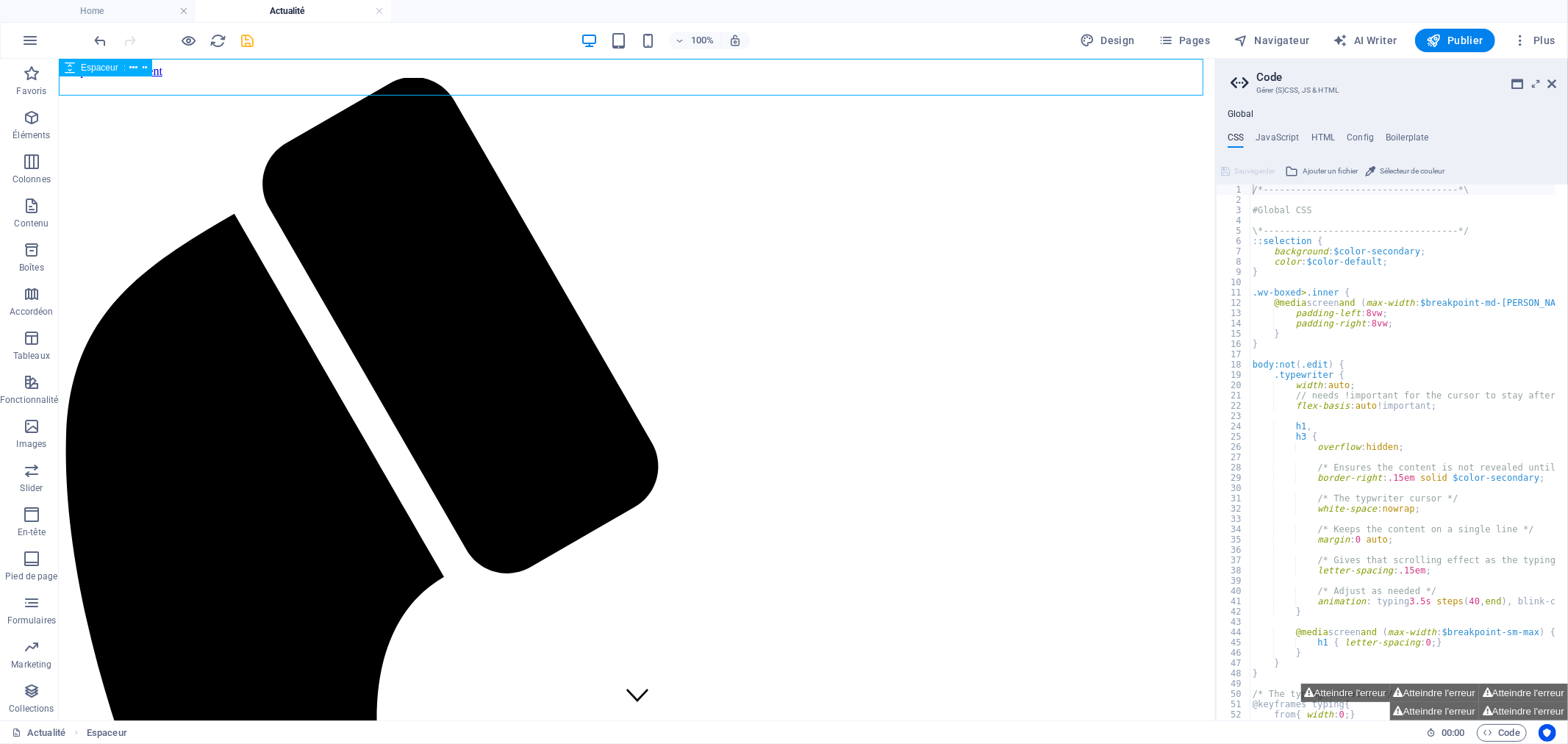
select select "px"
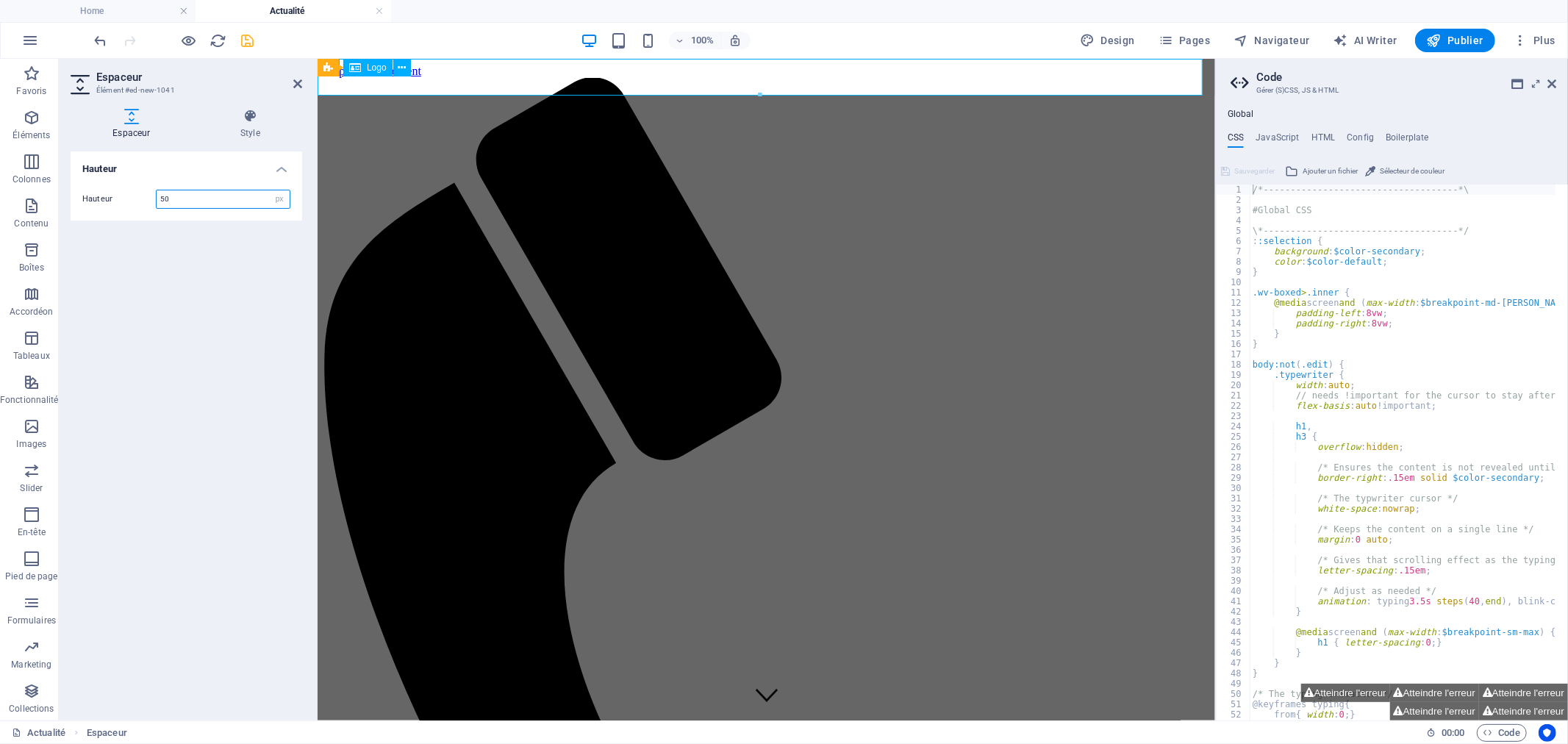
drag, startPoint x: 197, startPoint y: 206, endPoint x: 152, endPoint y: 204, distance: 45.0
click at [152, 204] on div "Hauteur 50 px rem vh vw" at bounding box center [186, 199] width 208 height 19
click at [1173, 39] on icon "button" at bounding box center [1166, 41] width 15 height 15
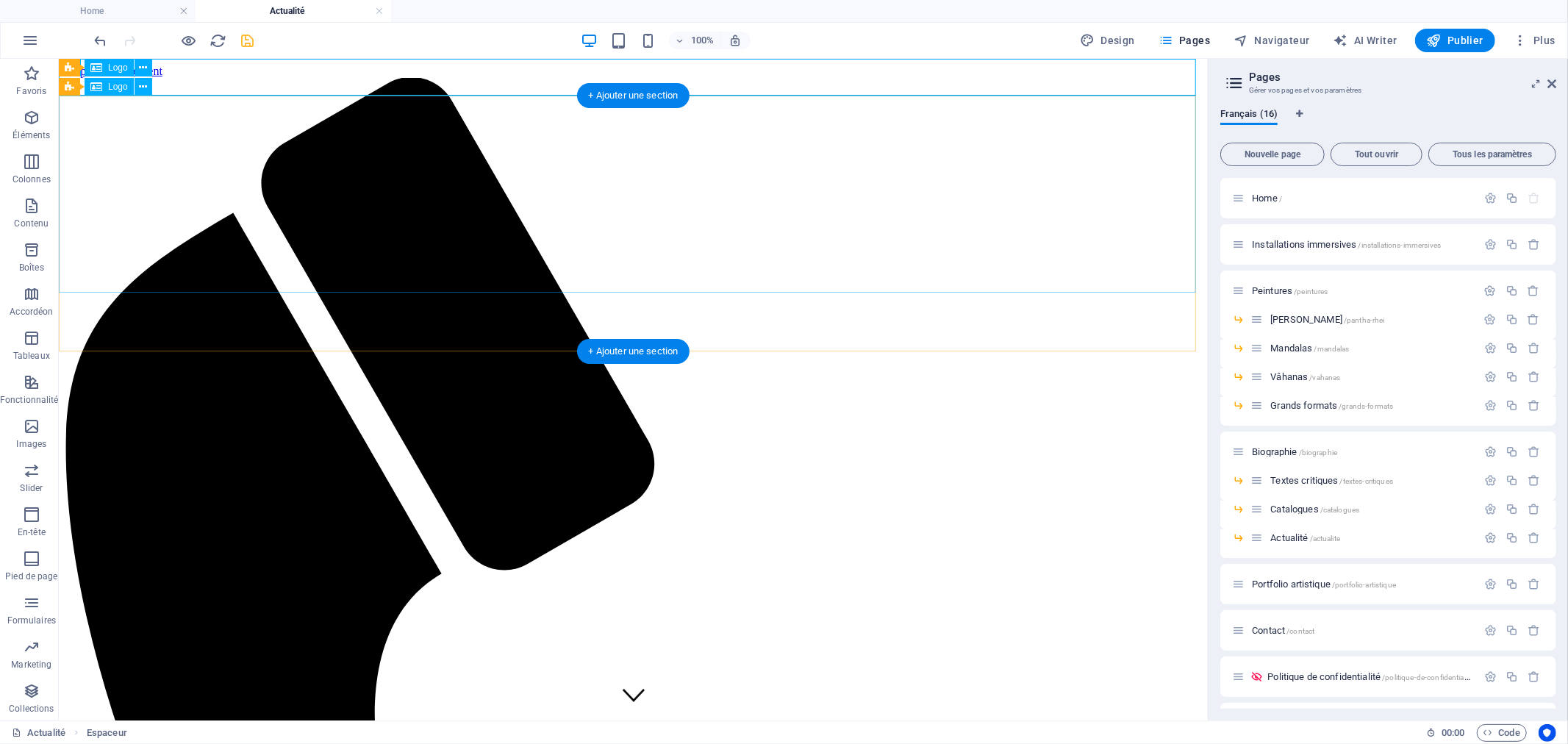
select select "px"
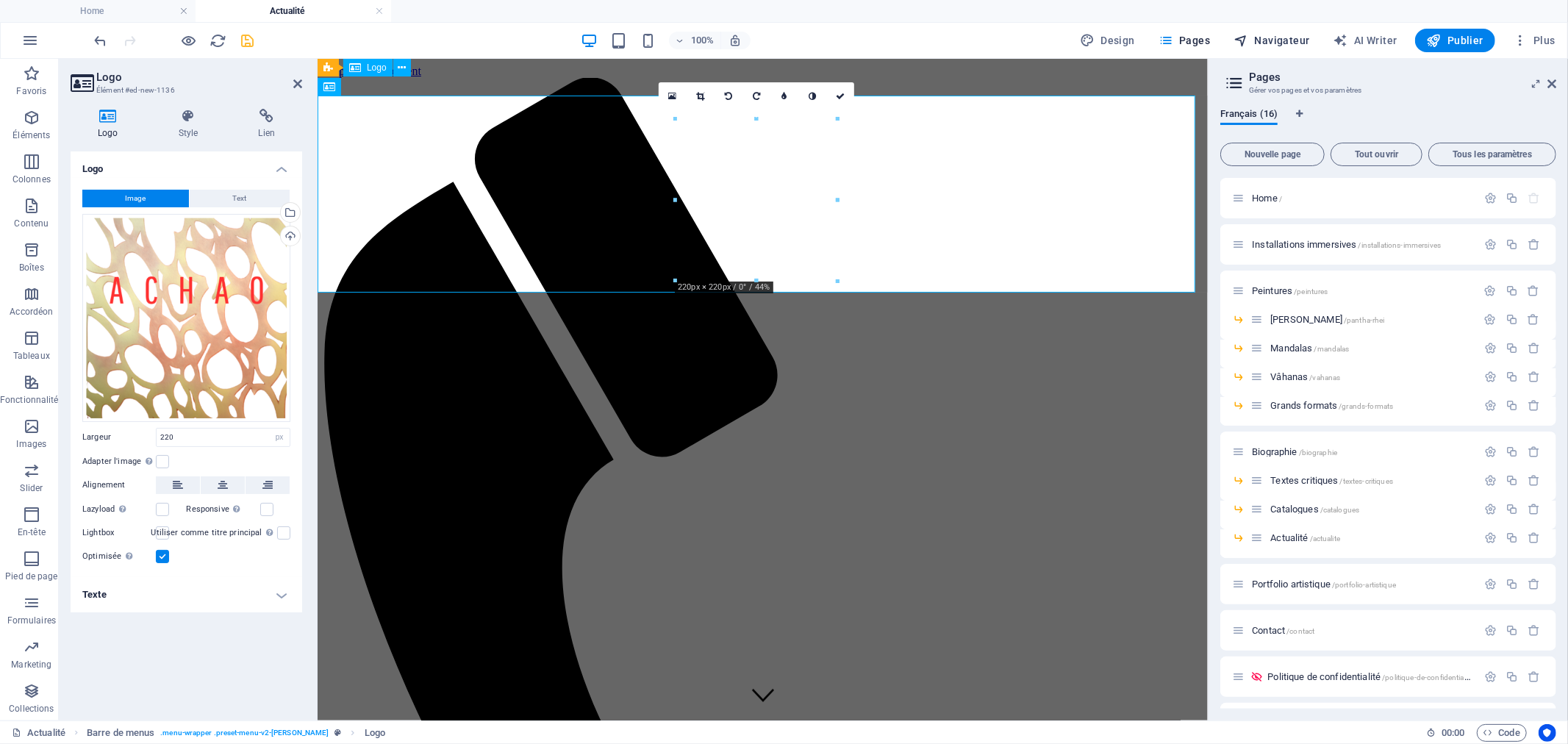
click at [1292, 39] on span "Navigateur" at bounding box center [1271, 41] width 76 height 15
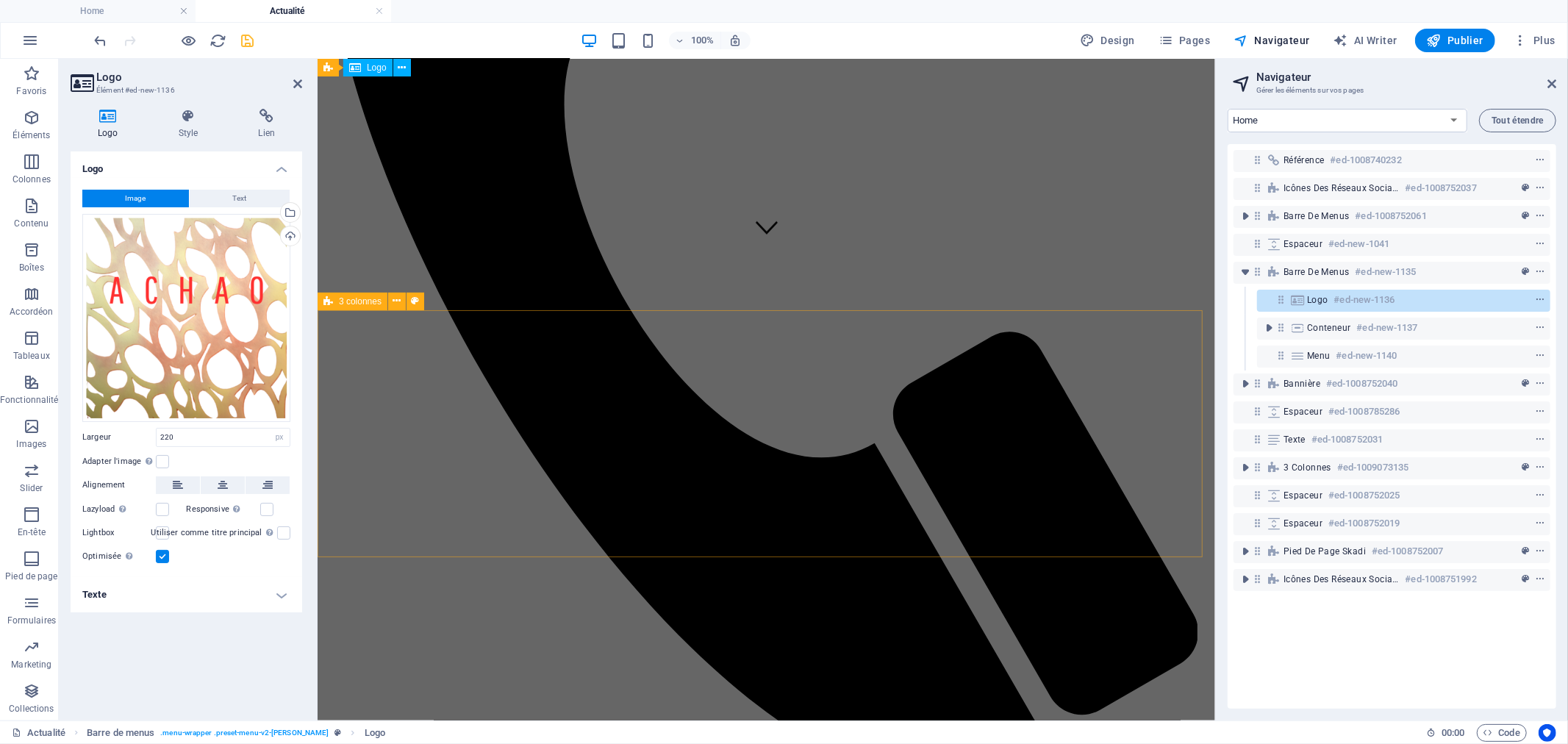
scroll to position [470, 0]
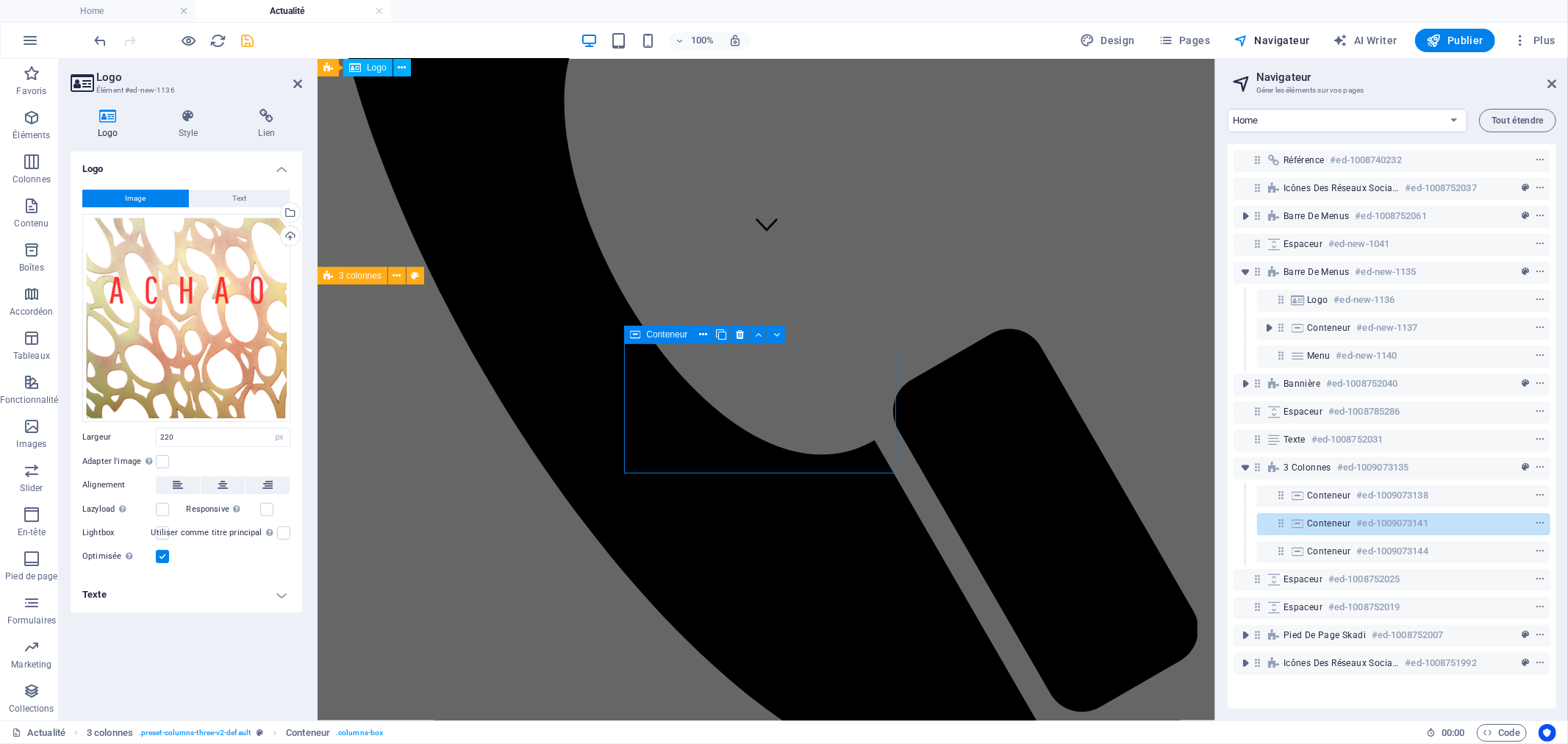
scroll to position [444, 0]
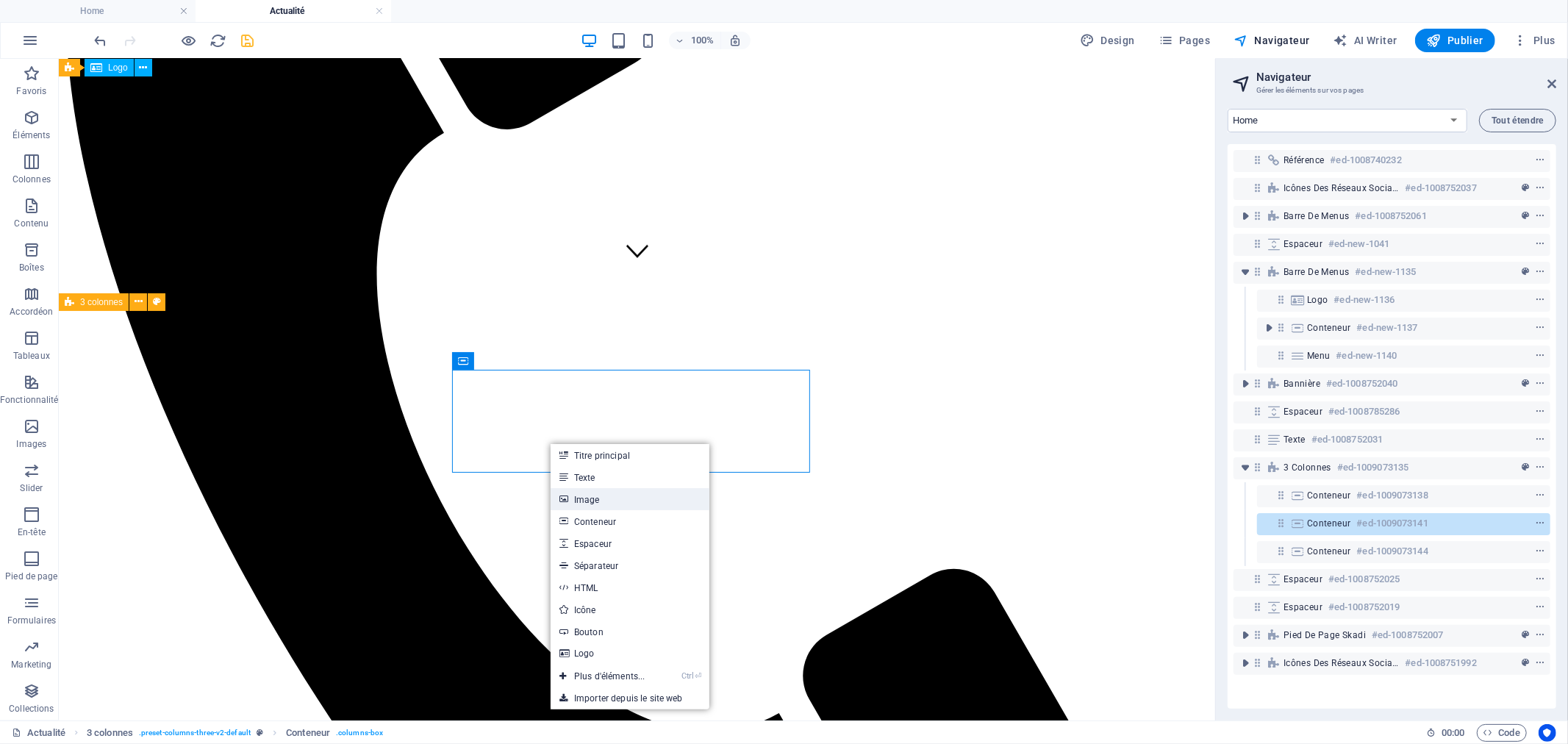
drag, startPoint x: 586, startPoint y: 501, endPoint x: 270, endPoint y: 442, distance: 321.5
click at [586, 501] on link "Image" at bounding box center [629, 499] width 158 height 22
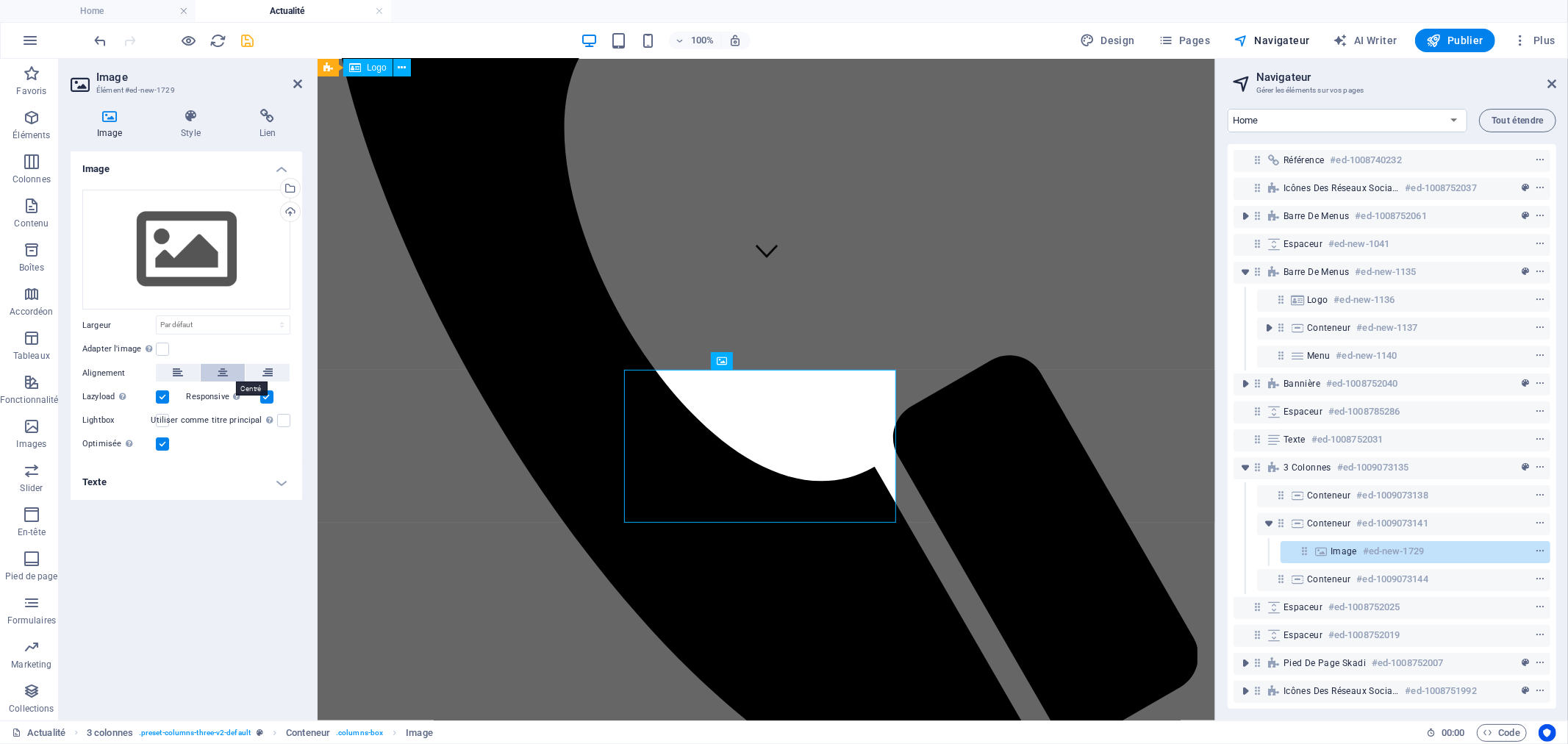
click at [218, 369] on icon at bounding box center [223, 372] width 11 height 17
drag, startPoint x: 113, startPoint y: 116, endPoint x: 306, endPoint y: 192, distance: 207.4
click at [306, 192] on div "Image Style Lien Image Glissez les fichiers ici, cliquez pour choisir les fichi…" at bounding box center [186, 408] width 255 height 623
click at [290, 185] on div "Sélectionnez les fichiers depuis le Gestionnaire de fichiers, les photos du sto…" at bounding box center [288, 189] width 22 height 22
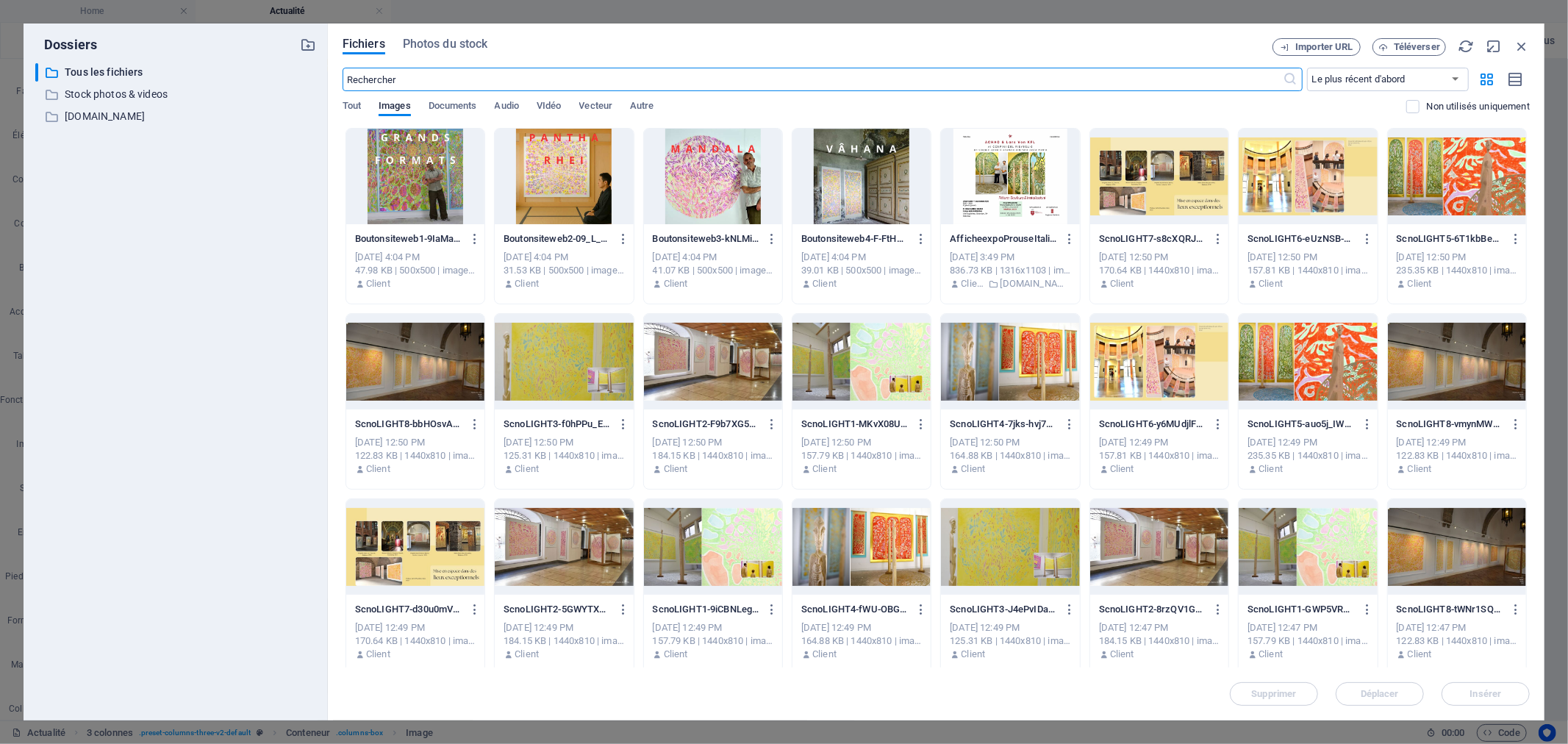
scroll to position [187, 0]
click at [992, 196] on div at bounding box center [1010, 176] width 138 height 95
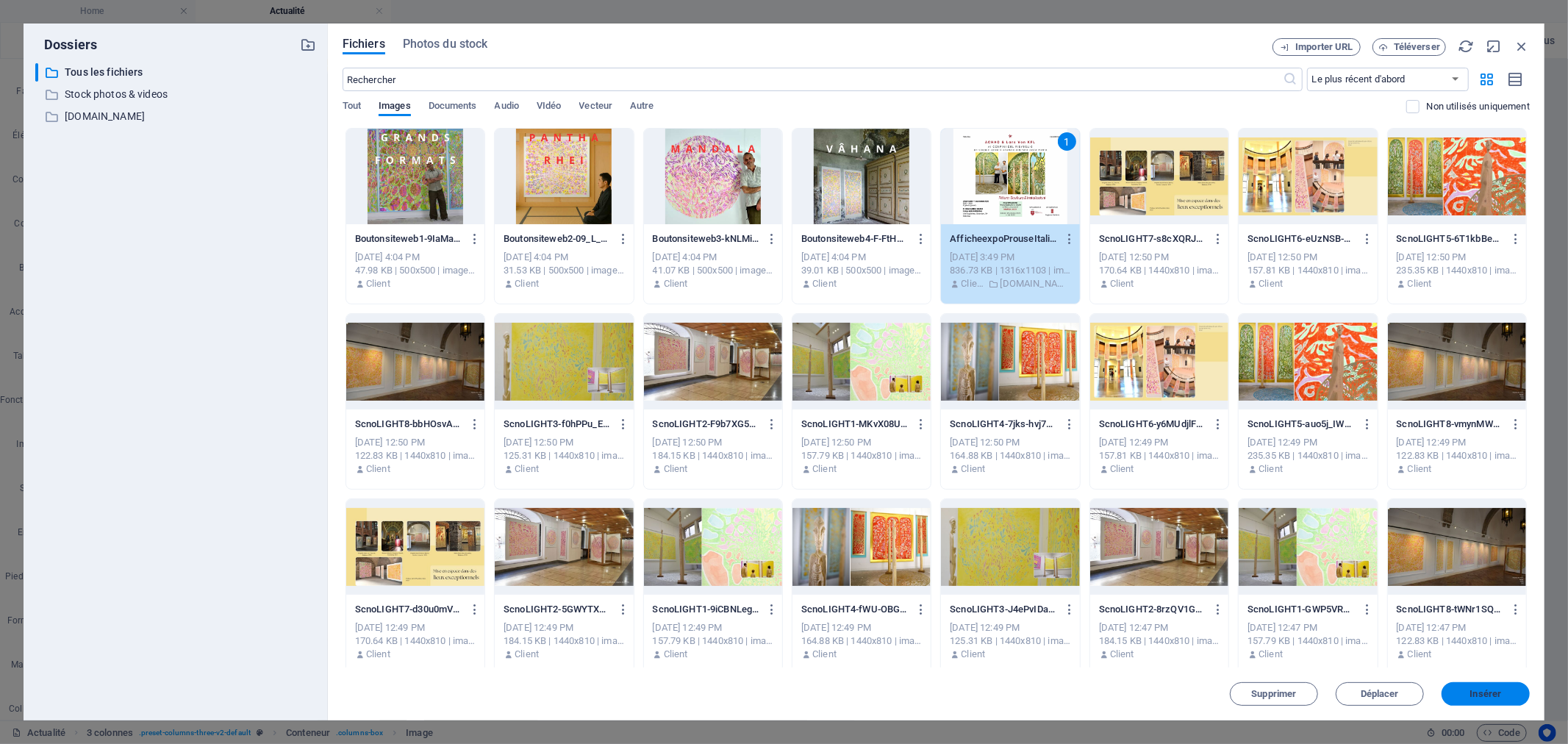
click at [1476, 693] on span "Insérer" at bounding box center [1486, 694] width 32 height 9
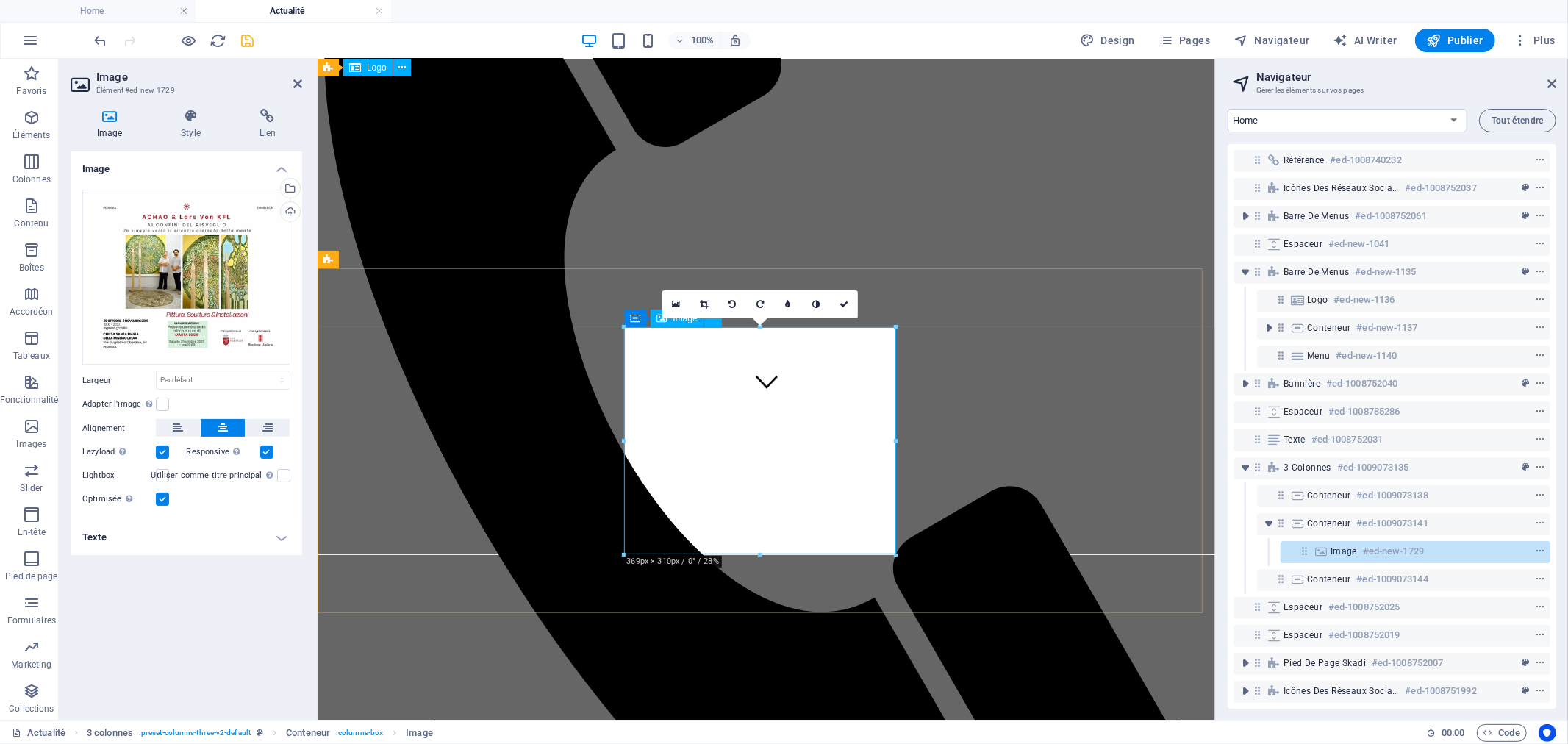
scroll to position [241, 0]
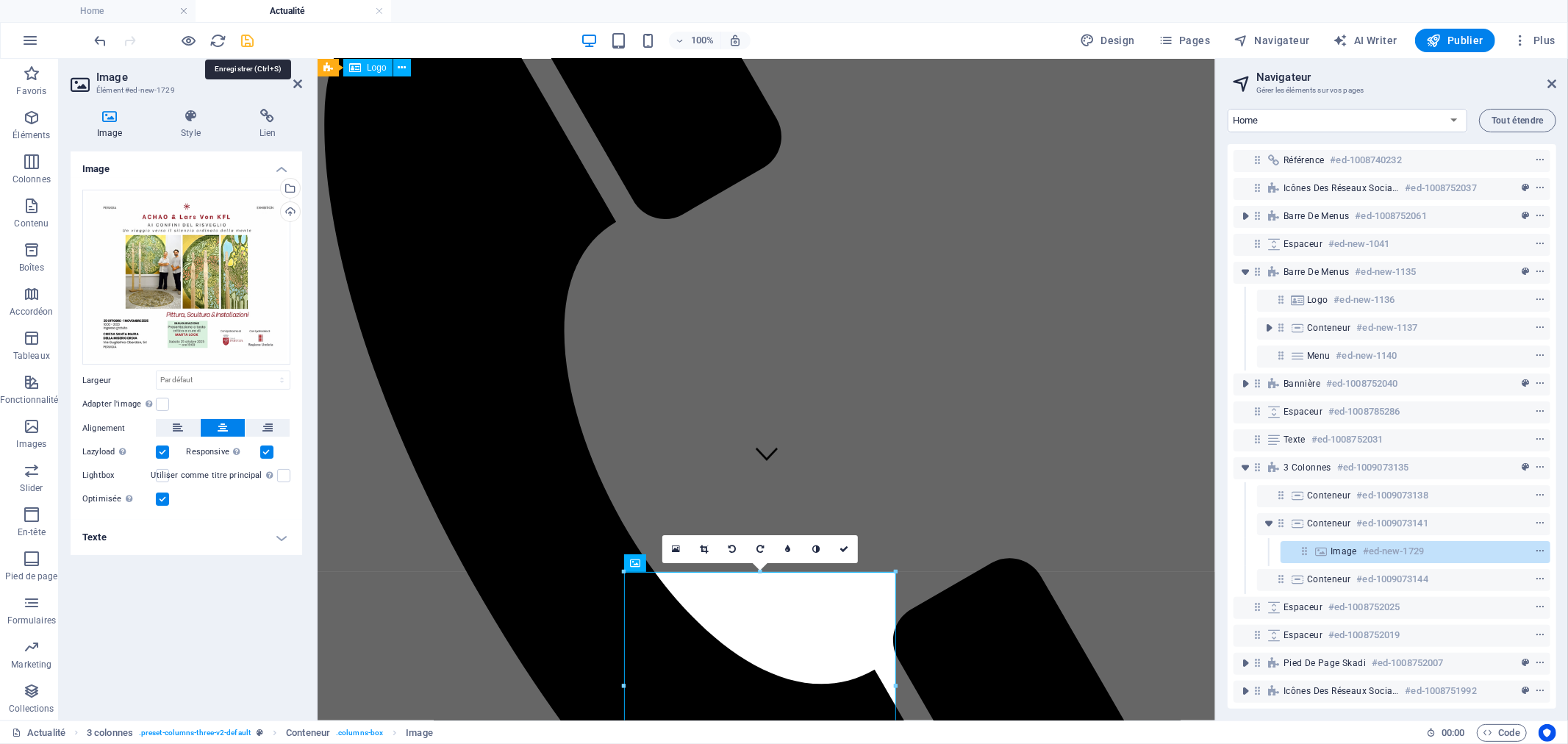
click at [247, 43] on icon "save" at bounding box center [248, 41] width 17 height 17
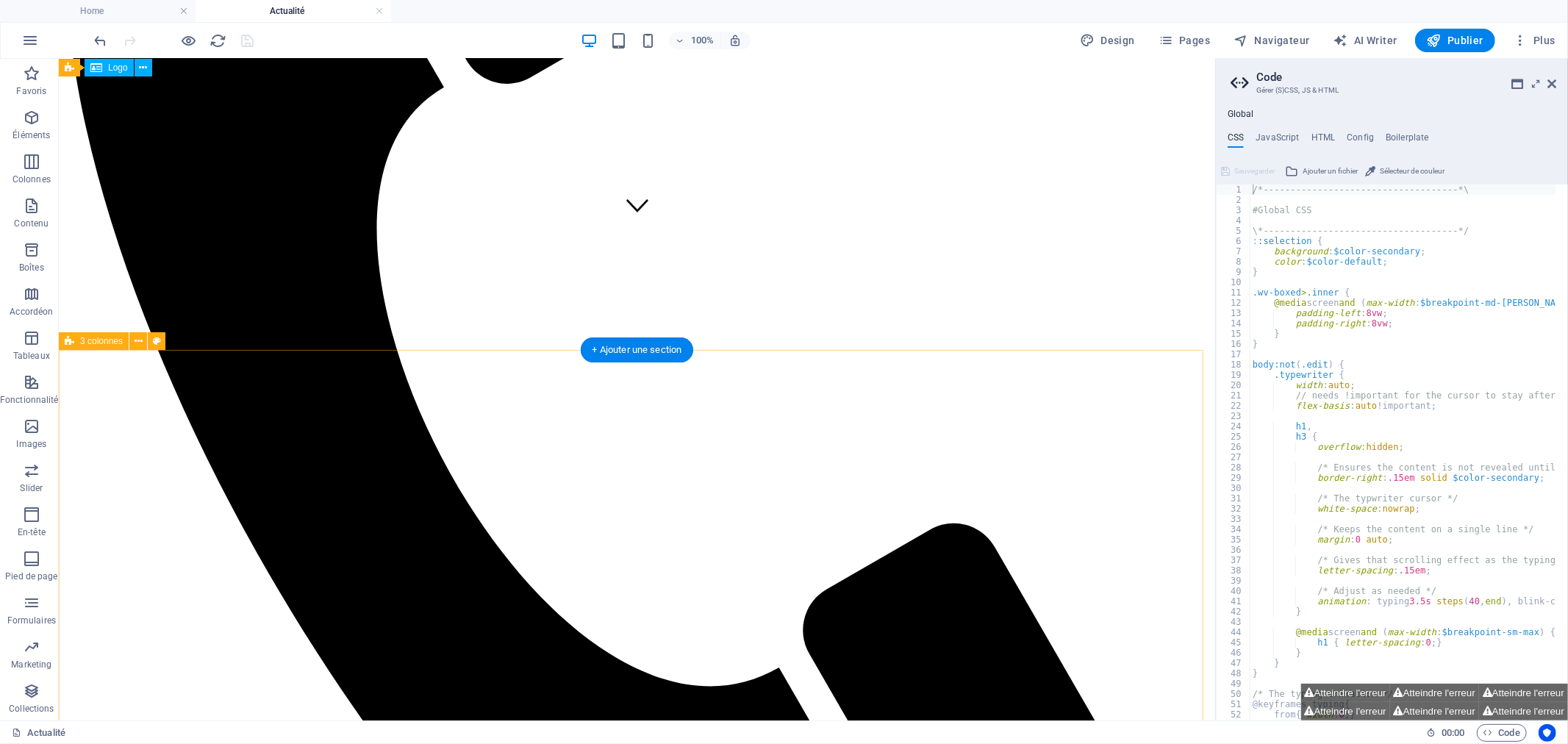
scroll to position [568, 0]
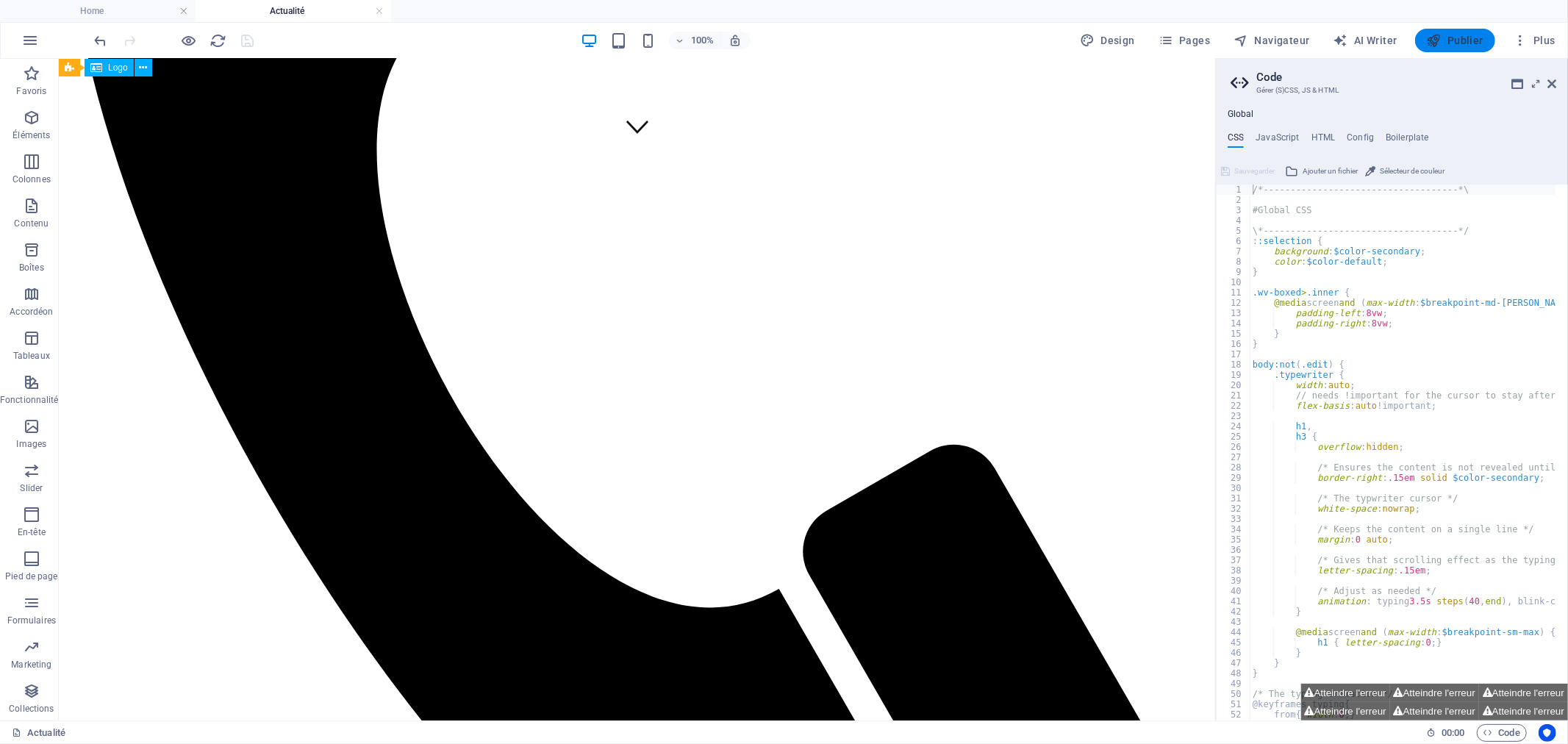
click at [1479, 33] on span "Publier" at bounding box center [1455, 41] width 56 height 15
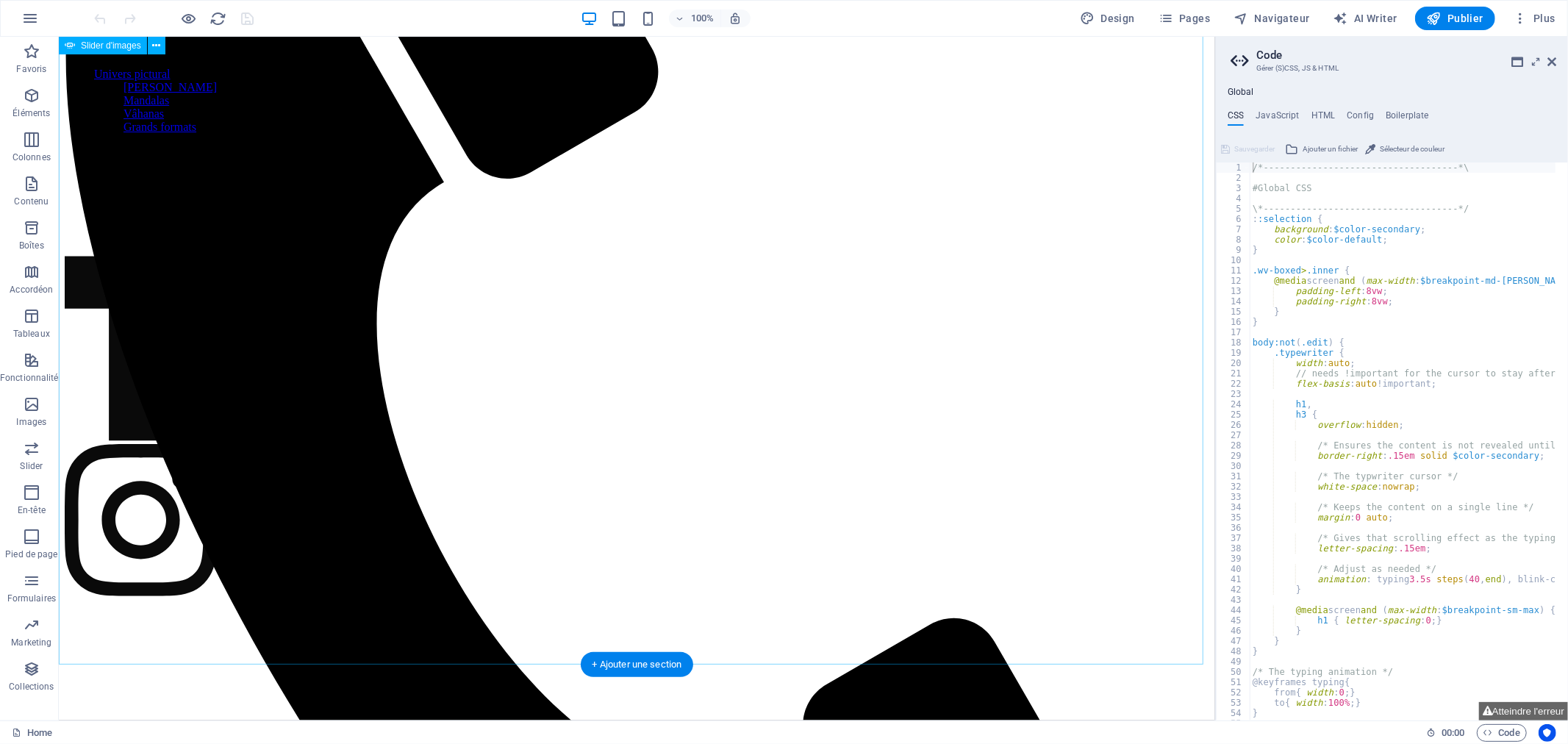
scroll to position [360, 0]
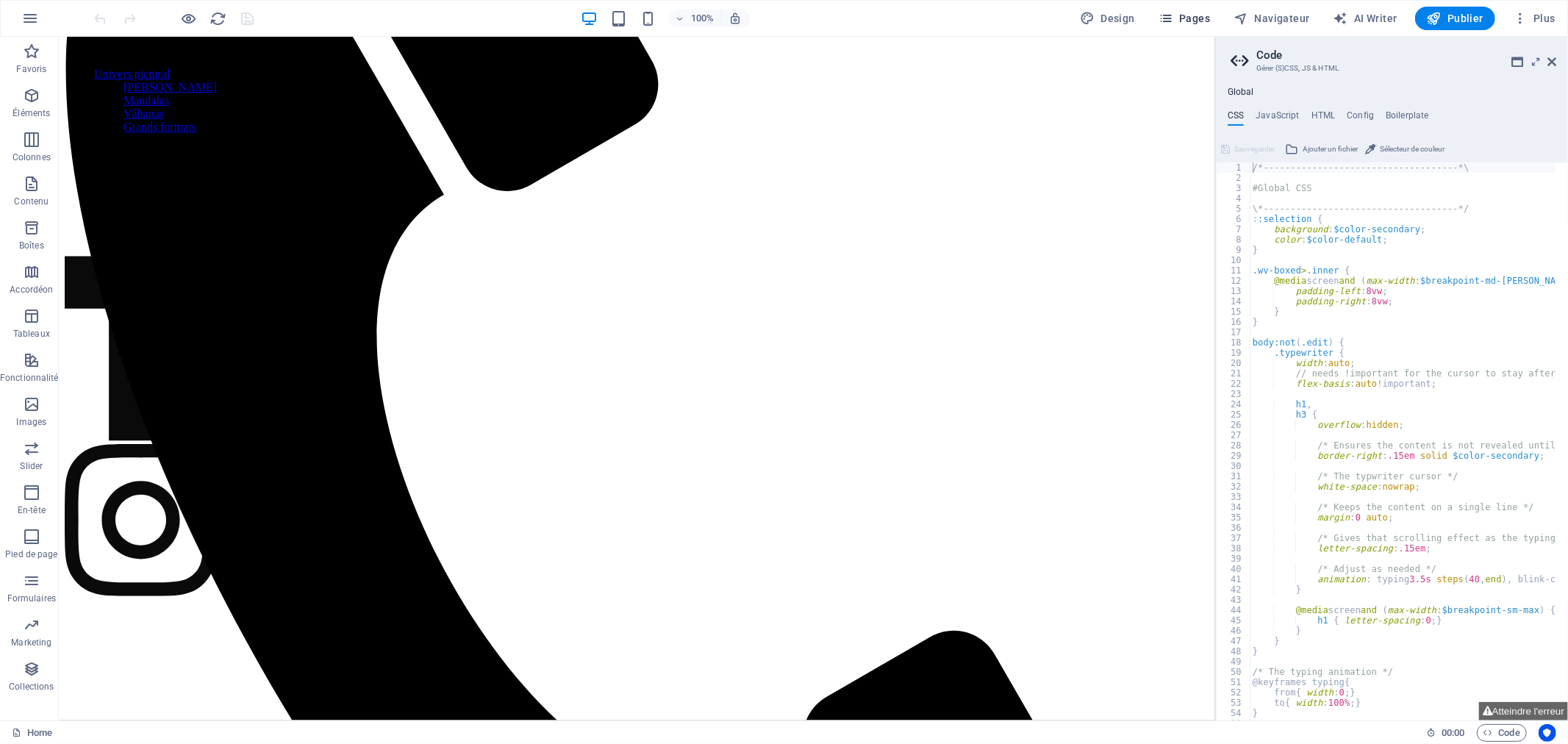
click at [1201, 16] on span "Pages" at bounding box center [1184, 19] width 52 height 15
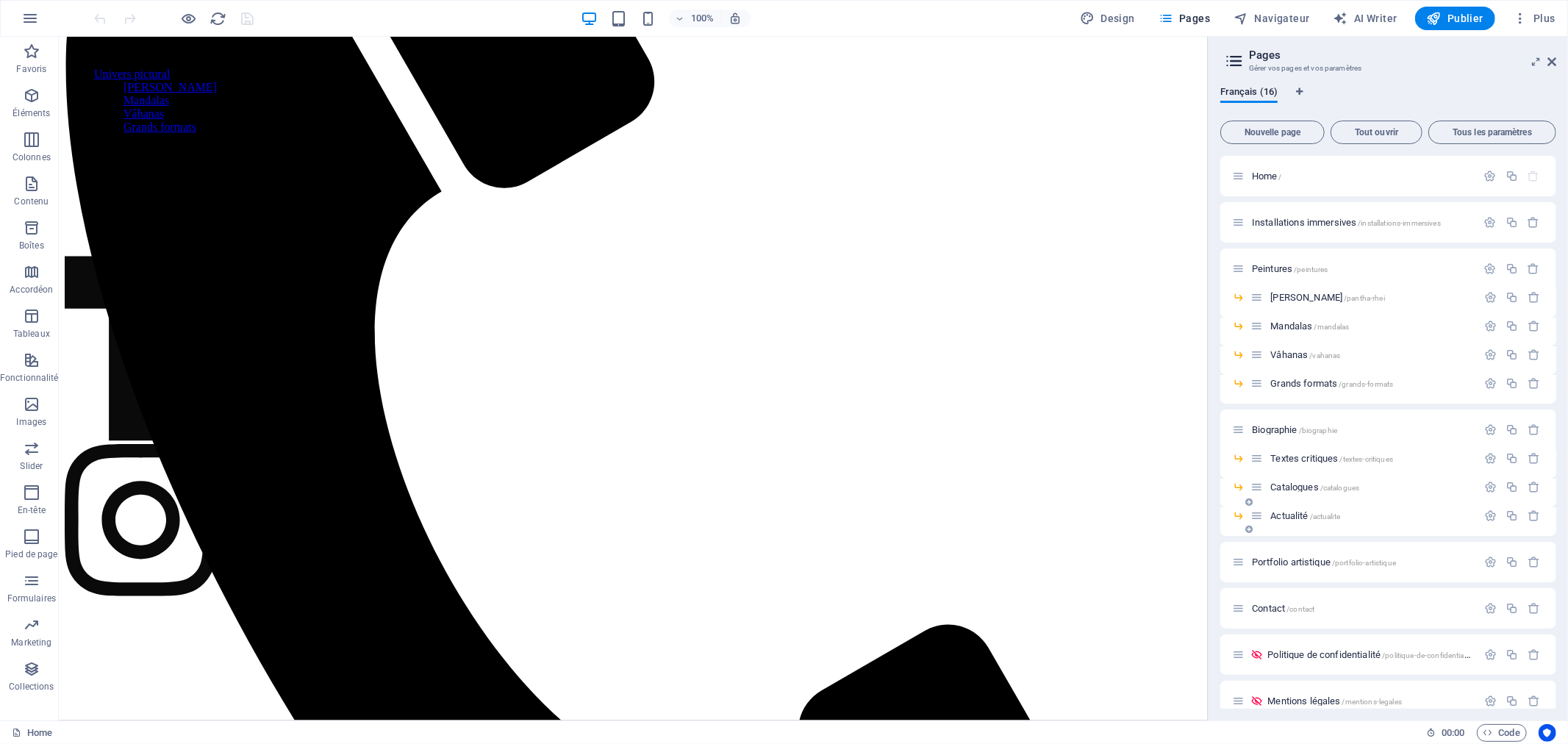
click at [1288, 511] on span "Actualité /actualite" at bounding box center [1305, 515] width 70 height 11
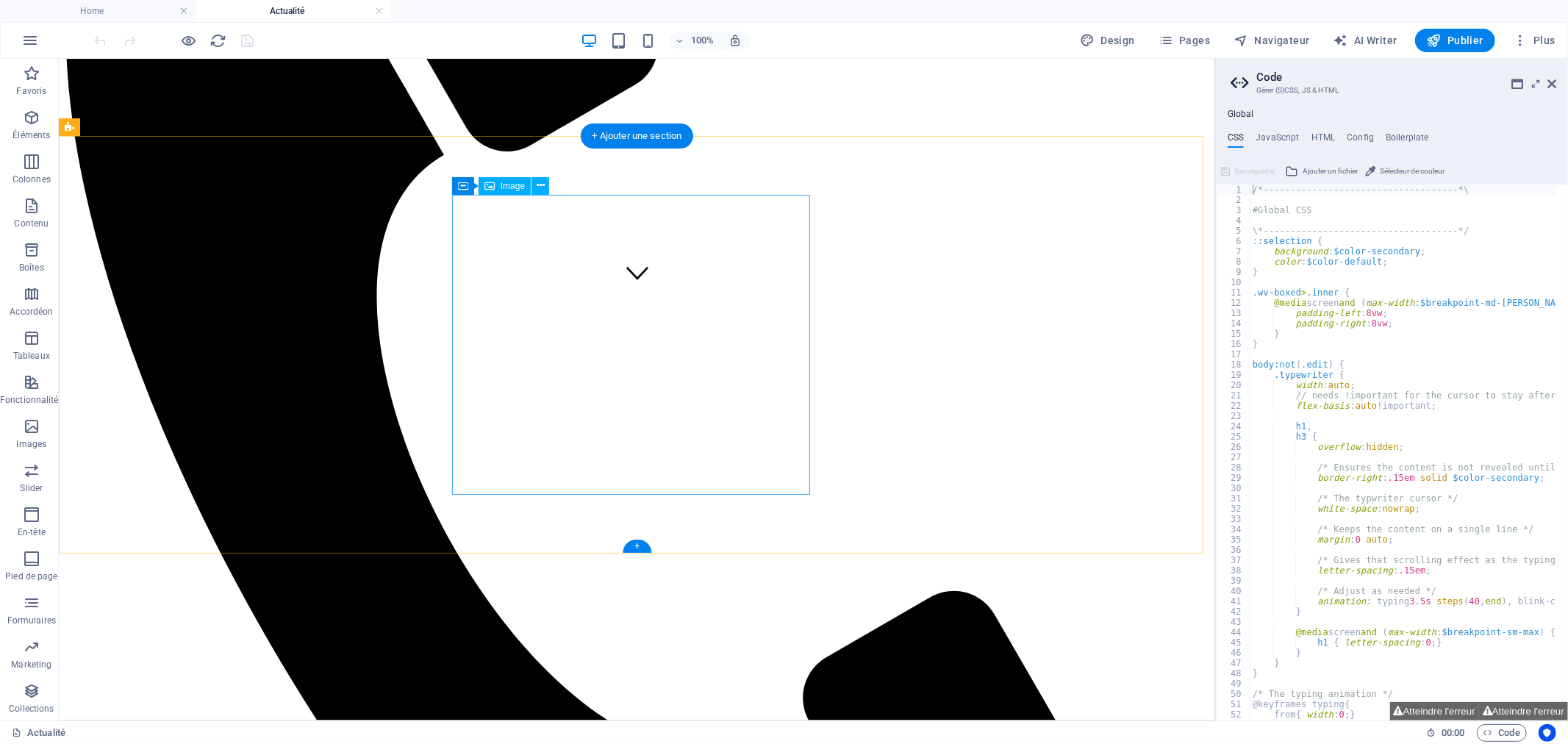
scroll to position [443, 0]
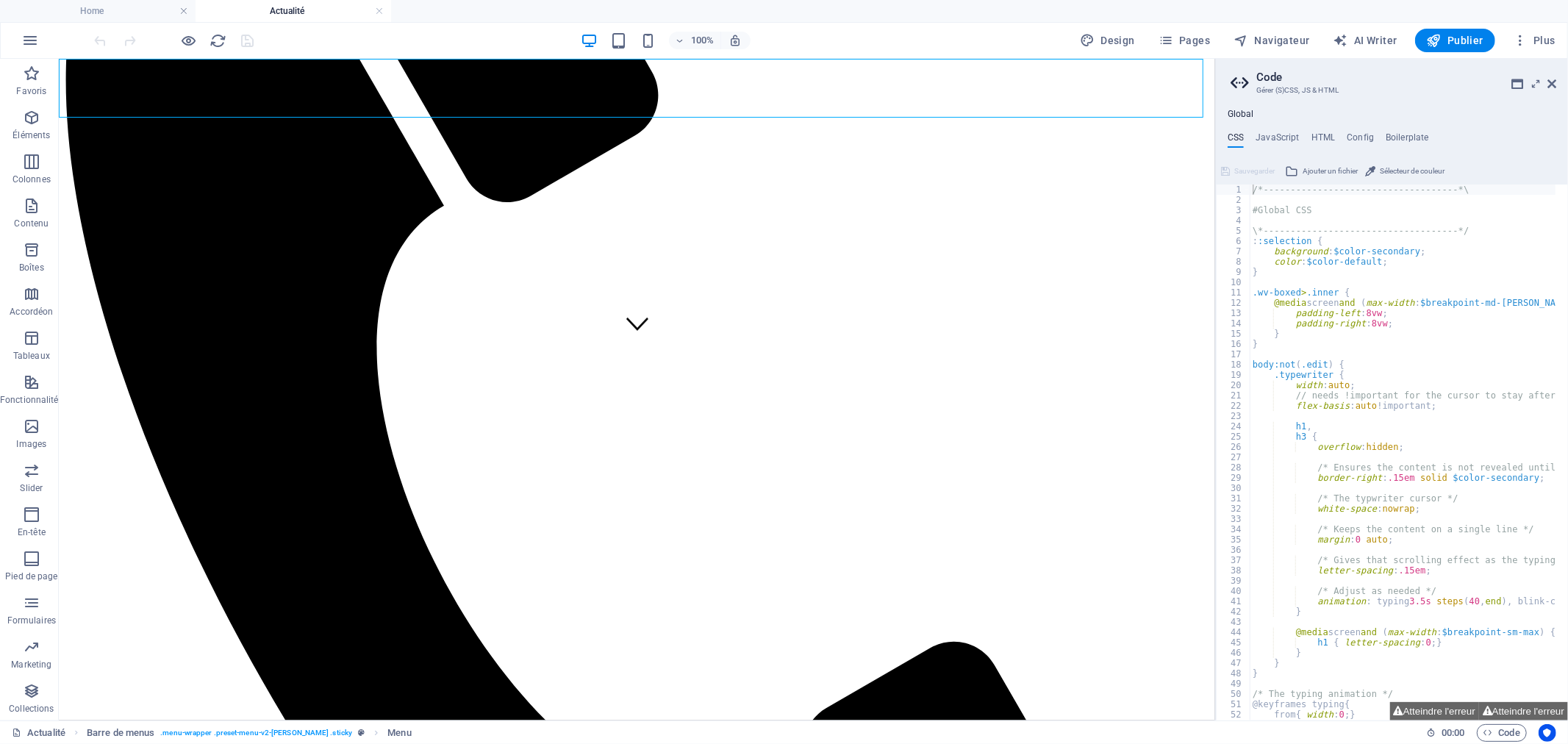
select select
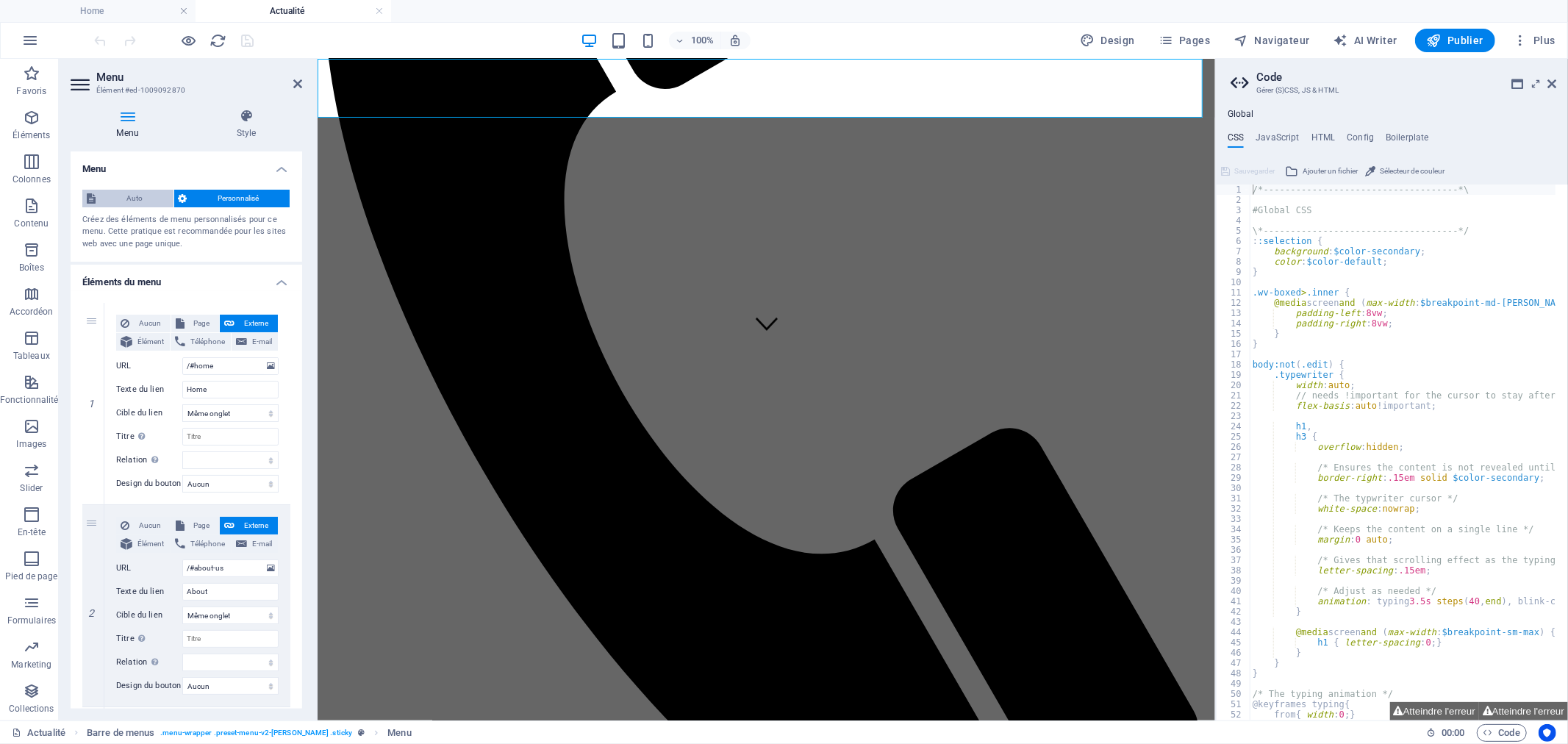
click at [112, 201] on span "Auto" at bounding box center [134, 198] width 69 height 17
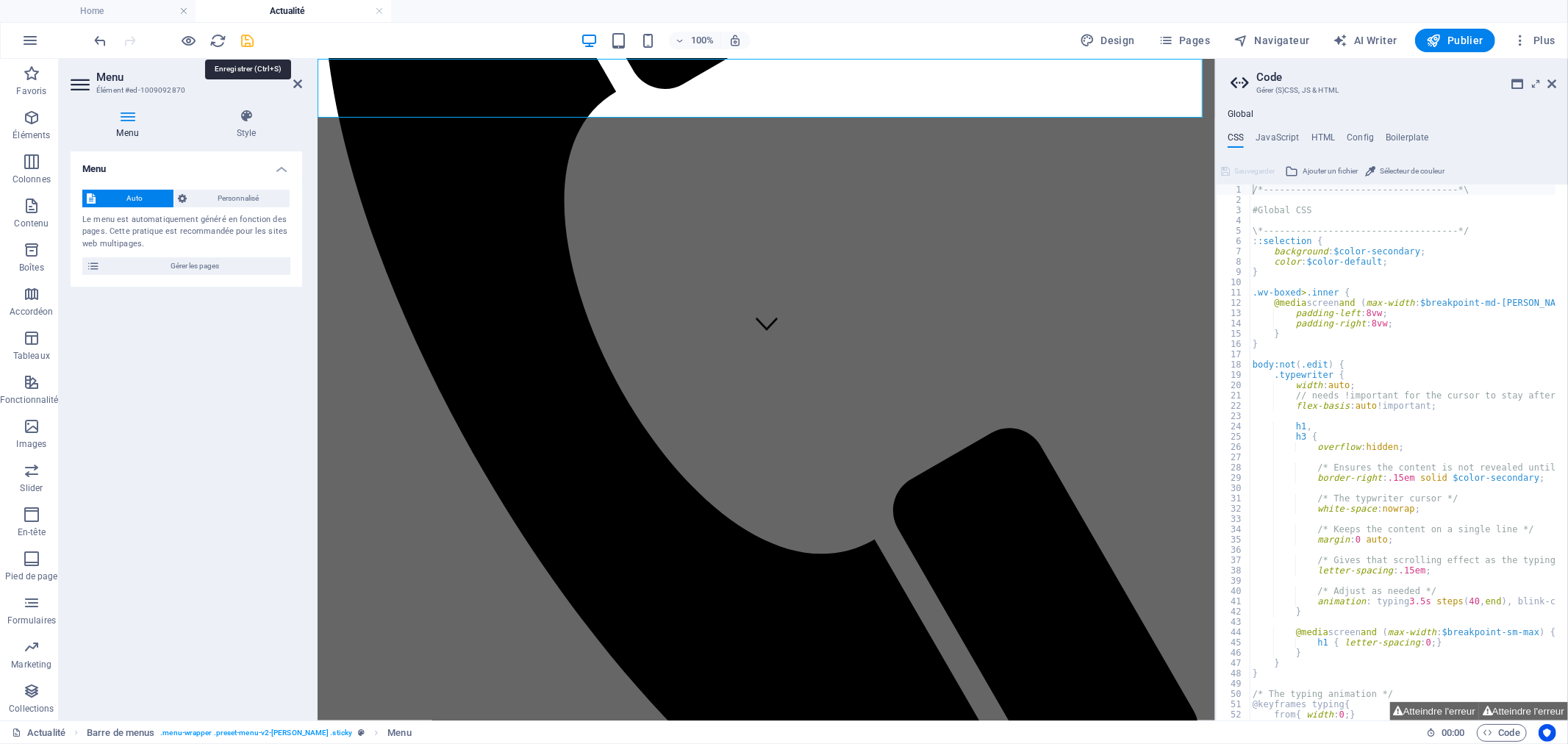
click at [246, 41] on icon "save" at bounding box center [248, 41] width 17 height 17
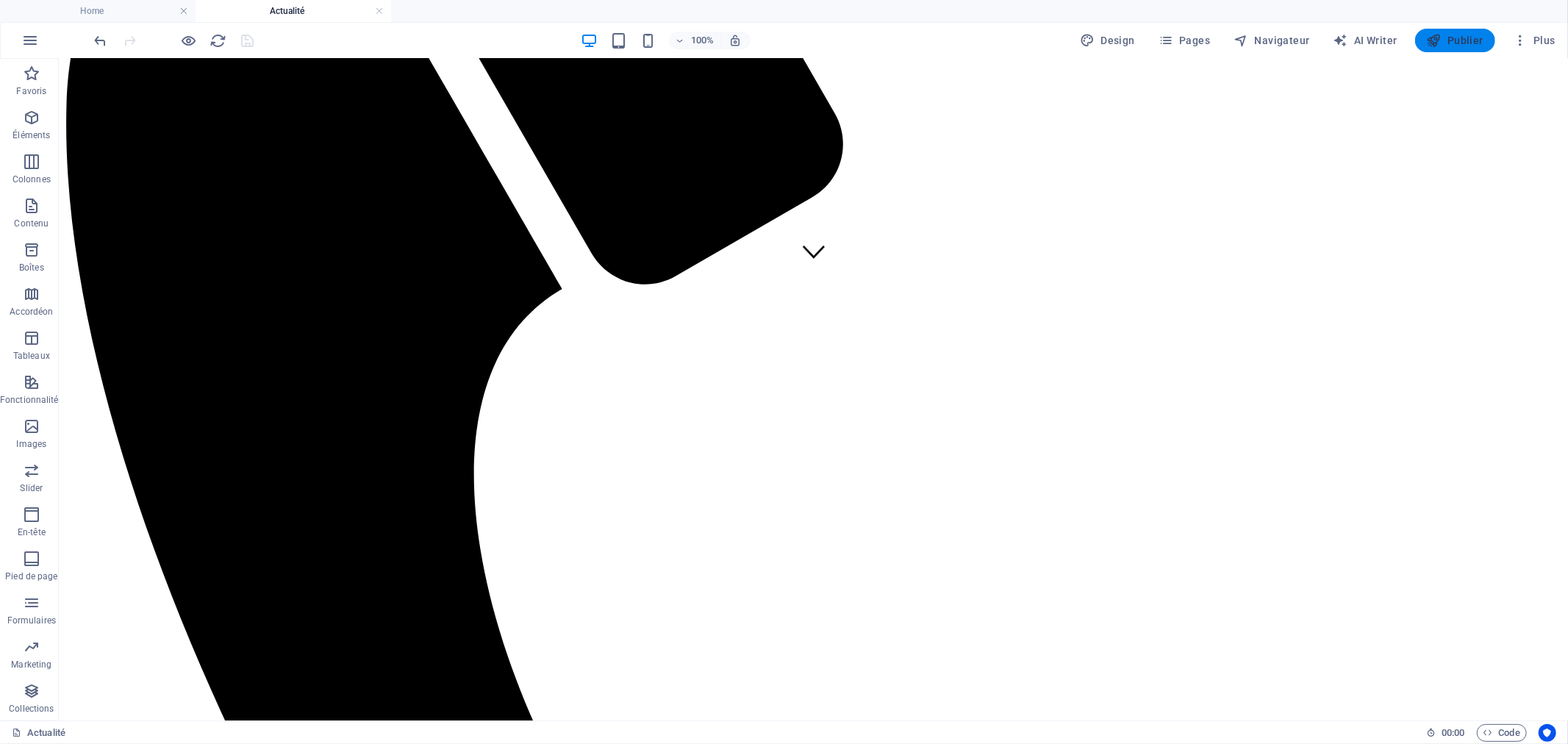
click at [1452, 43] on span "Publier" at bounding box center [1455, 41] width 56 height 15
